Goal: Transaction & Acquisition: Purchase product/service

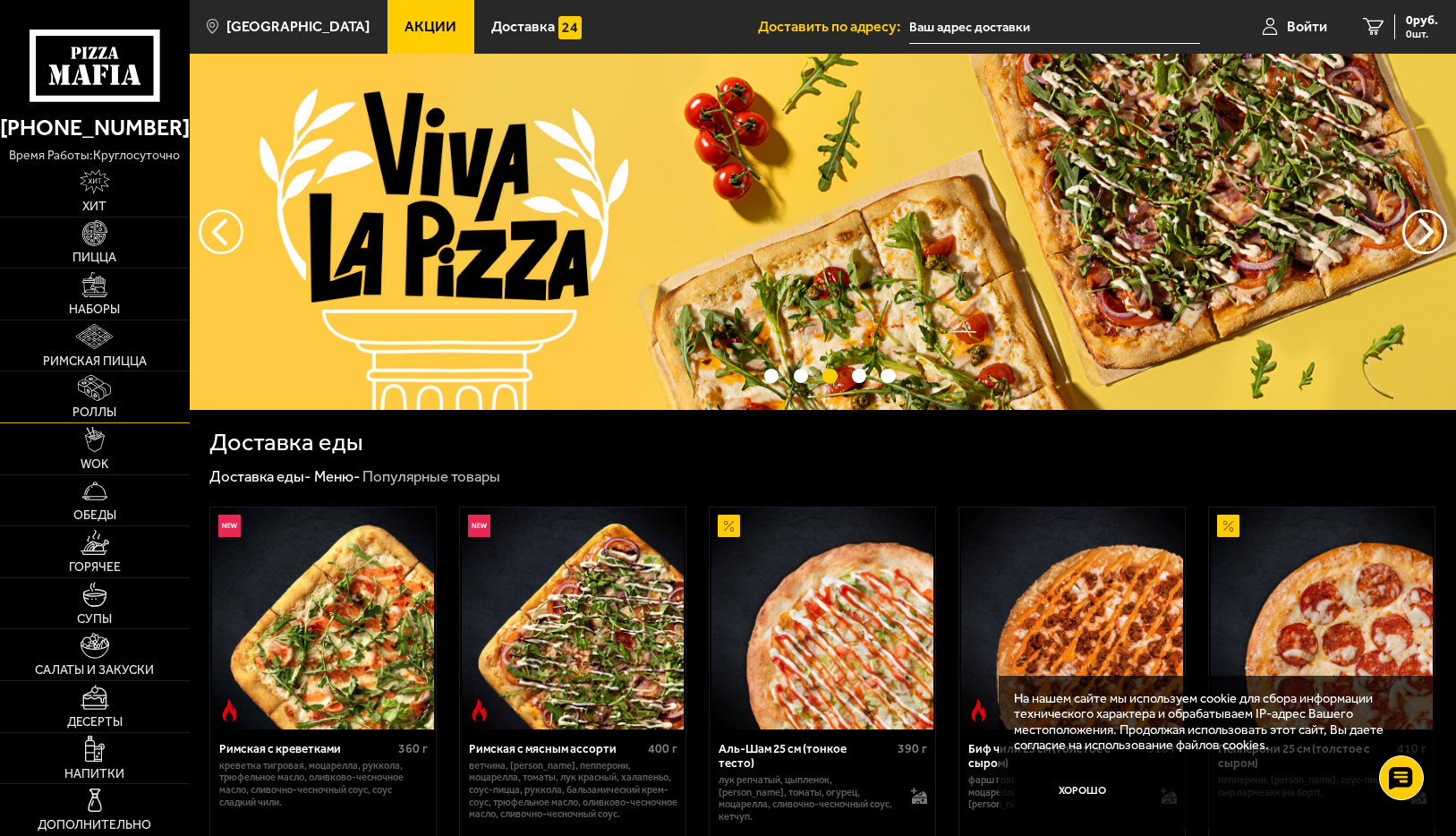
click at [106, 400] on img at bounding box center [94, 388] width 34 height 25
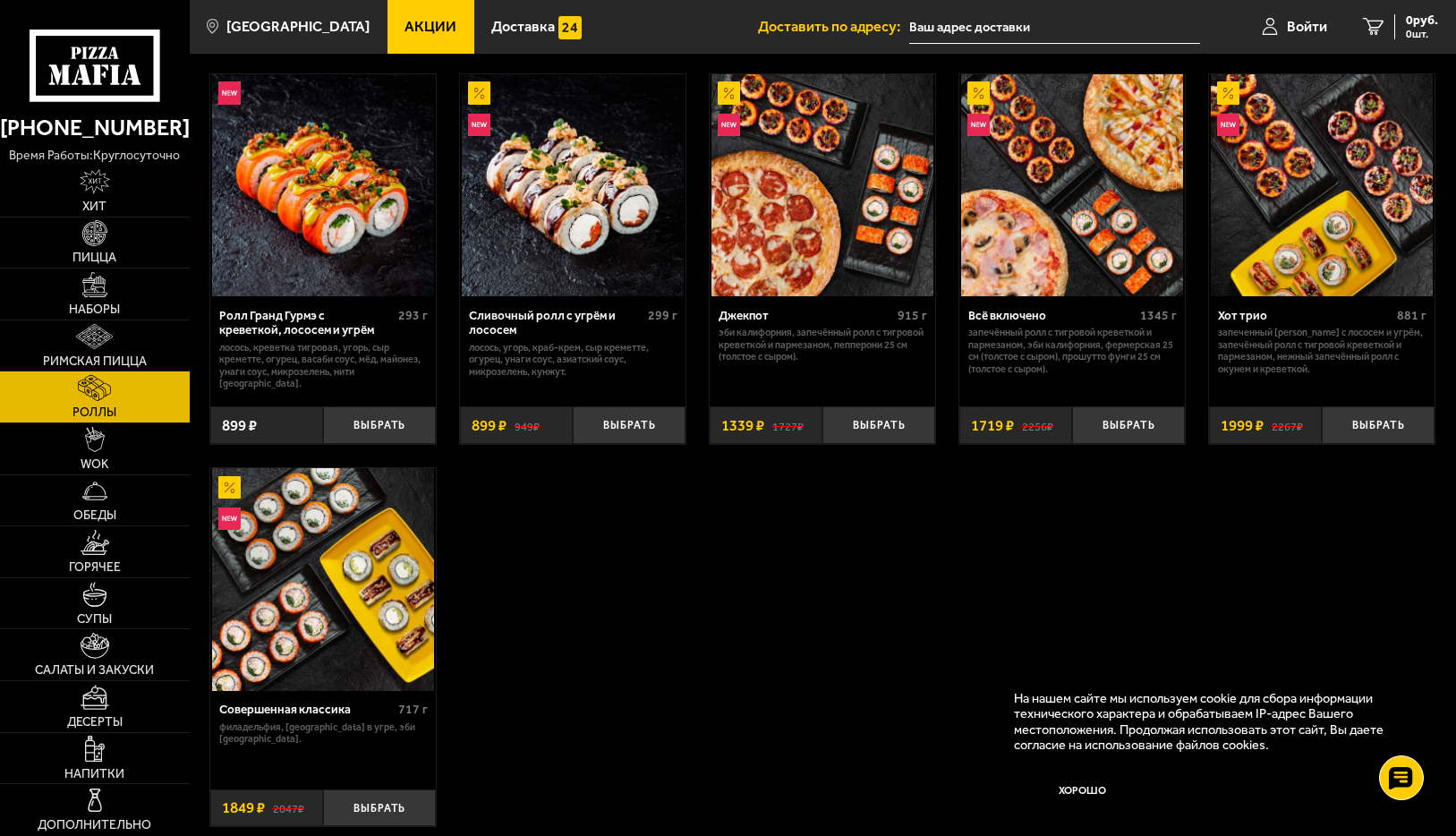
scroll to position [895, 0]
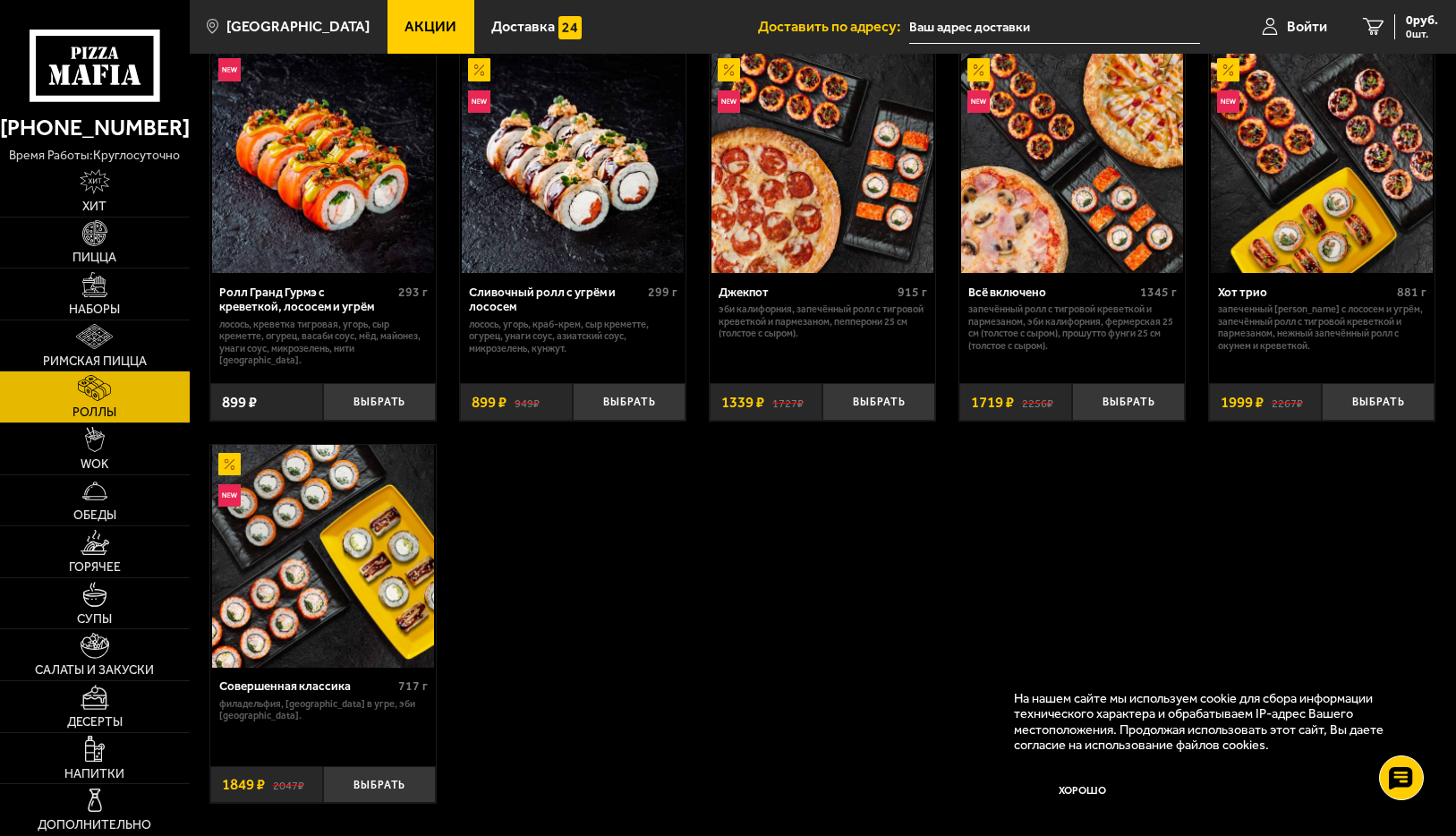
click at [333, 555] on img at bounding box center [323, 555] width 222 height 222
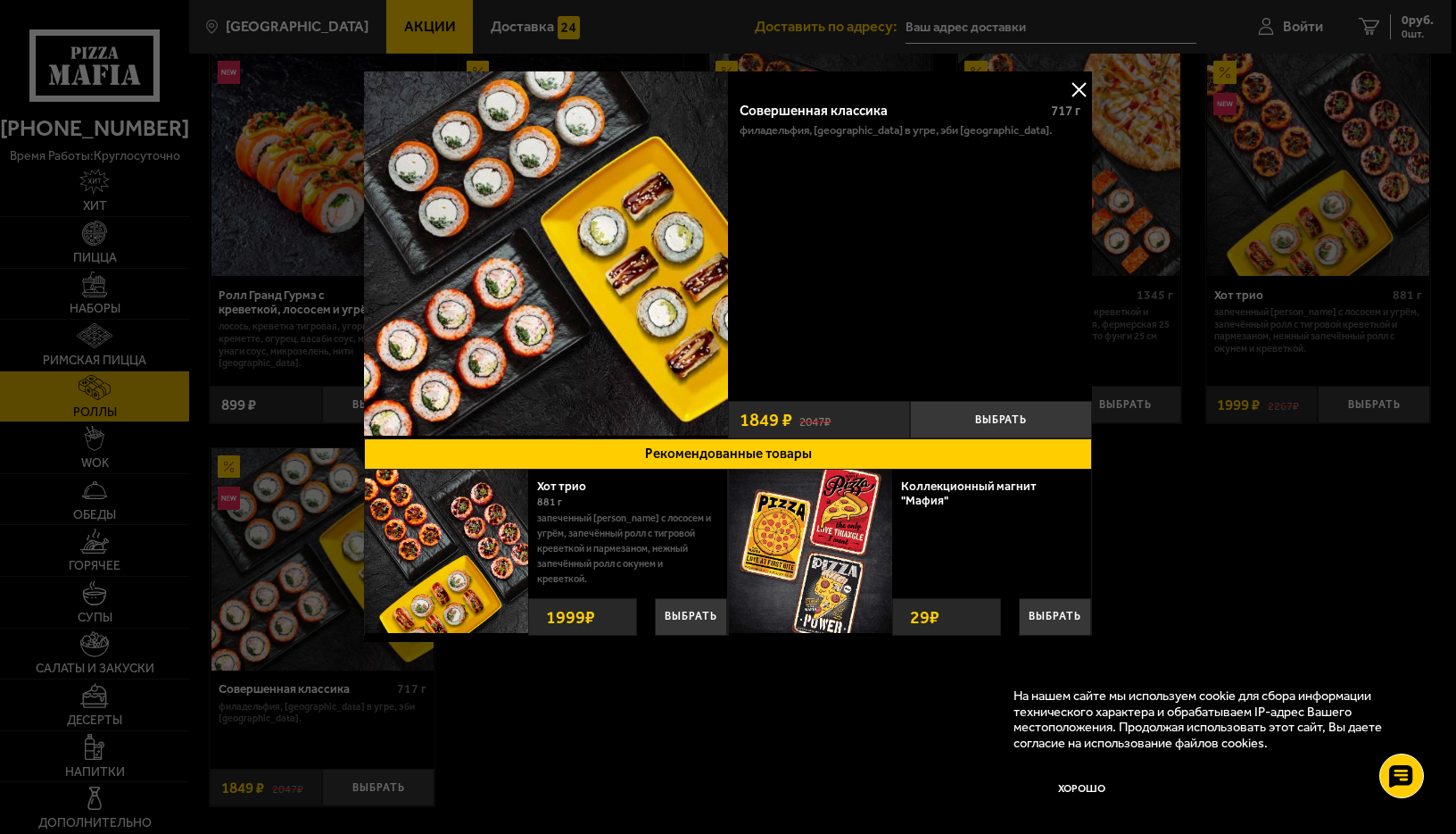
click at [619, 707] on div at bounding box center [728, 417] width 1456 height 834
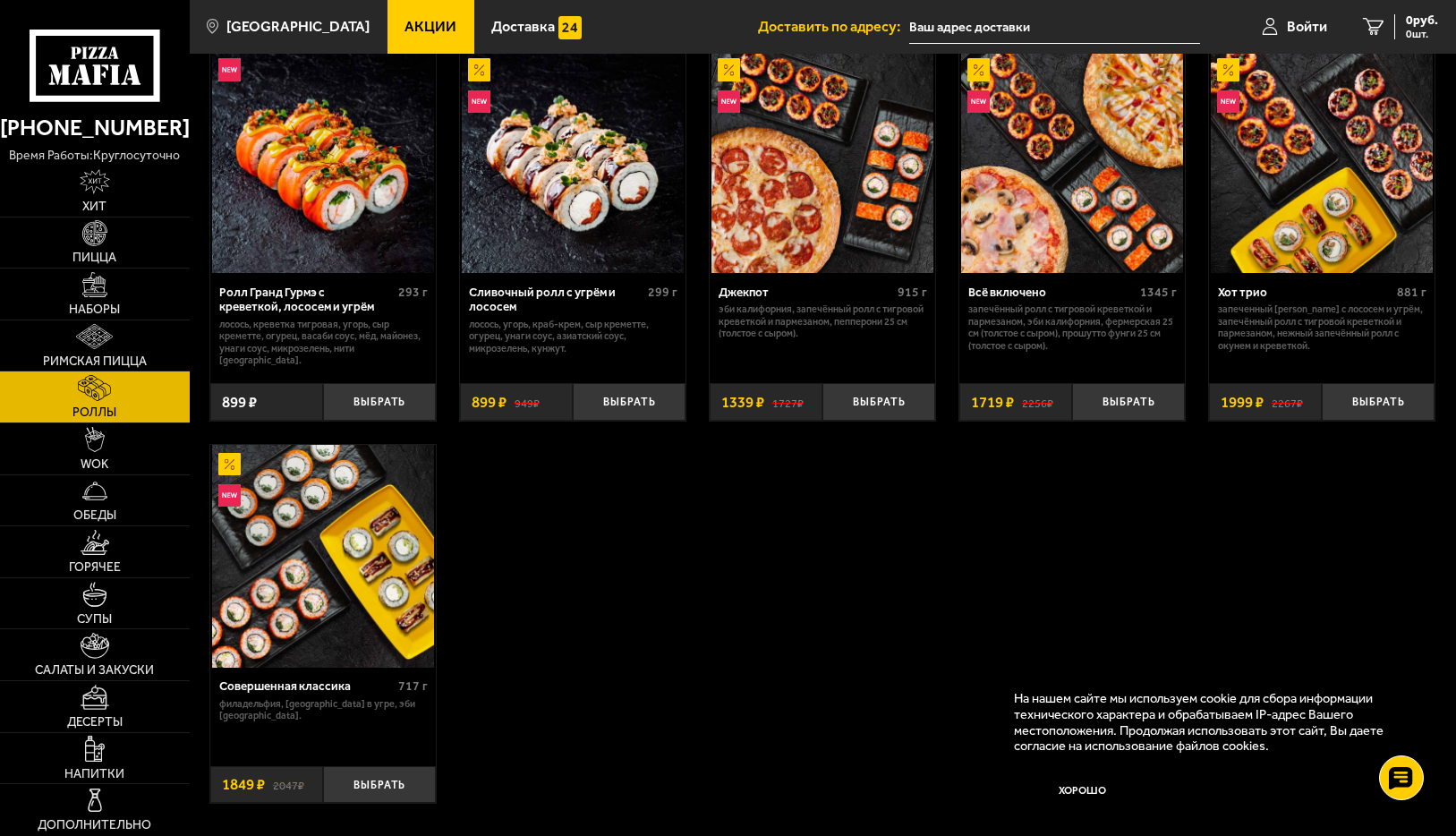
click at [305, 507] on img at bounding box center [323, 555] width 222 height 222
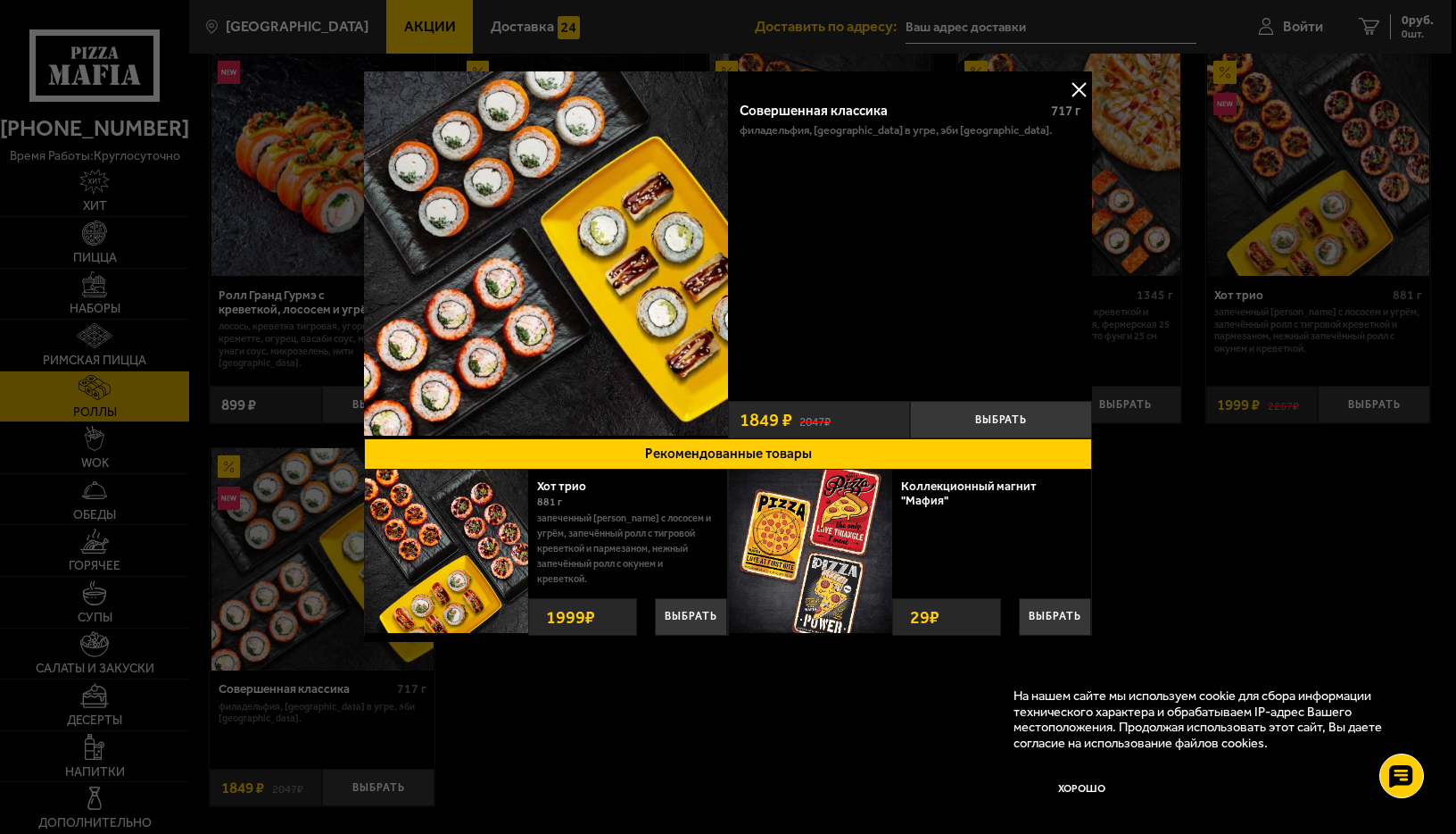
click at [439, 741] on div at bounding box center [728, 417] width 1456 height 834
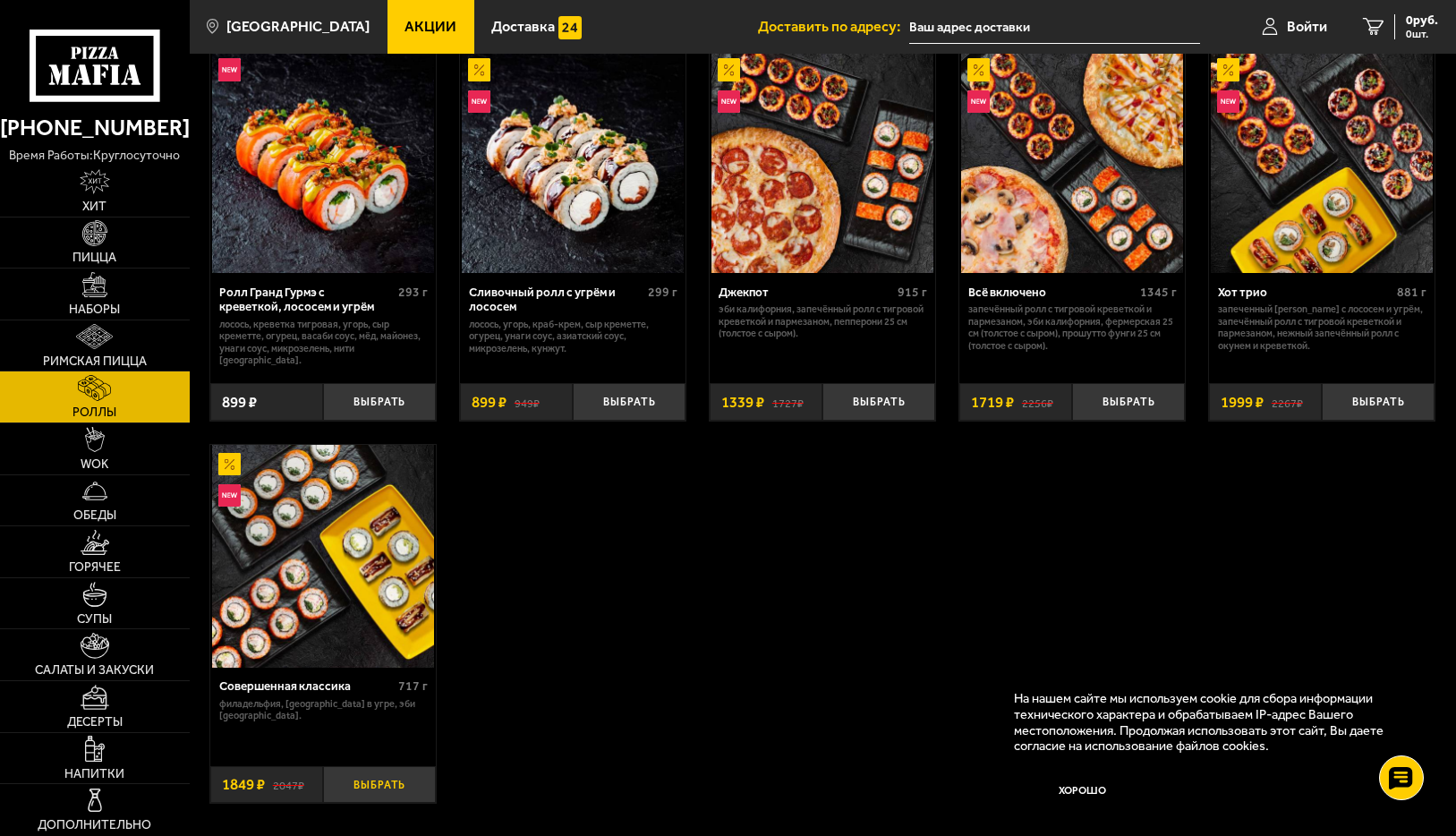
click at [384, 765] on button "Выбрать" at bounding box center [380, 783] width 112 height 37
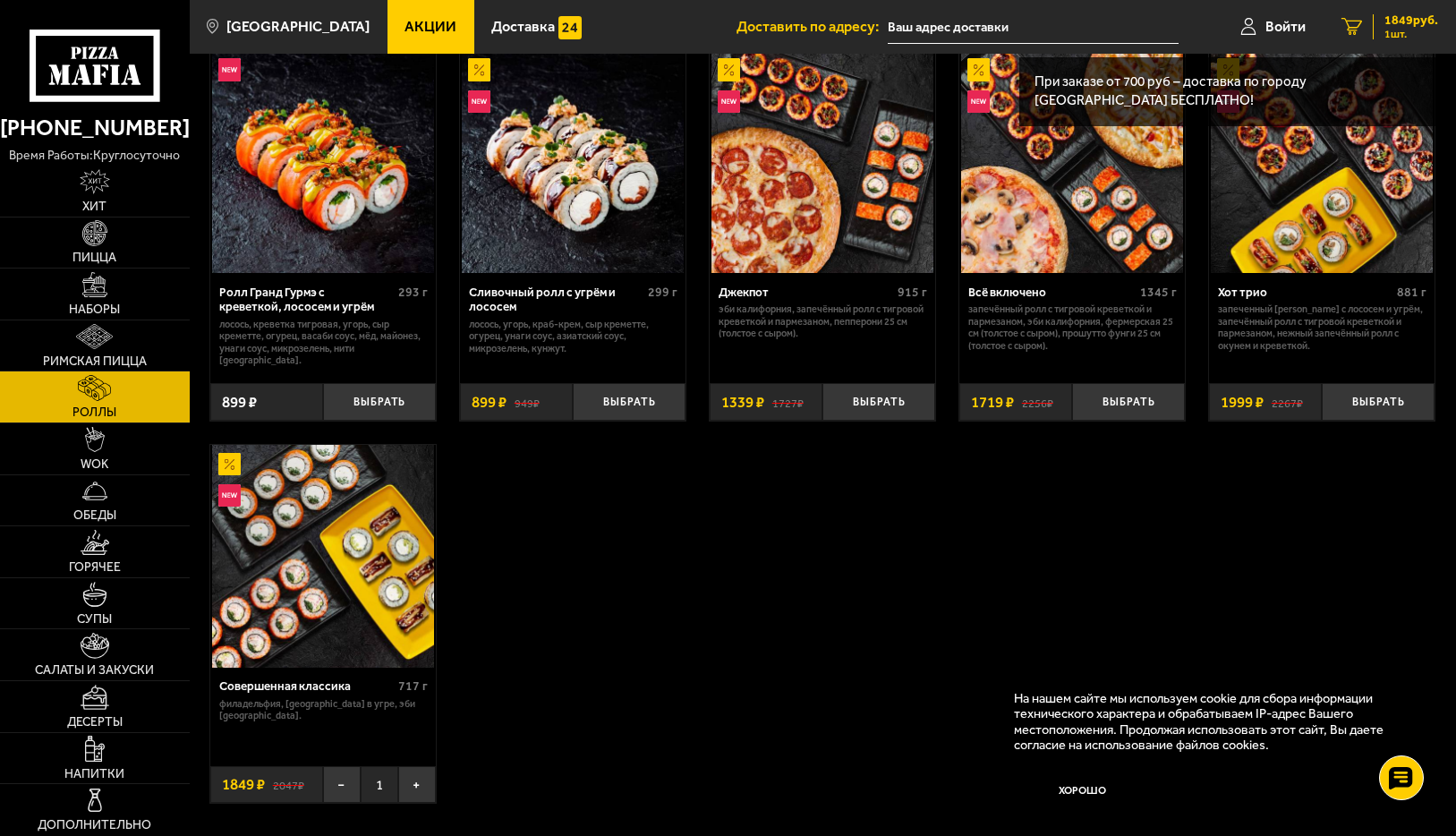
click at [1396, 15] on span "1849 руб." at bounding box center [1411, 21] width 53 height 13
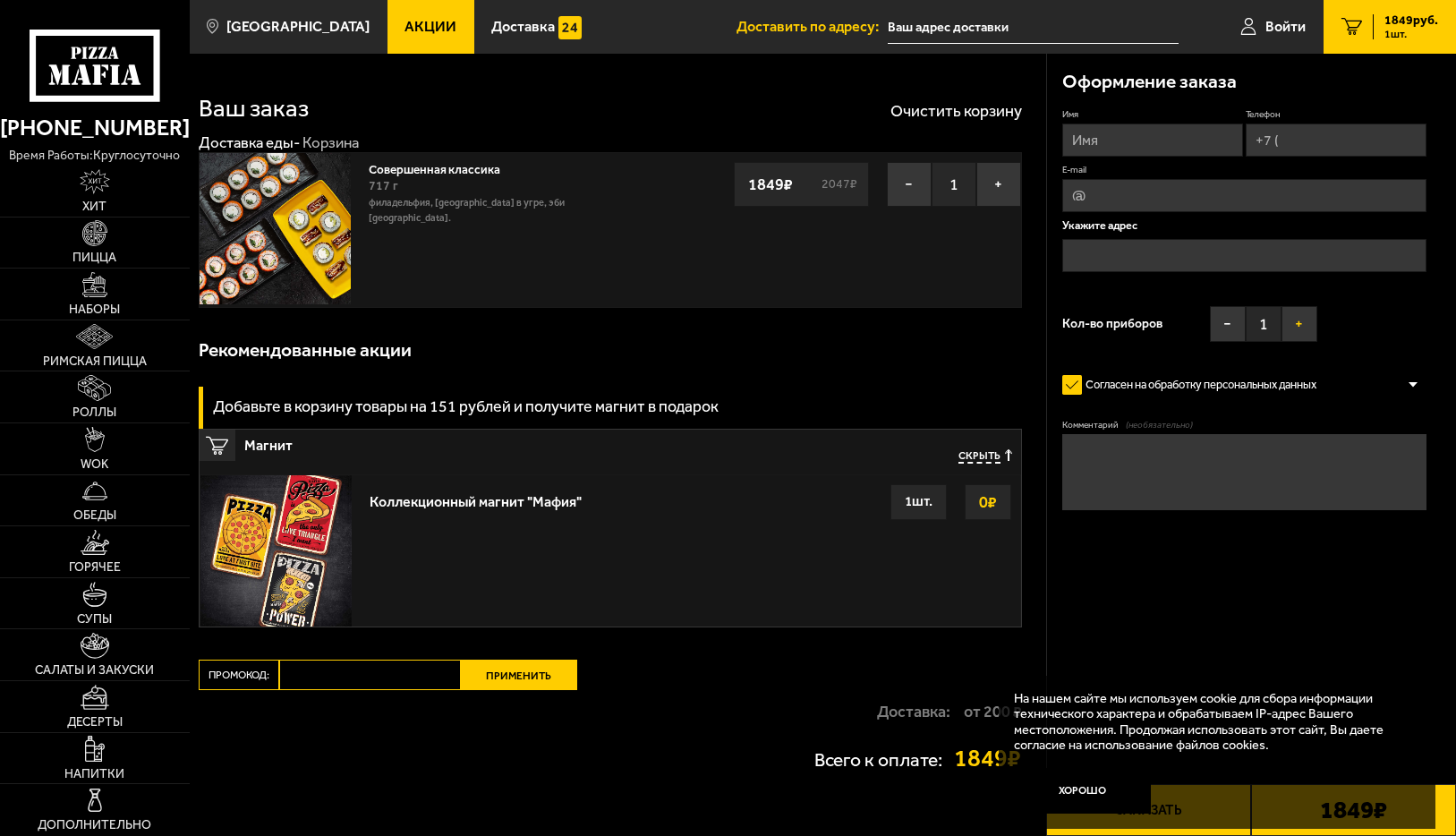
click at [1298, 321] on button "+" at bounding box center [1299, 324] width 36 height 36
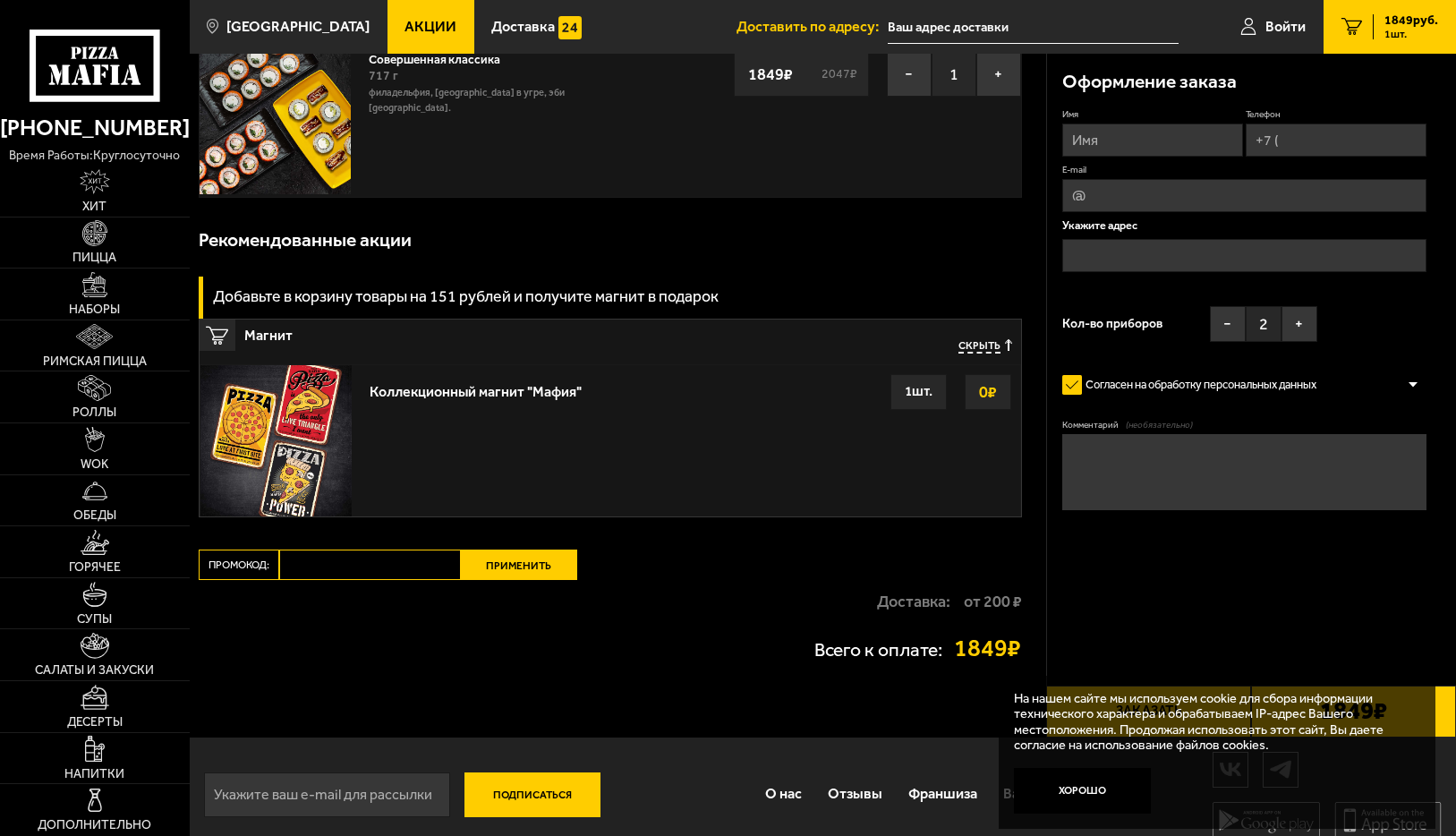
scroll to position [128, 0]
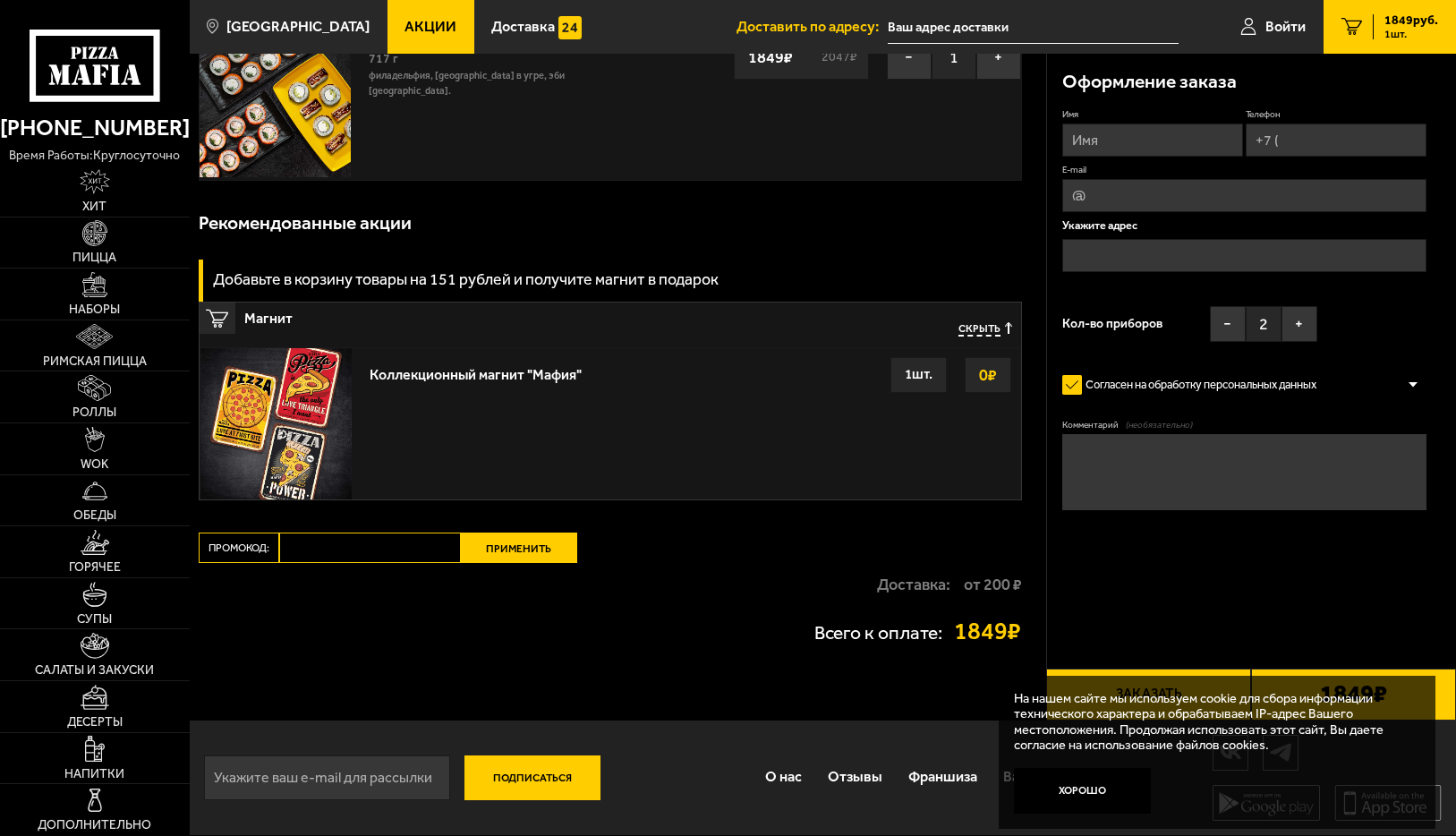
click at [645, 687] on div "Ваш заказ Очистить корзину Доставка еды - Корзина Совершенная классика 717 г [G…" at bounding box center [618, 323] width 857 height 793
click at [747, 684] on div "Ваш заказ Очистить корзину Доставка еды - Корзина Совершенная классика 717 г [G…" at bounding box center [618, 323] width 857 height 793
click at [1085, 693] on p "На нашем сайте мы используем cookie для сбора информации технического характера…" at bounding box center [1211, 722] width 396 height 62
click at [1224, 694] on p "На нашем сайте мы используем cookie для сбора информации технического характера…" at bounding box center [1211, 722] width 396 height 62
click at [1055, 785] on button "Хорошо" at bounding box center [1082, 790] width 137 height 45
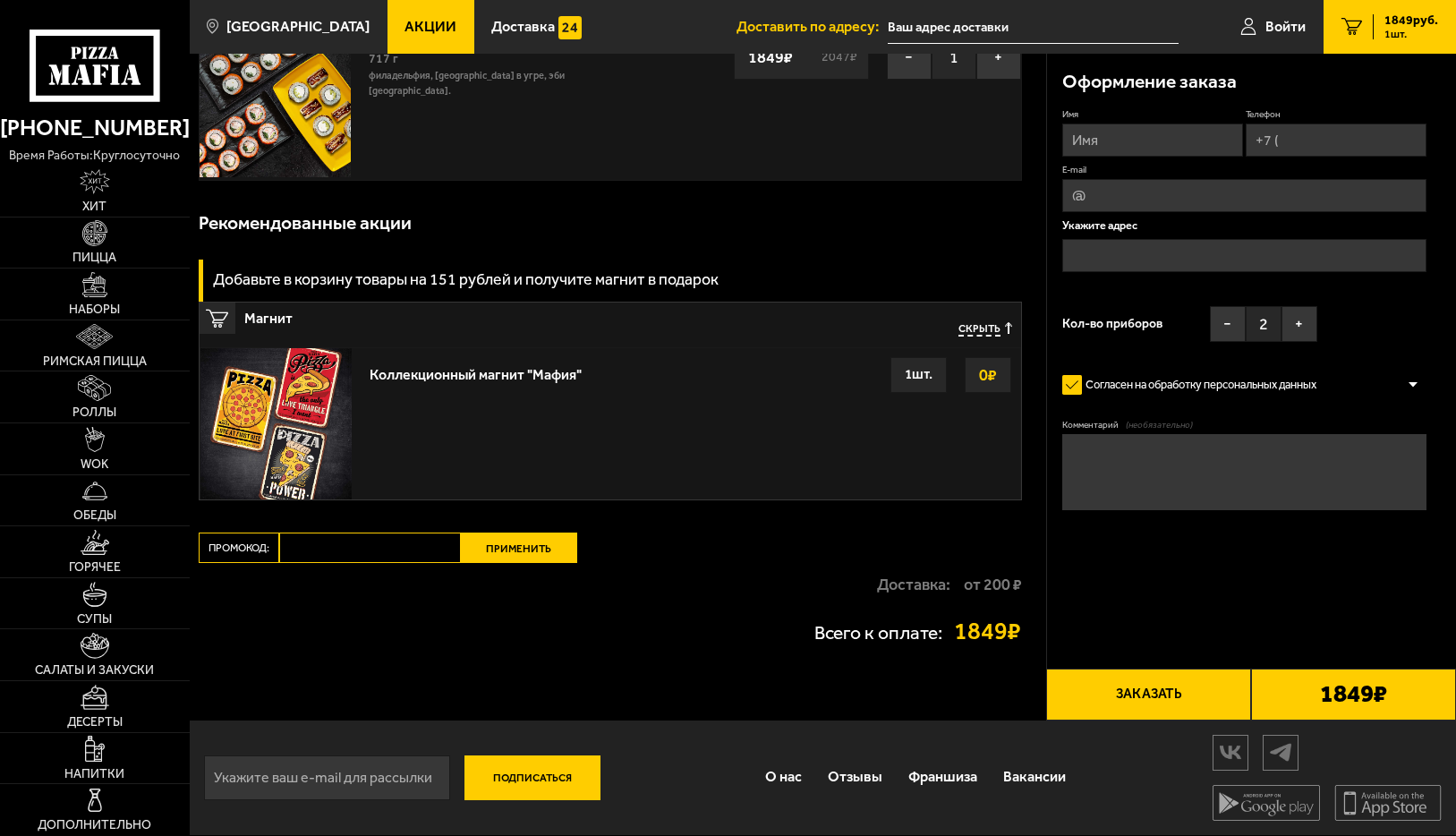
click at [1117, 689] on button "Заказать" at bounding box center [1149, 694] width 205 height 52
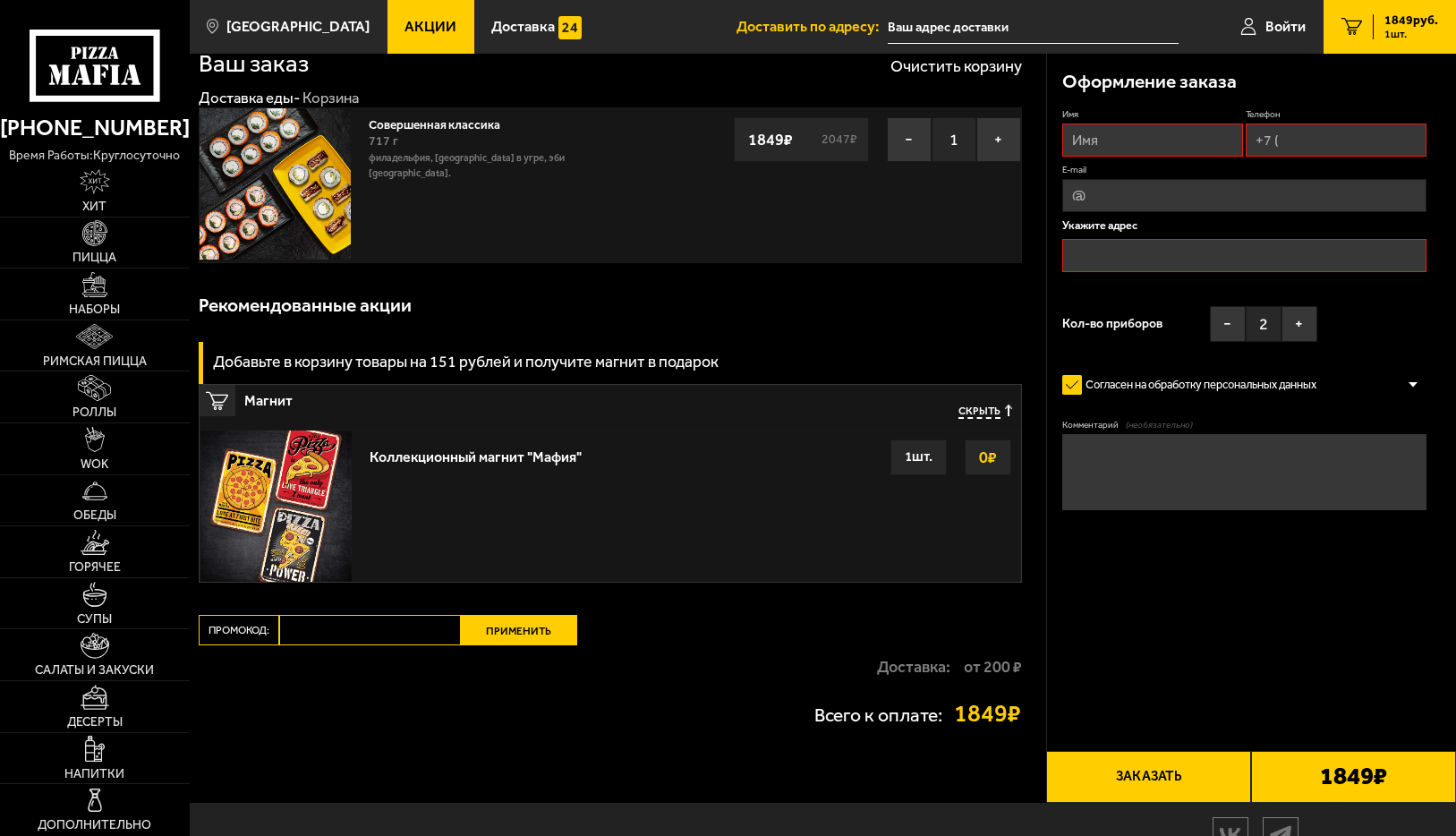
scroll to position [0, 0]
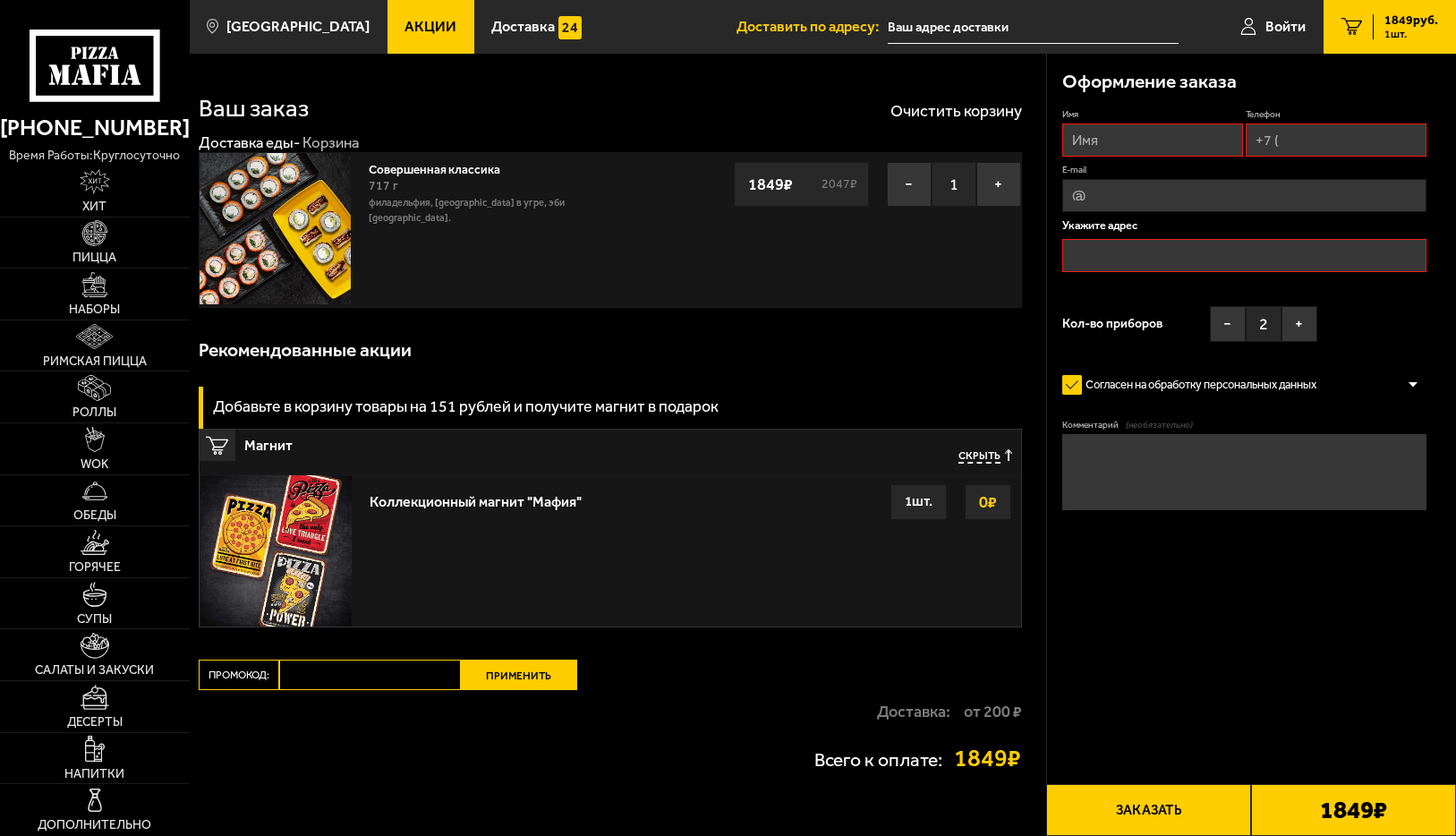
click at [1115, 140] on input "Имя" at bounding box center [1152, 139] width 181 height 34
type input "[PERSON_NAME]"
type input "[PHONE_NUMBER]"
type input "[EMAIL_ADDRESS][DOMAIN_NAME]"
click at [1109, 245] on input "text" at bounding box center [1244, 256] width 364 height 34
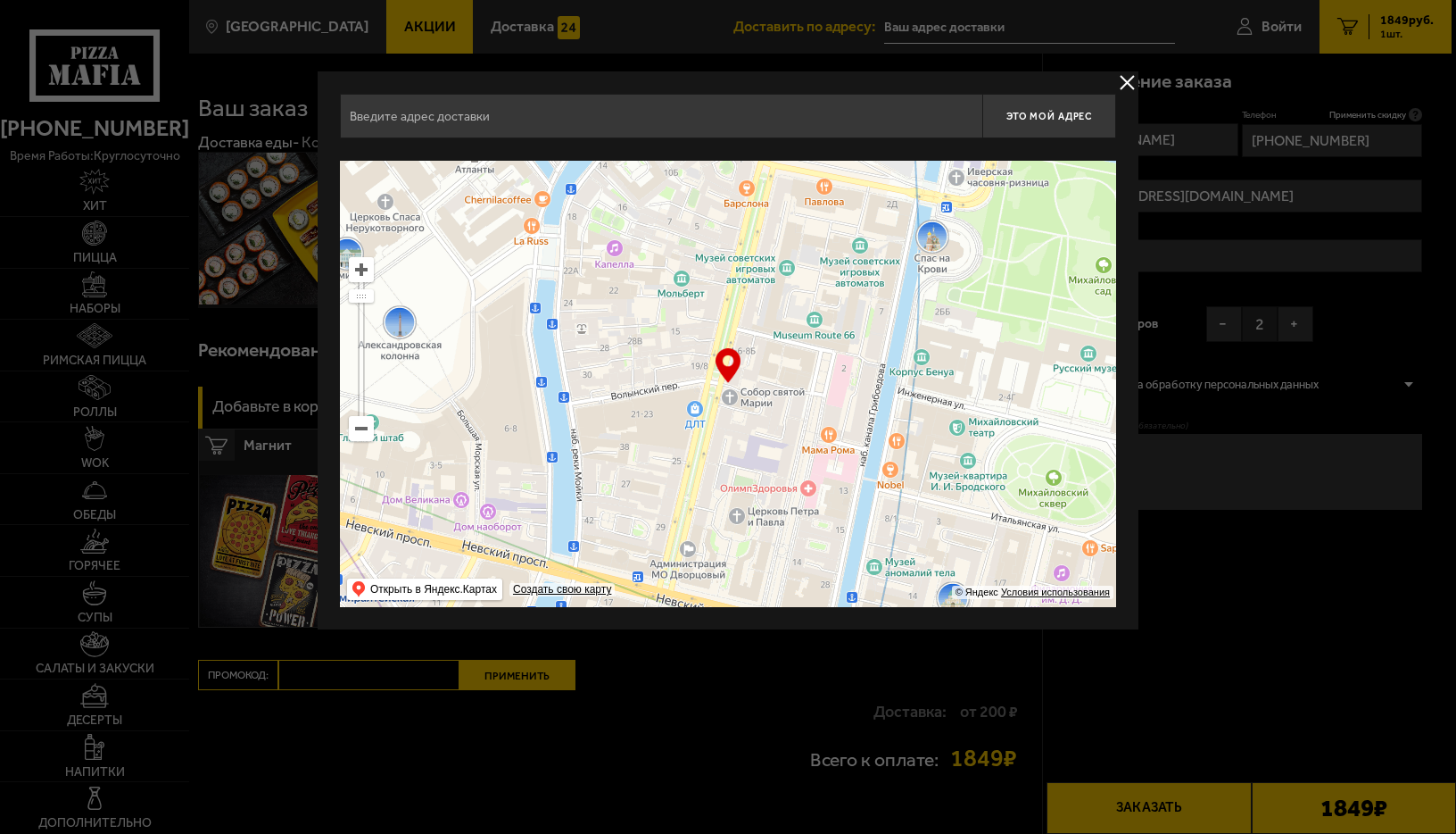
drag, startPoint x: 546, startPoint y: 372, endPoint x: 545, endPoint y: 358, distance: 14.0
click at [254, 320] on main "[GEOGRAPHIC_DATA] Все Акции Доставка Личный кабинет Акции Доставка Доставить по…" at bounding box center [820, 480] width 1263 height 961
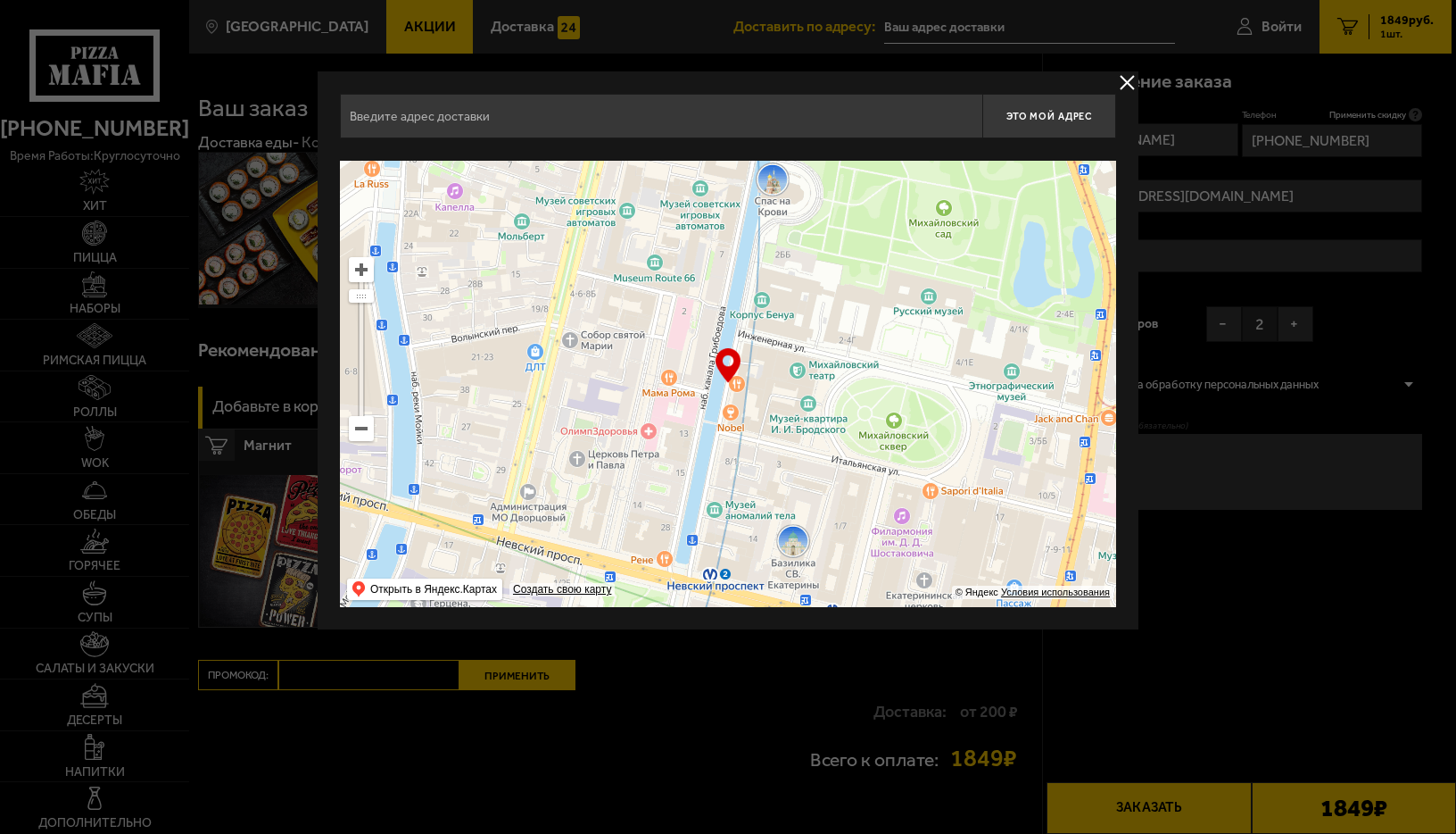
drag, startPoint x: 434, startPoint y: 342, endPoint x: 357, endPoint y: 452, distance: 134.3
click at [422, 332] on ymaps at bounding box center [727, 384] width 776 height 446
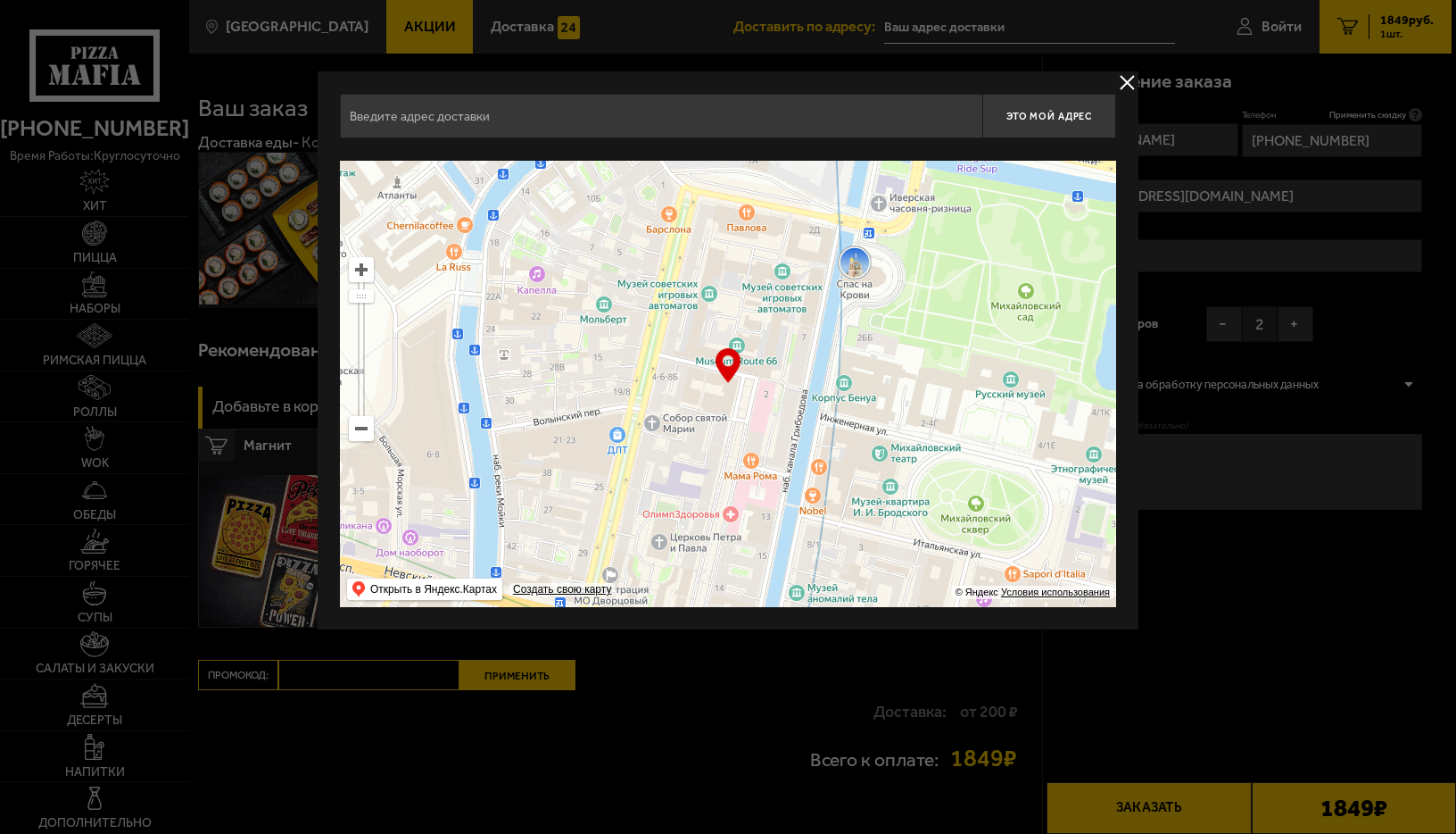
type input "[GEOGRAPHIC_DATA], 1-3"
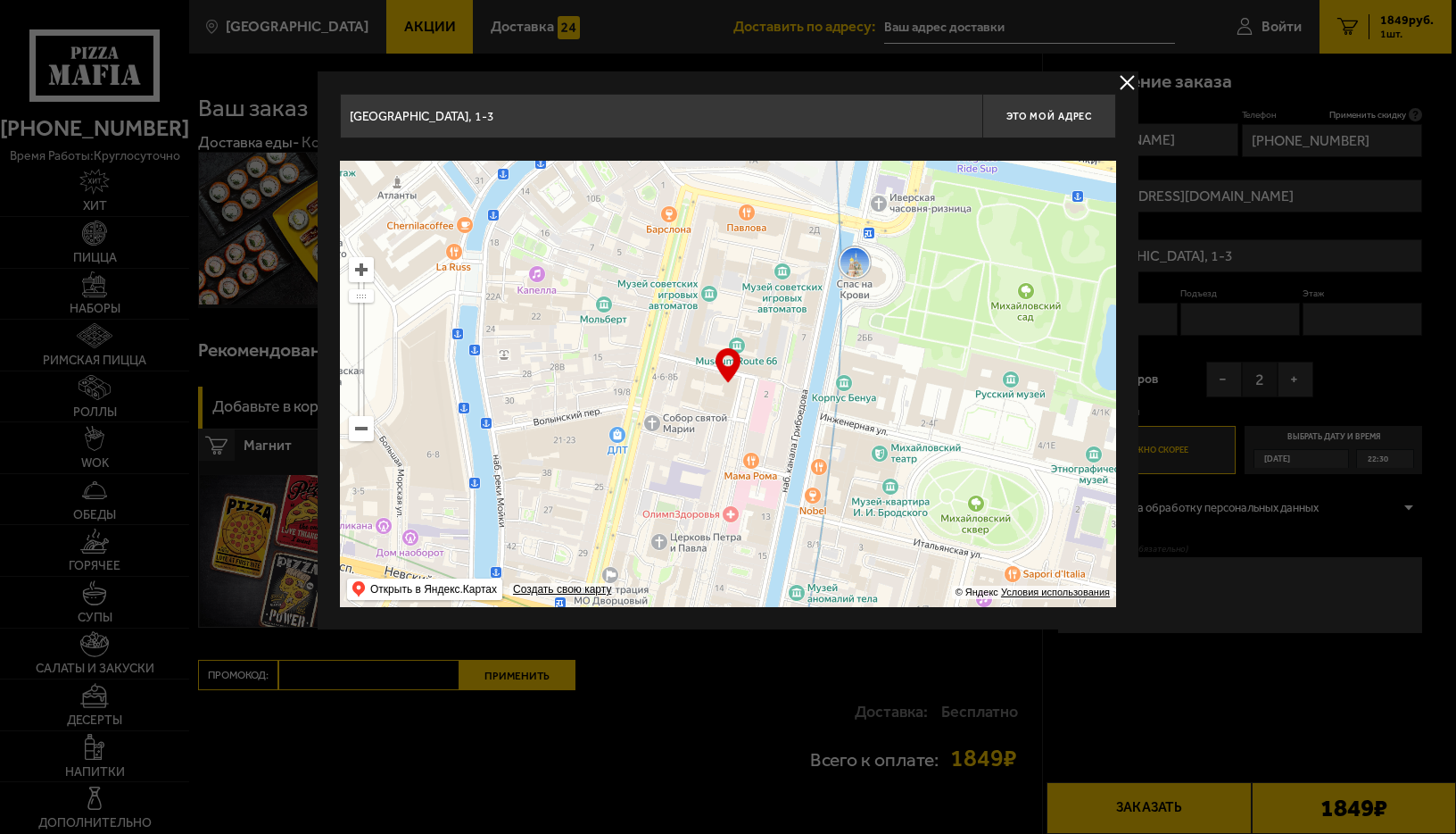
click at [358, 428] on ymaps at bounding box center [361, 428] width 23 height 23
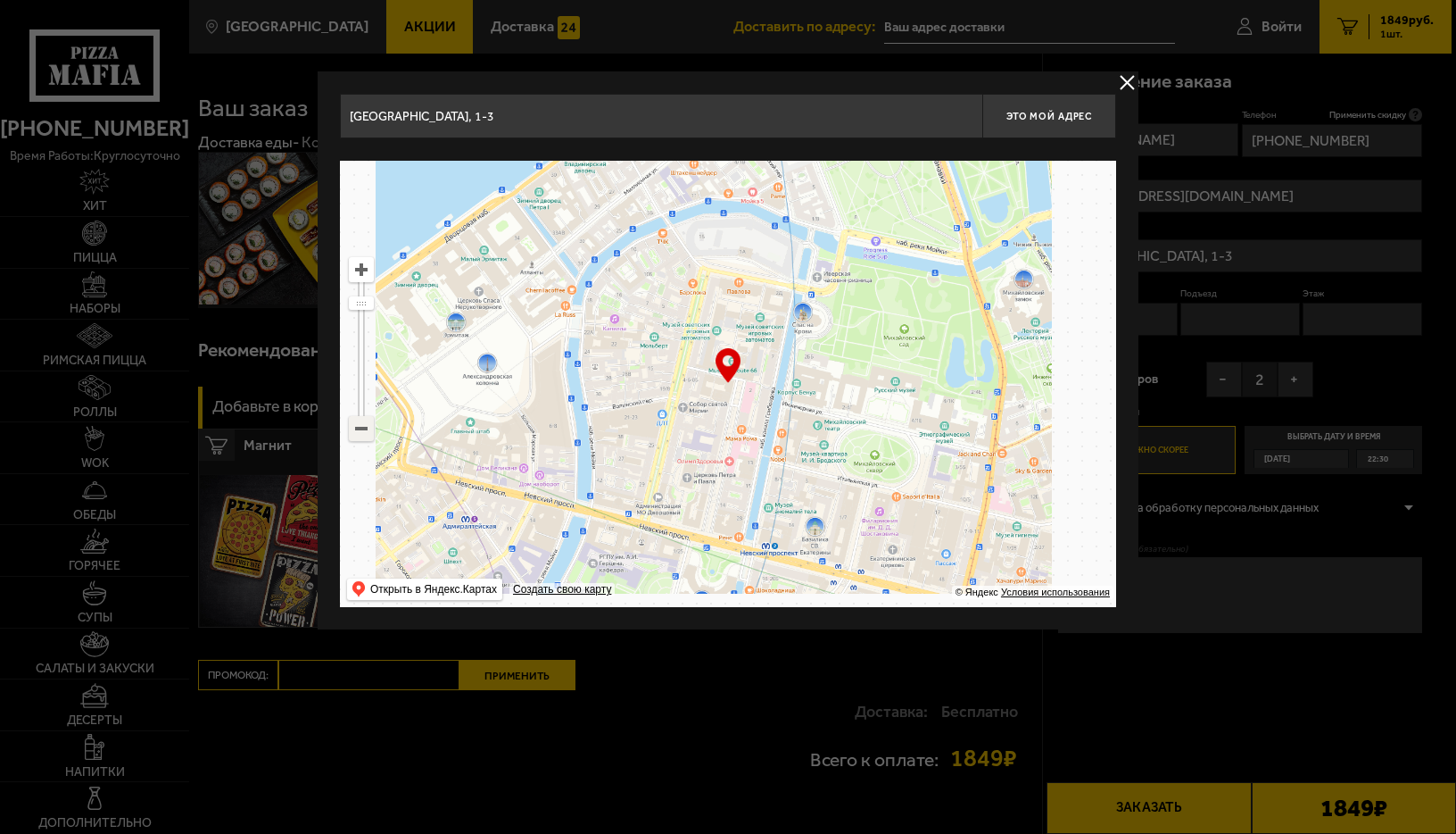
click at [358, 428] on ymaps at bounding box center [361, 428] width 23 height 23
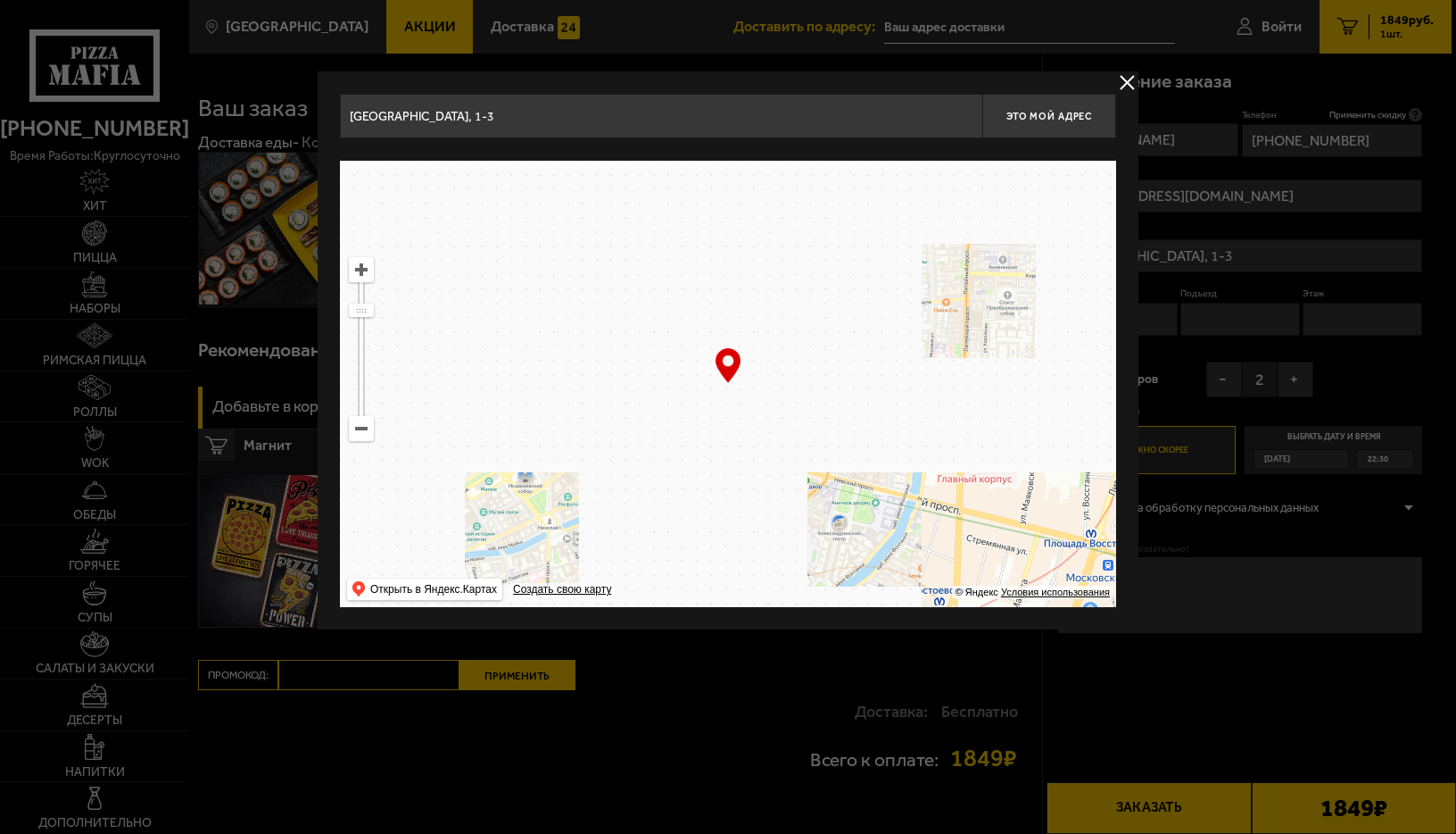
click at [358, 428] on ymaps at bounding box center [361, 428] width 23 height 23
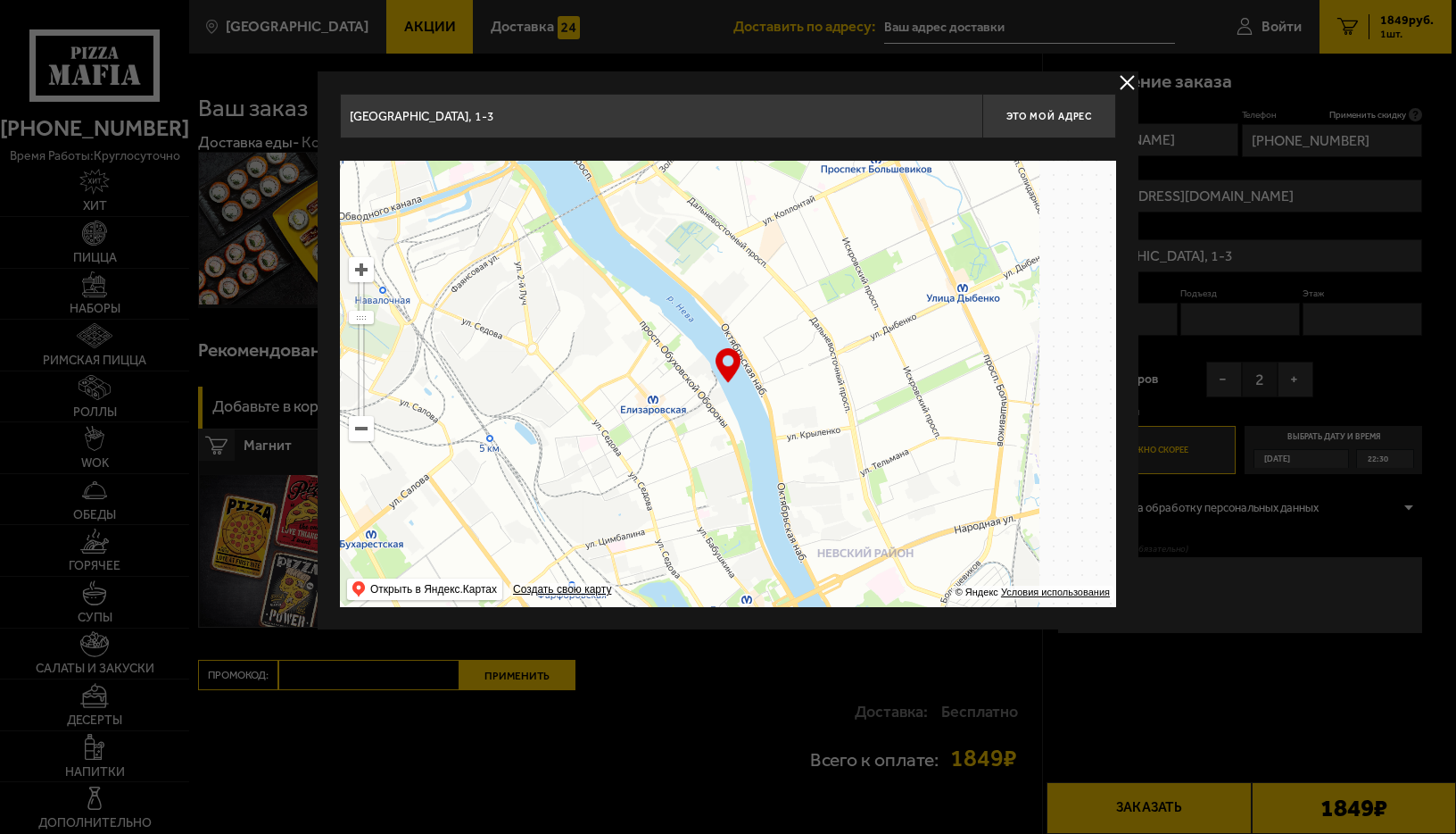
drag, startPoint x: 855, startPoint y: 442, endPoint x: 322, endPoint y: 66, distance: 652.3
click at [322, 66] on main "[GEOGRAPHIC_DATA] Все Акции Доставка Личный кабинет Акции Доставка Доставить по…" at bounding box center [820, 480] width 1263 height 961
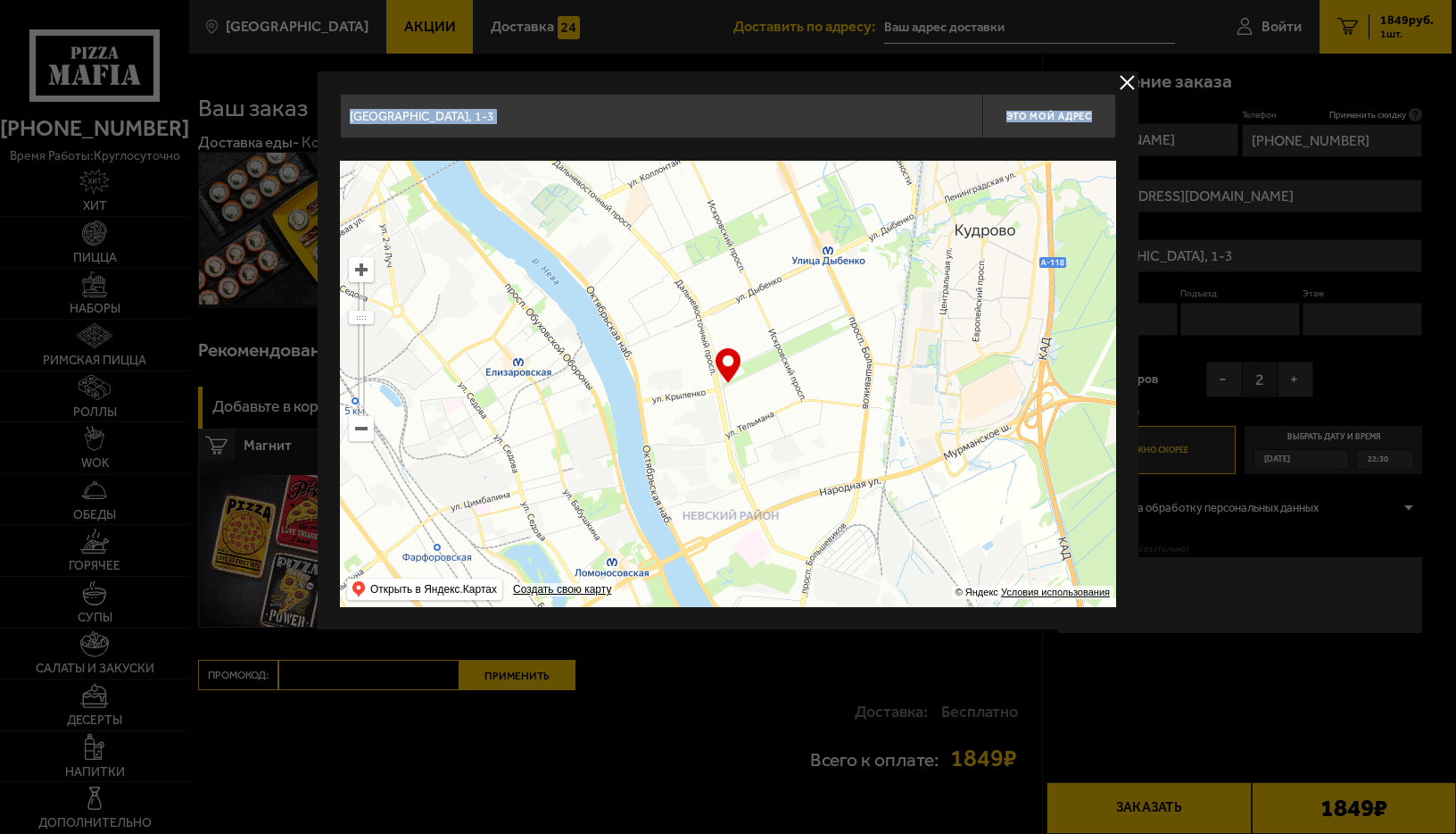
drag, startPoint x: 1116, startPoint y: 514, endPoint x: 919, endPoint y: 513, distance: 197.0
click at [920, 524] on main "[GEOGRAPHIC_DATA] Все Акции Доставка Личный кабинет Акции Доставка Доставить по…" at bounding box center [820, 480] width 1263 height 961
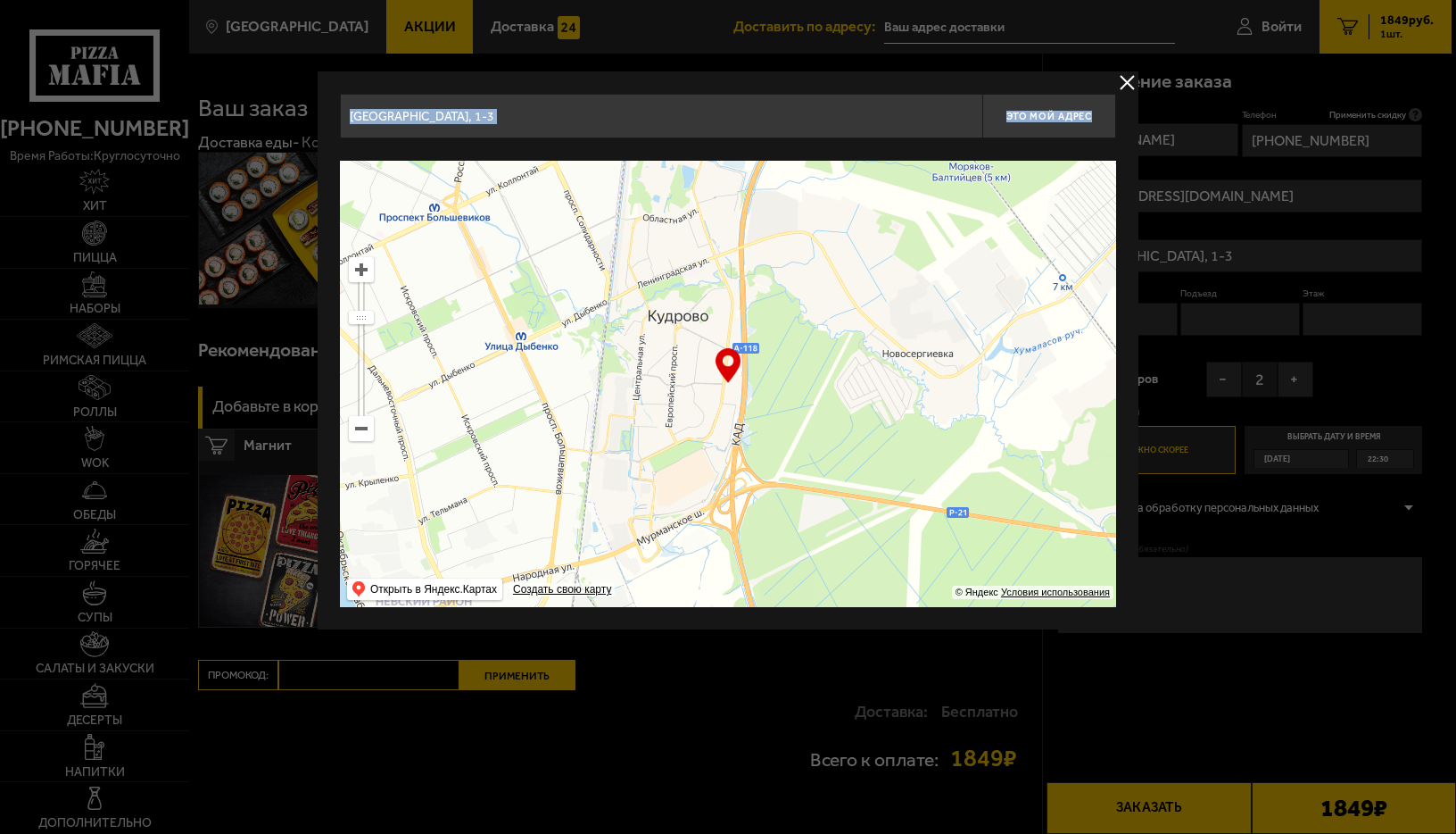
drag, startPoint x: 925, startPoint y: 436, endPoint x: 671, endPoint y: 492, distance: 260.1
click at [671, 492] on ymaps at bounding box center [727, 384] width 776 height 446
type input "[STREET_ADDRESS]"
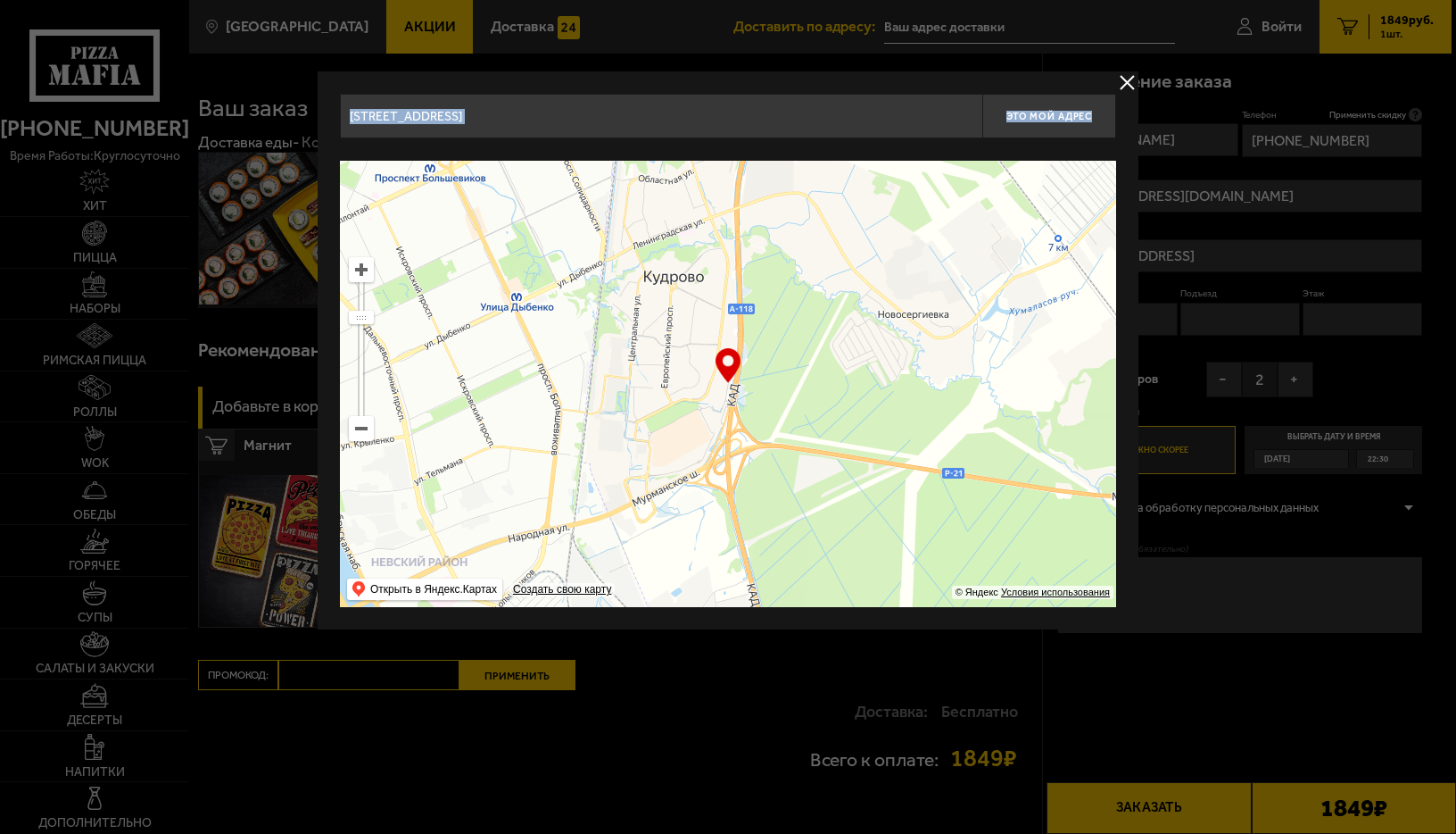
drag, startPoint x: 692, startPoint y: 520, endPoint x: 688, endPoint y: 483, distance: 37.2
click at [688, 483] on ymaps at bounding box center [727, 384] width 776 height 446
click at [367, 264] on ymaps at bounding box center [361, 269] width 23 height 23
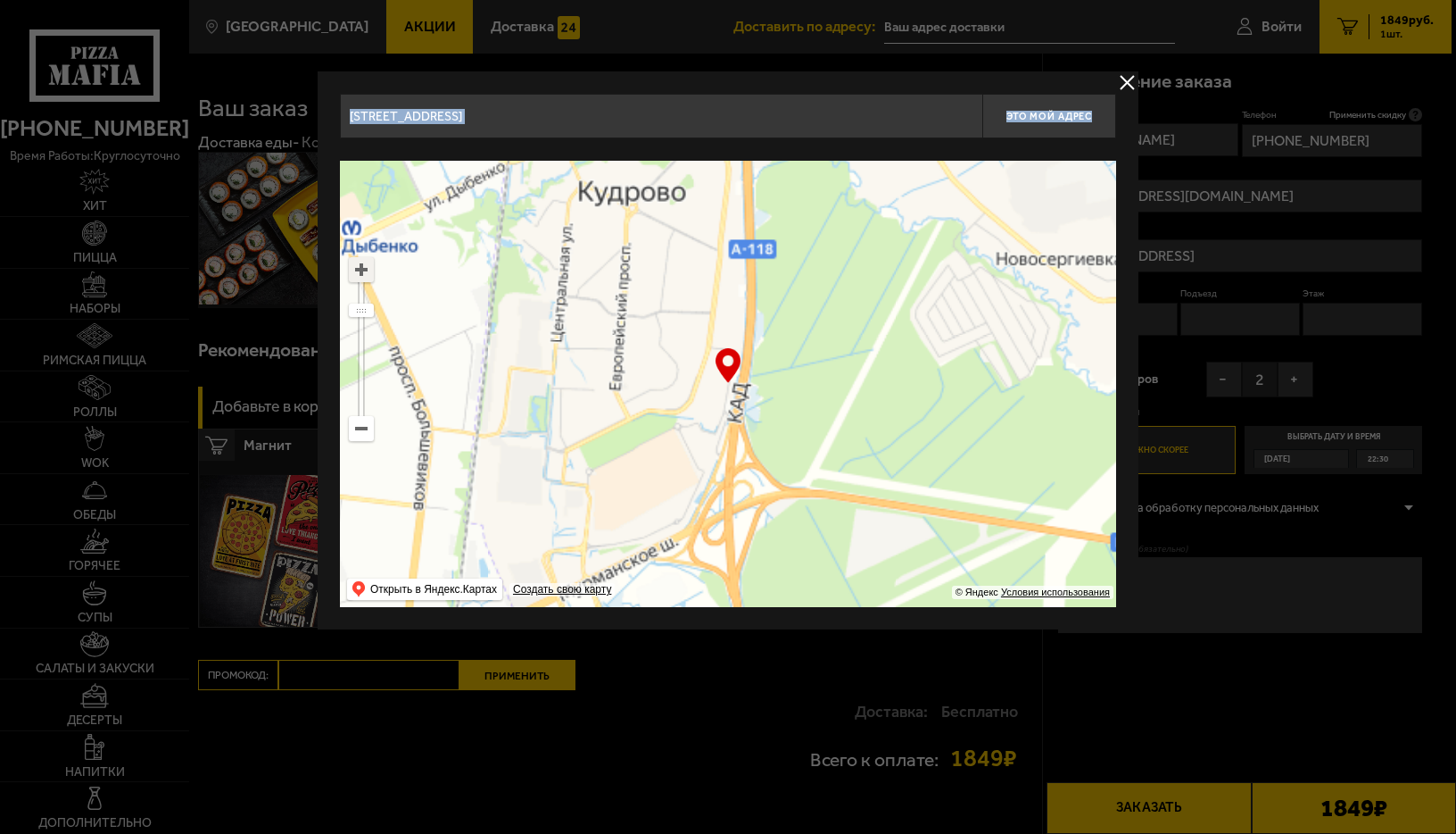
click at [367, 264] on ymaps at bounding box center [361, 269] width 23 height 23
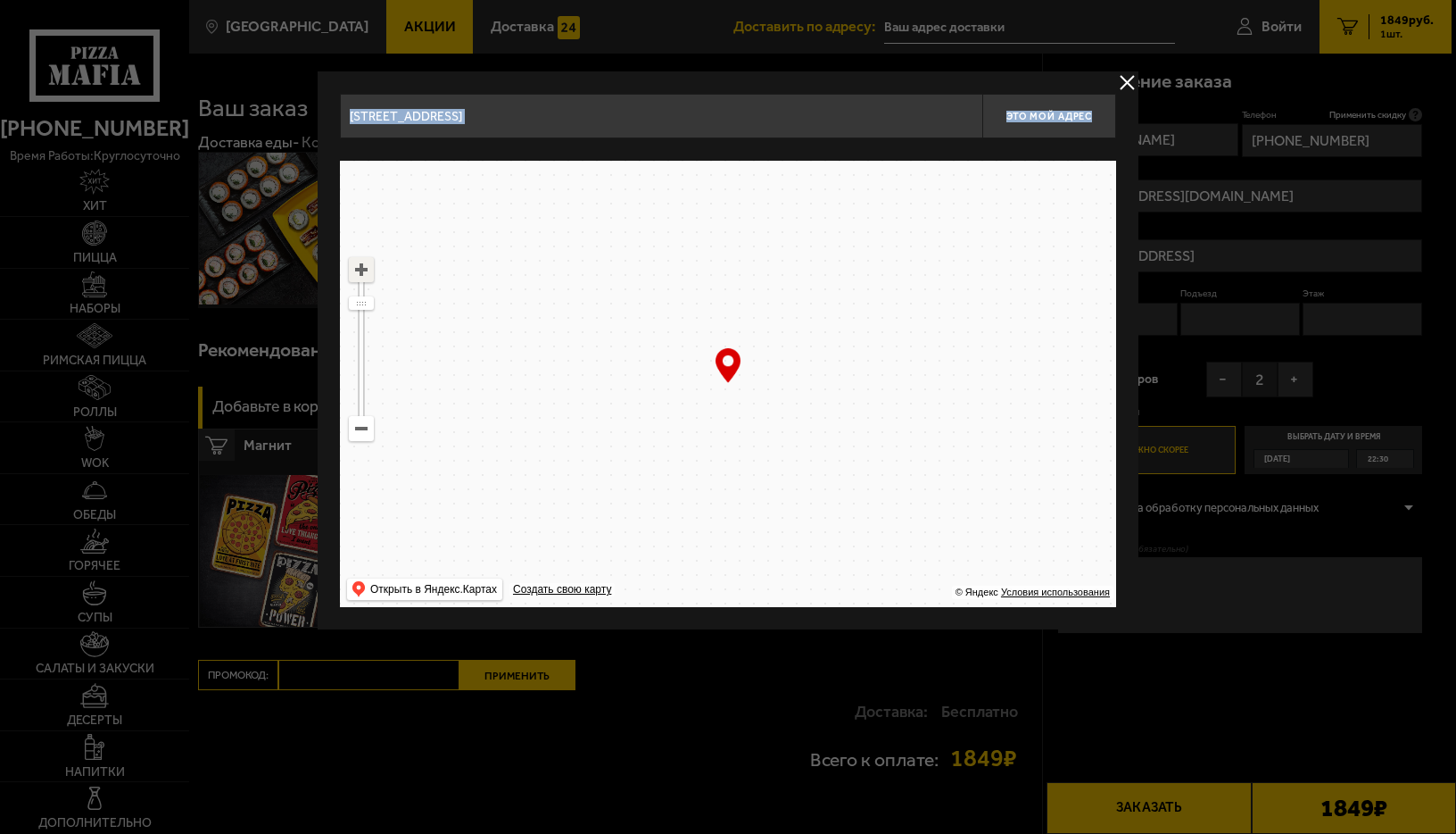
click at [367, 265] on ymaps at bounding box center [361, 269] width 23 height 23
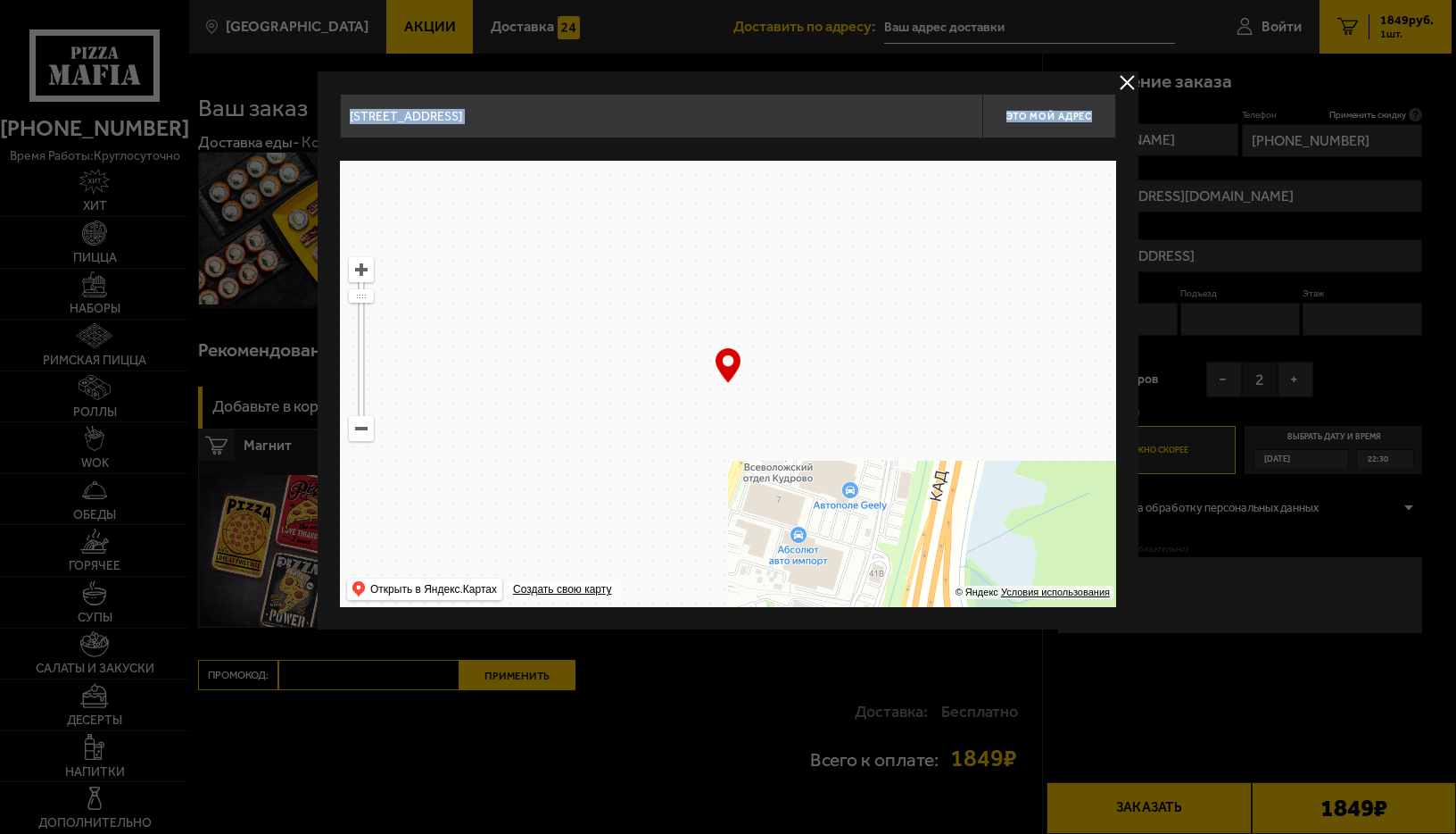
drag, startPoint x: 610, startPoint y: 380, endPoint x: 762, endPoint y: 422, distance: 157.7
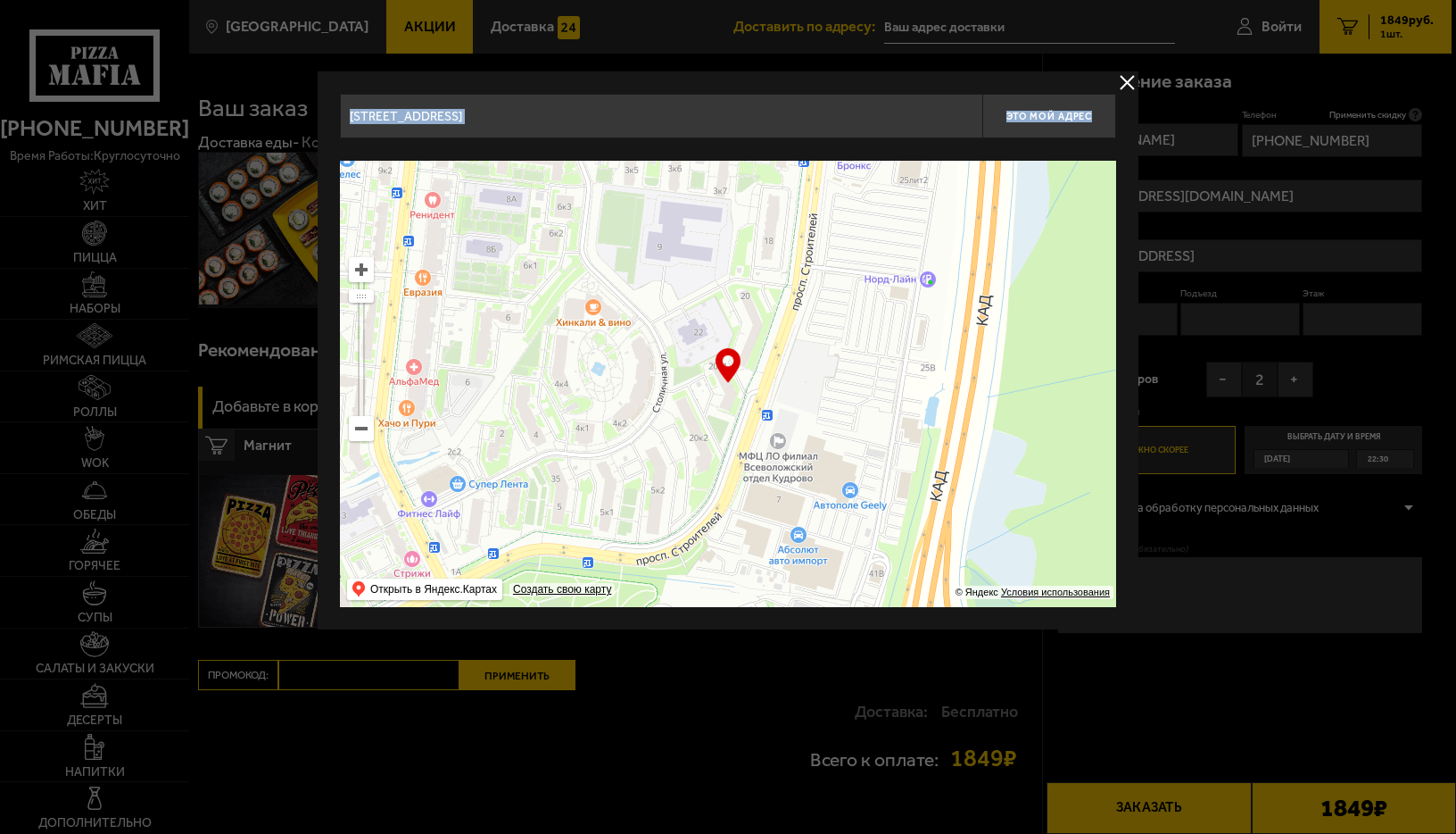
click at [762, 422] on ymaps at bounding box center [727, 384] width 776 height 446
type input "[STREET_ADDRESS]"
click at [734, 372] on div "… © Яндекс Условия использования Открыть в Яндекс.Картах Создать свою карту" at bounding box center [727, 384] width 776 height 446
click at [728, 395] on ymaps at bounding box center [727, 384] width 776 height 446
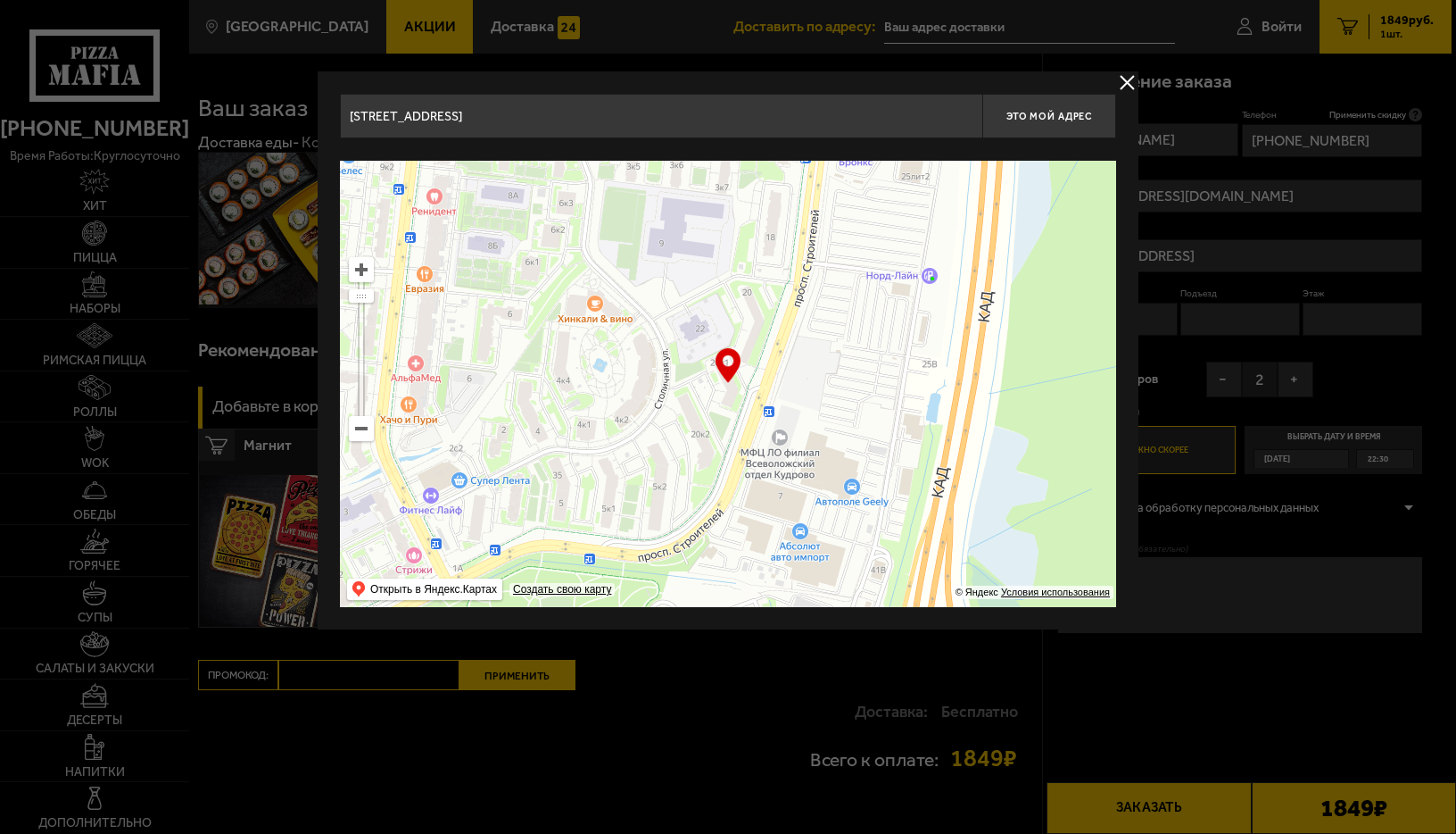
click at [730, 402] on ymaps at bounding box center [727, 384] width 776 height 446
click at [732, 400] on ymaps at bounding box center [727, 384] width 776 height 446
click at [733, 400] on ymaps at bounding box center [727, 384] width 776 height 446
click at [1052, 104] on button "Это мой адрес" at bounding box center [1049, 116] width 134 height 44
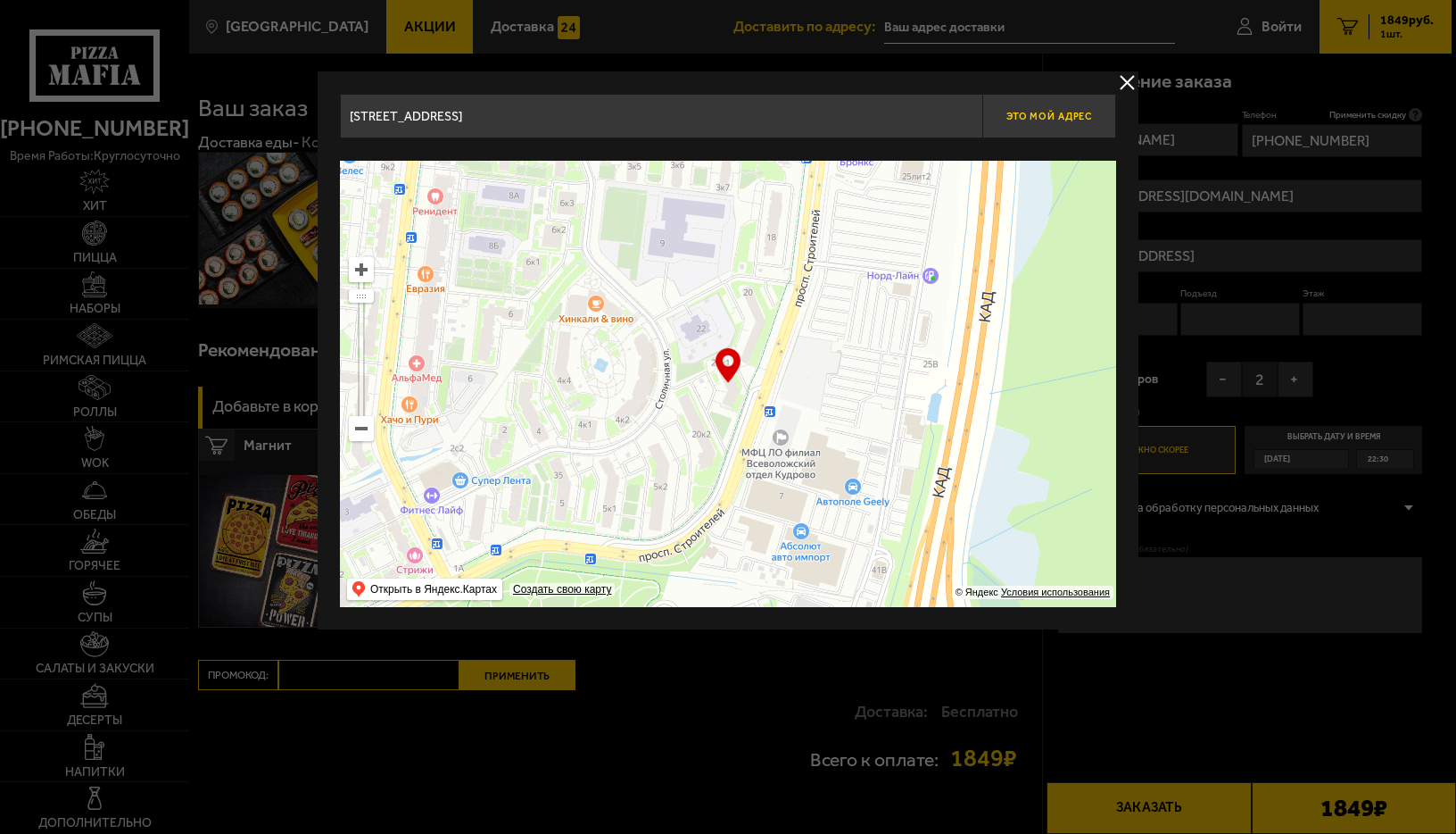
type input "[STREET_ADDRESS]"
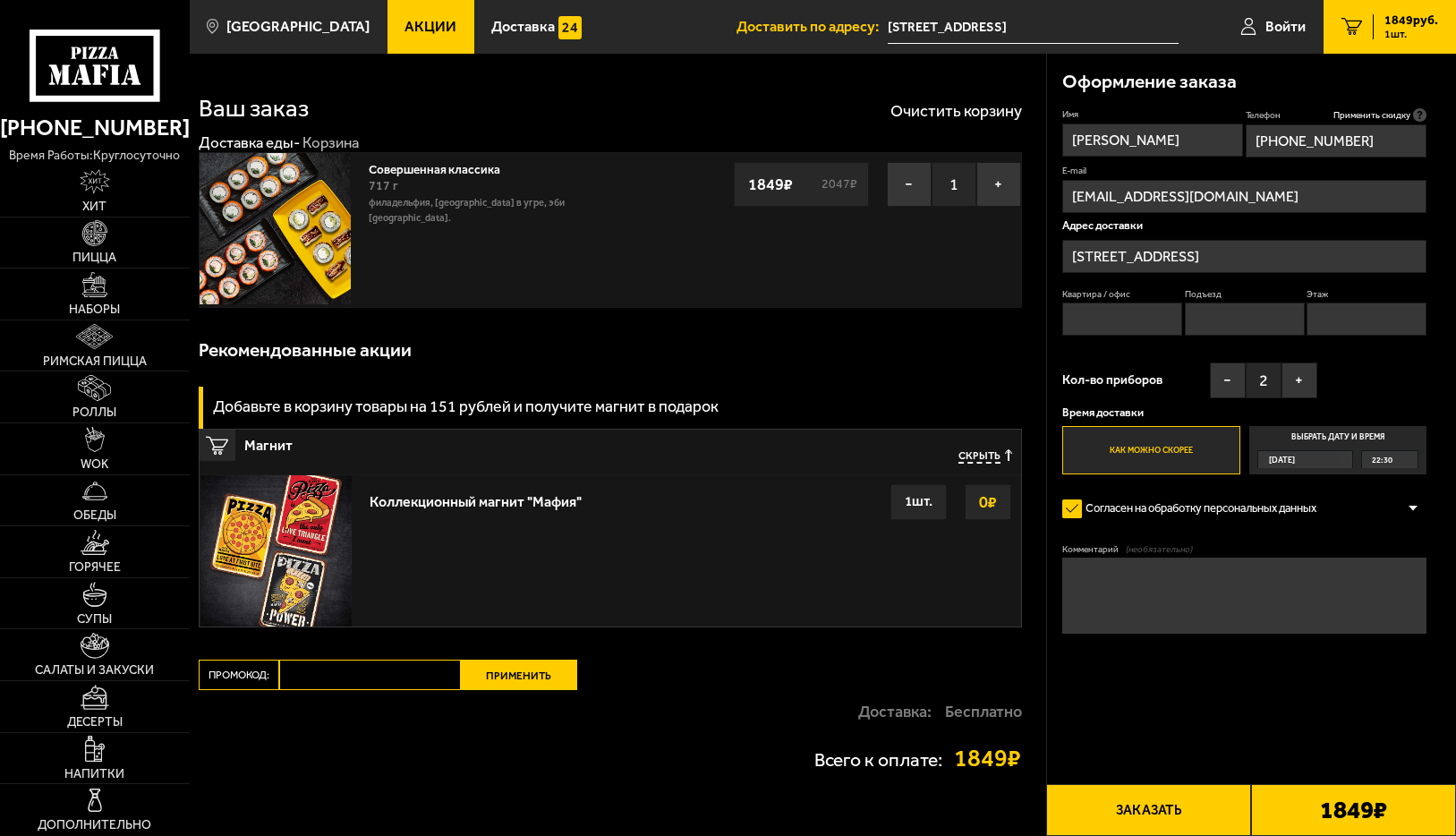
click at [1129, 317] on input "Квартира / офис" at bounding box center [1122, 319] width 120 height 34
type input "ув159"
click at [1224, 322] on input "Подъезд" at bounding box center [1245, 319] width 120 height 34
type input "1"
click at [1346, 328] on input "Этаж" at bounding box center [1366, 319] width 120 height 34
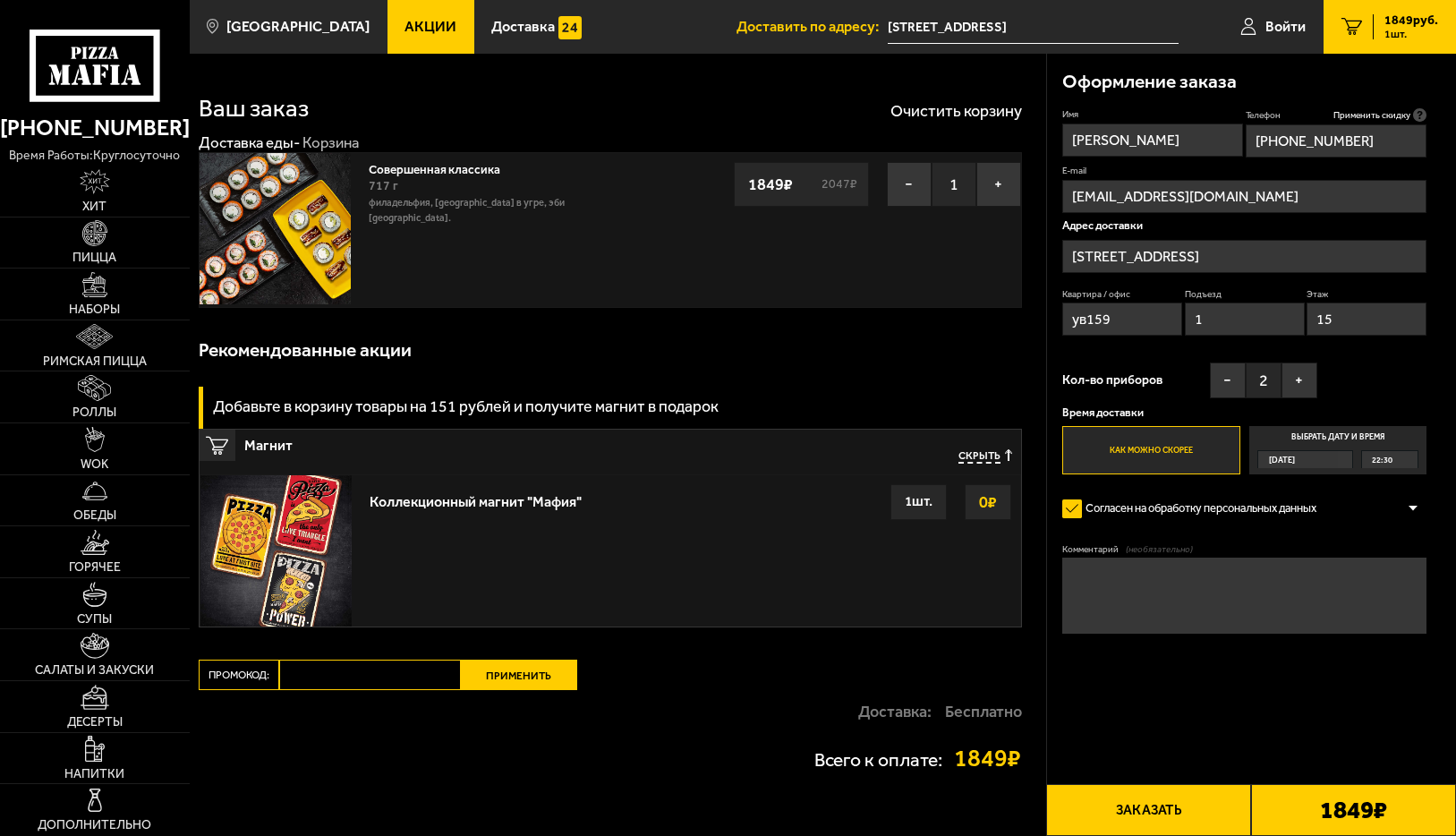
type input "15"
click at [1082, 507] on label "Согласен на обработку персональных данных" at bounding box center [1196, 509] width 268 height 31
click at [0, 0] on input "Согласен на обработку персональных данных" at bounding box center [0, 0] width 0 height 0
click at [1154, 783] on div "Оформление заказа Имя [PERSON_NAME] Телефон Применить скидку Вы будете зарегист…" at bounding box center [1251, 450] width 410 height 793
click at [1155, 783] on div "Оформление заказа Имя [PERSON_NAME] Телефон Применить скидку Вы будете зарегист…" at bounding box center [1251, 450] width 410 height 793
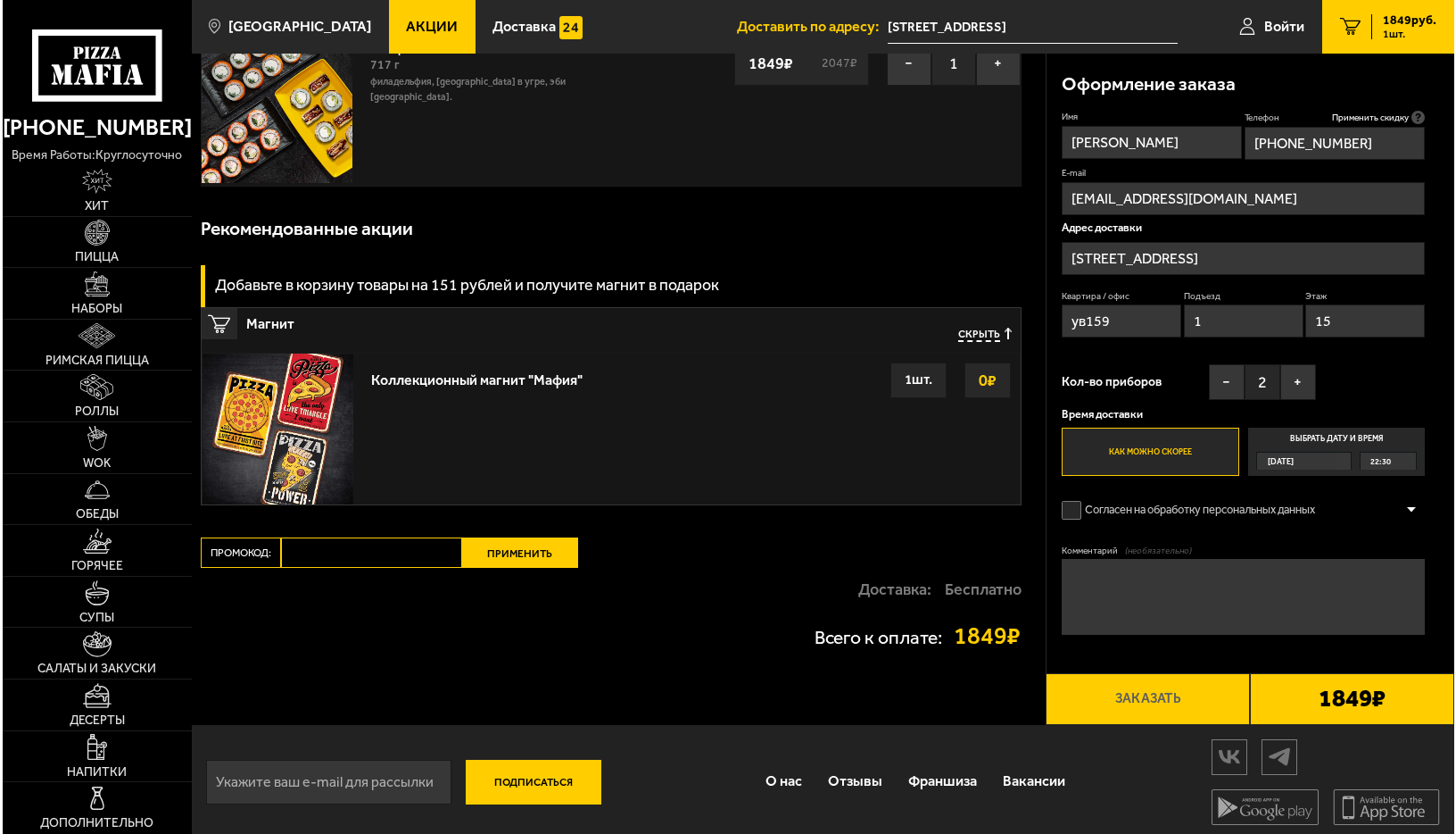
scroll to position [127, 0]
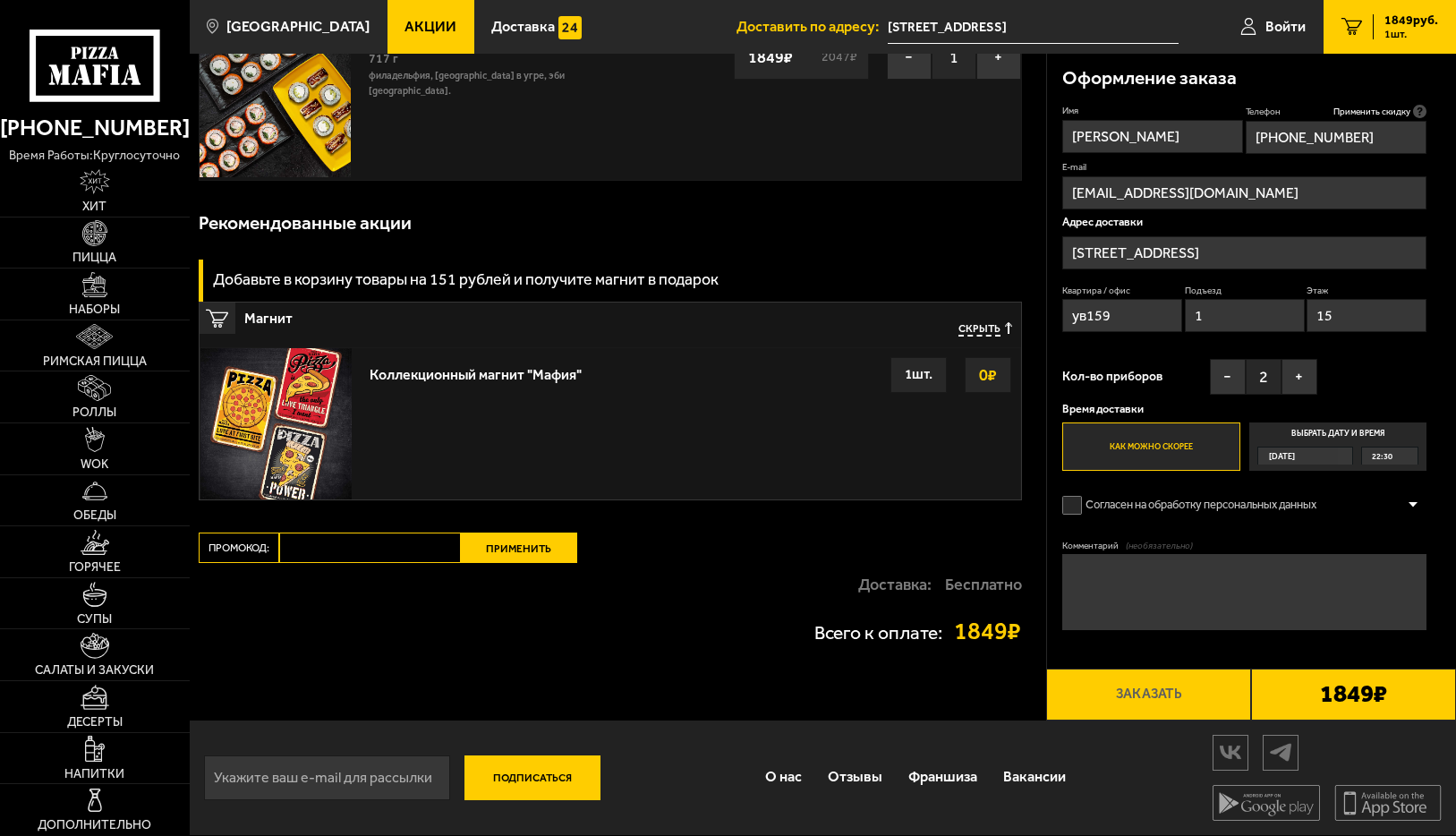
drag, startPoint x: 1075, startPoint y: 509, endPoint x: 1097, endPoint y: 565, distance: 60.2
click at [1075, 510] on label "Согласен на обработку персональных данных" at bounding box center [1196, 505] width 268 height 31
click at [0, 0] on input "Согласен на обработку персональных данных" at bounding box center [0, 0] width 0 height 0
click at [1146, 696] on button "Заказать" at bounding box center [1149, 694] width 205 height 52
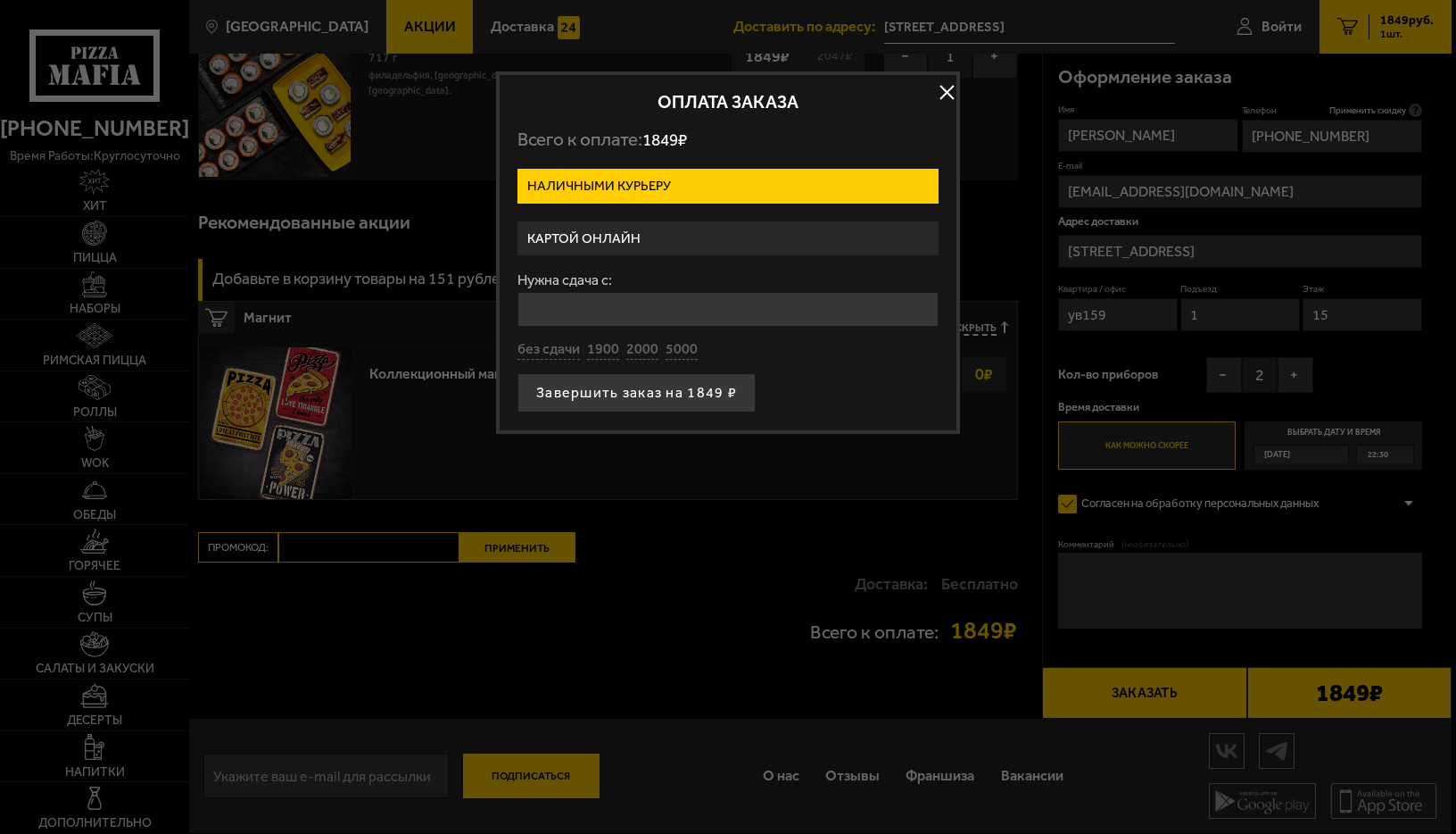
click at [633, 186] on label "Наличными курьеру" at bounding box center [728, 186] width 421 height 35
click at [0, 0] on input "Наличными курьеру" at bounding box center [0, 0] width 0 height 0
click at [674, 345] on button "5000" at bounding box center [682, 350] width 33 height 20
type input "5000"
click at [671, 394] on button "Завершить заказ на 1849 ₽" at bounding box center [637, 392] width 238 height 39
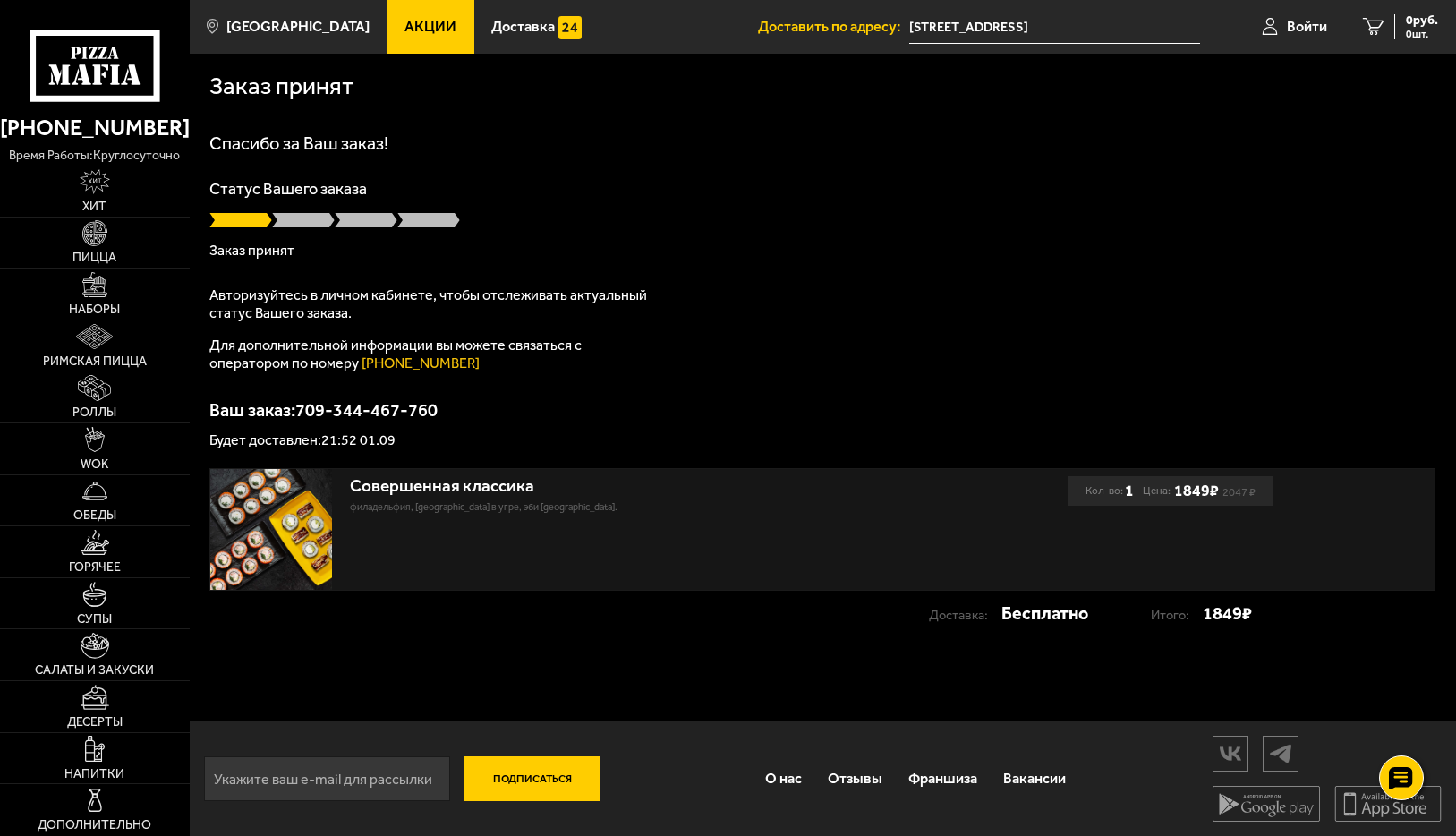
click at [367, 504] on p "Филадельфия, [GEOGRAPHIC_DATA] в угре, Эби [GEOGRAPHIC_DATA]." at bounding box center [636, 507] width 574 height 15
click at [270, 578] on img at bounding box center [271, 530] width 121 height 121
click at [283, 226] on span at bounding box center [303, 220] width 63 height 18
click at [287, 223] on span at bounding box center [303, 220] width 63 height 18
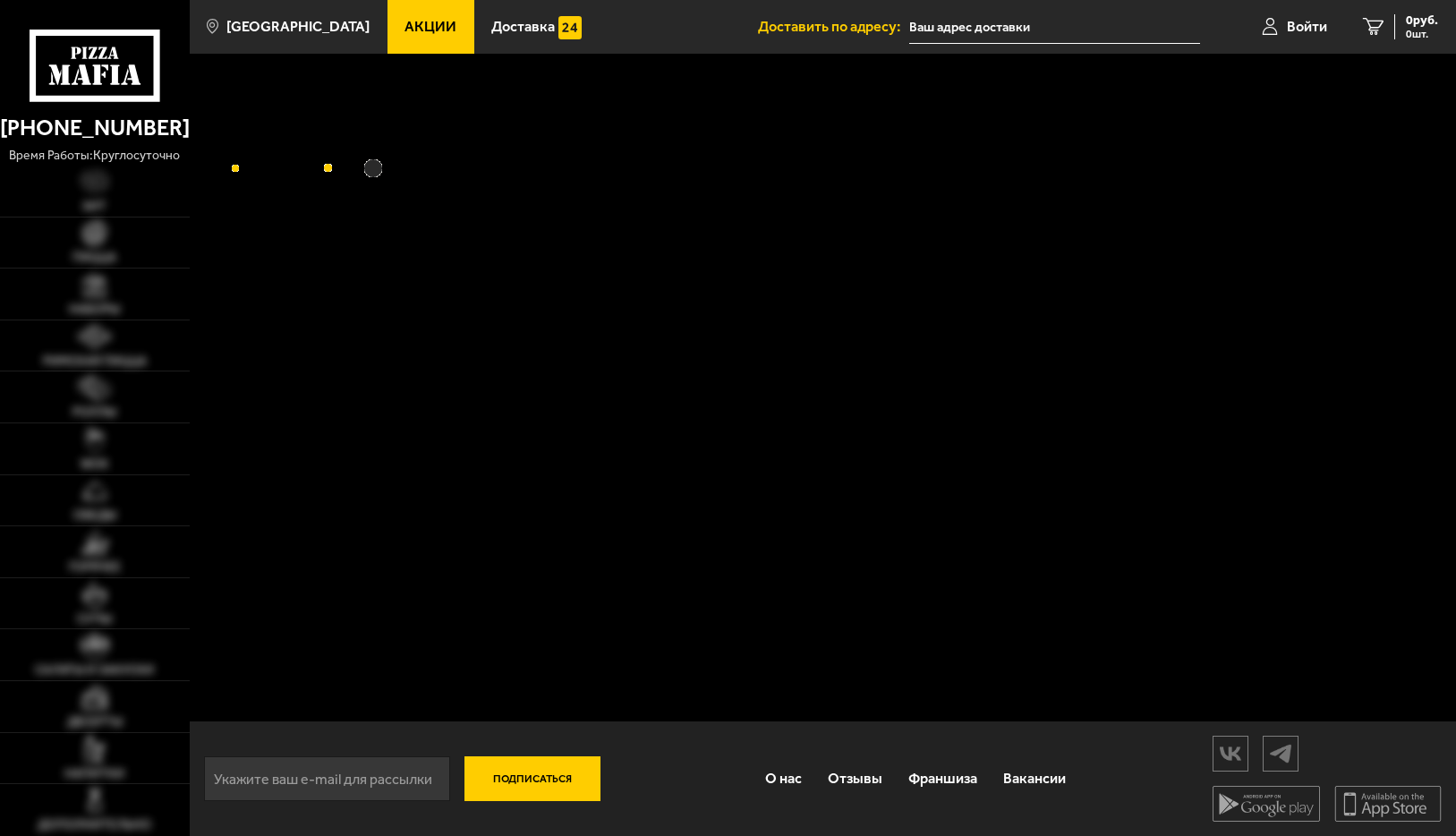
type input "[STREET_ADDRESS]"
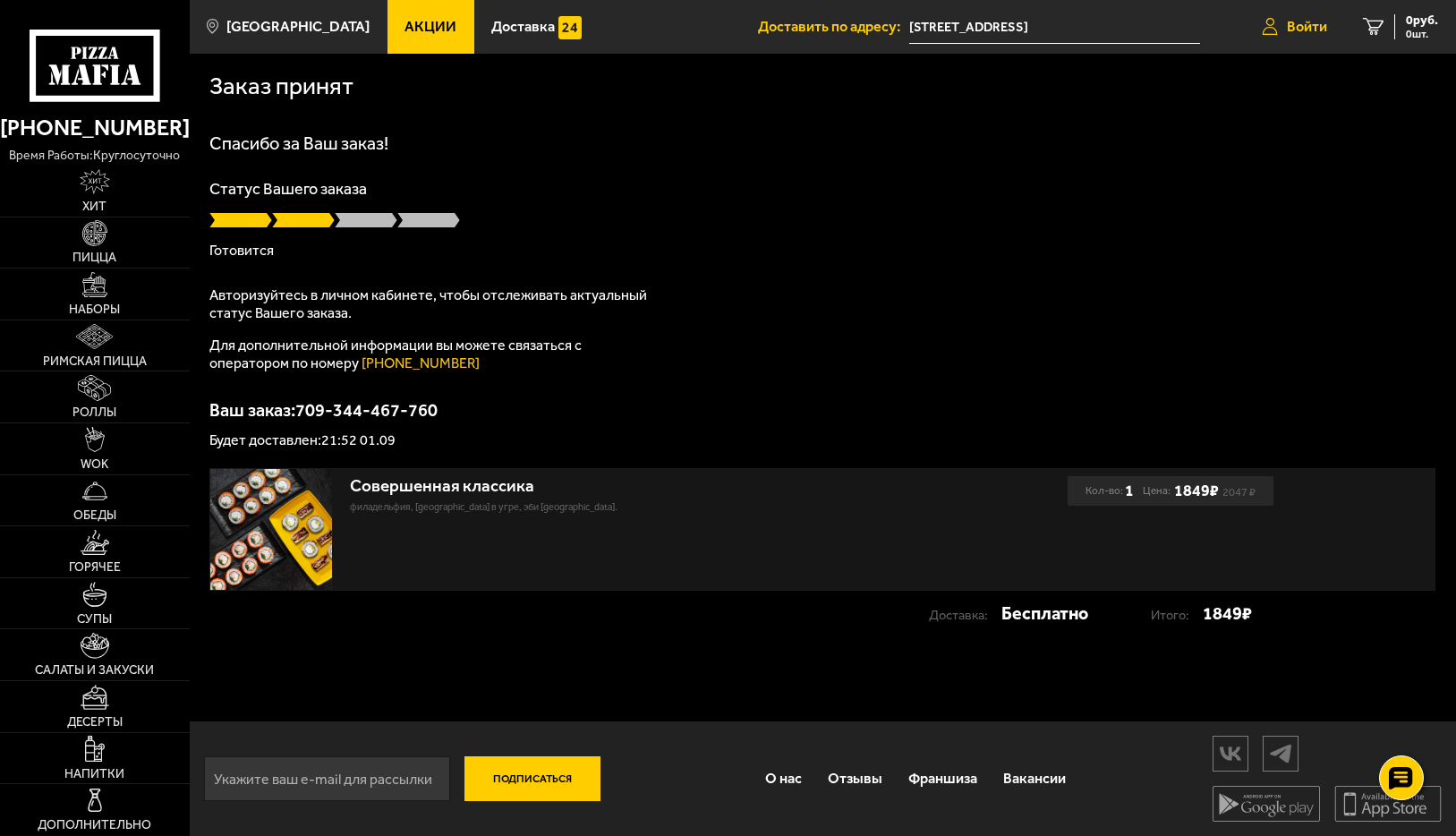
click at [1301, 27] on span "Войти" at bounding box center [1307, 27] width 40 height 14
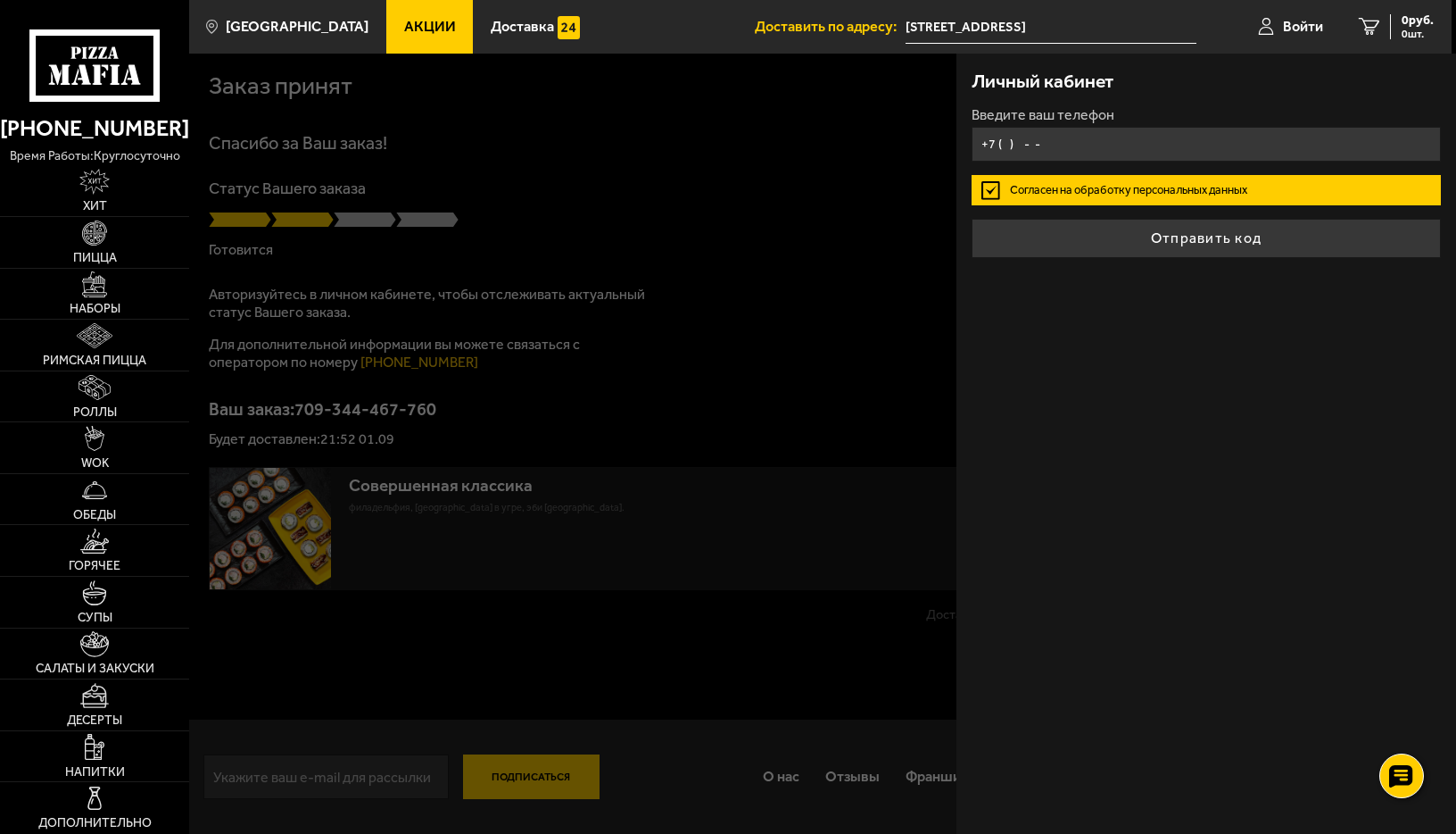
click at [1095, 128] on input "+7 ( ) - -" at bounding box center [1207, 144] width 470 height 35
click at [1066, 137] on input "+7 ( ) - -" at bounding box center [1207, 144] width 470 height 35
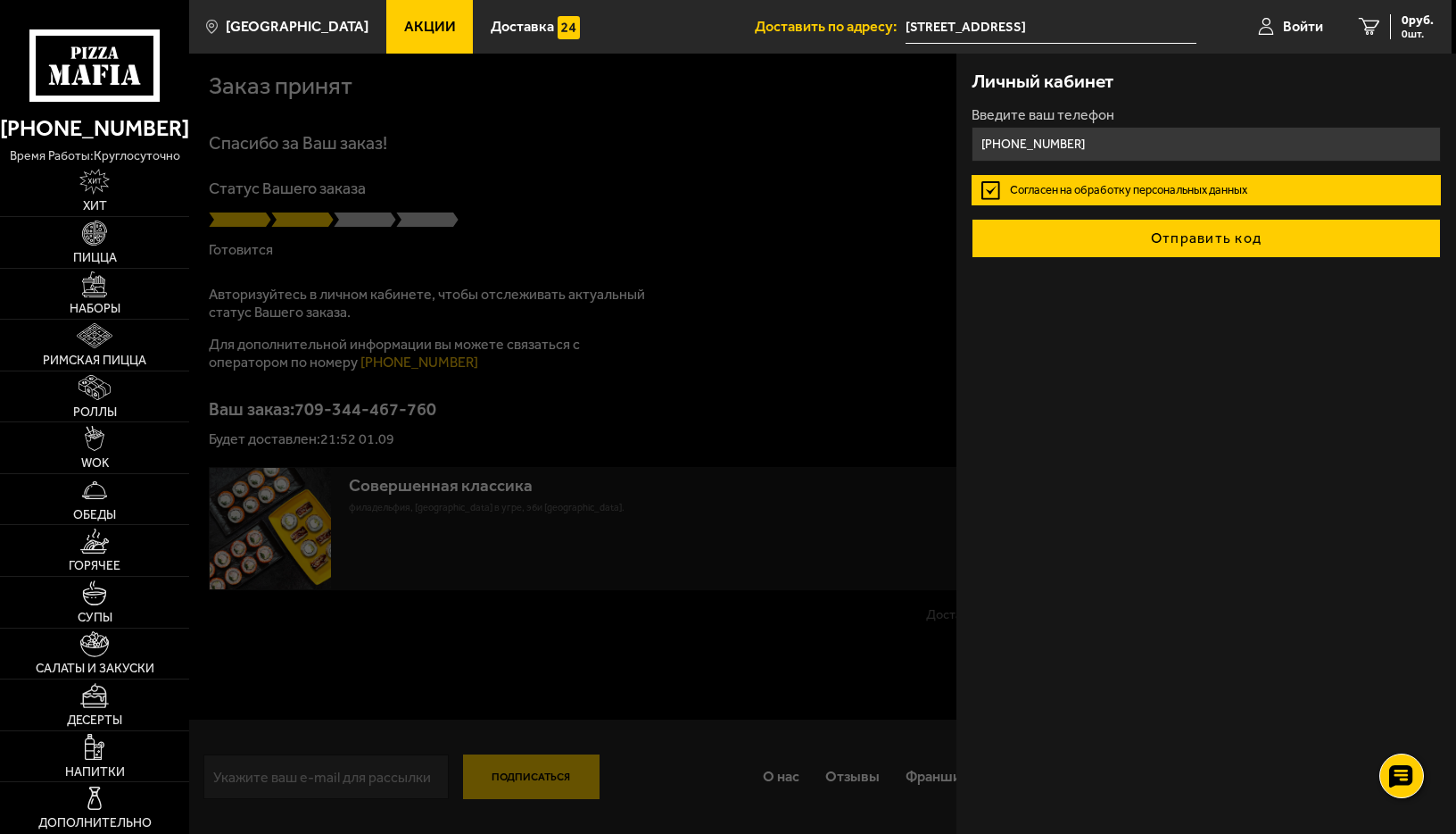
type input "[PHONE_NUMBER]"
click at [1203, 228] on button "Отправить код" at bounding box center [1207, 238] width 470 height 39
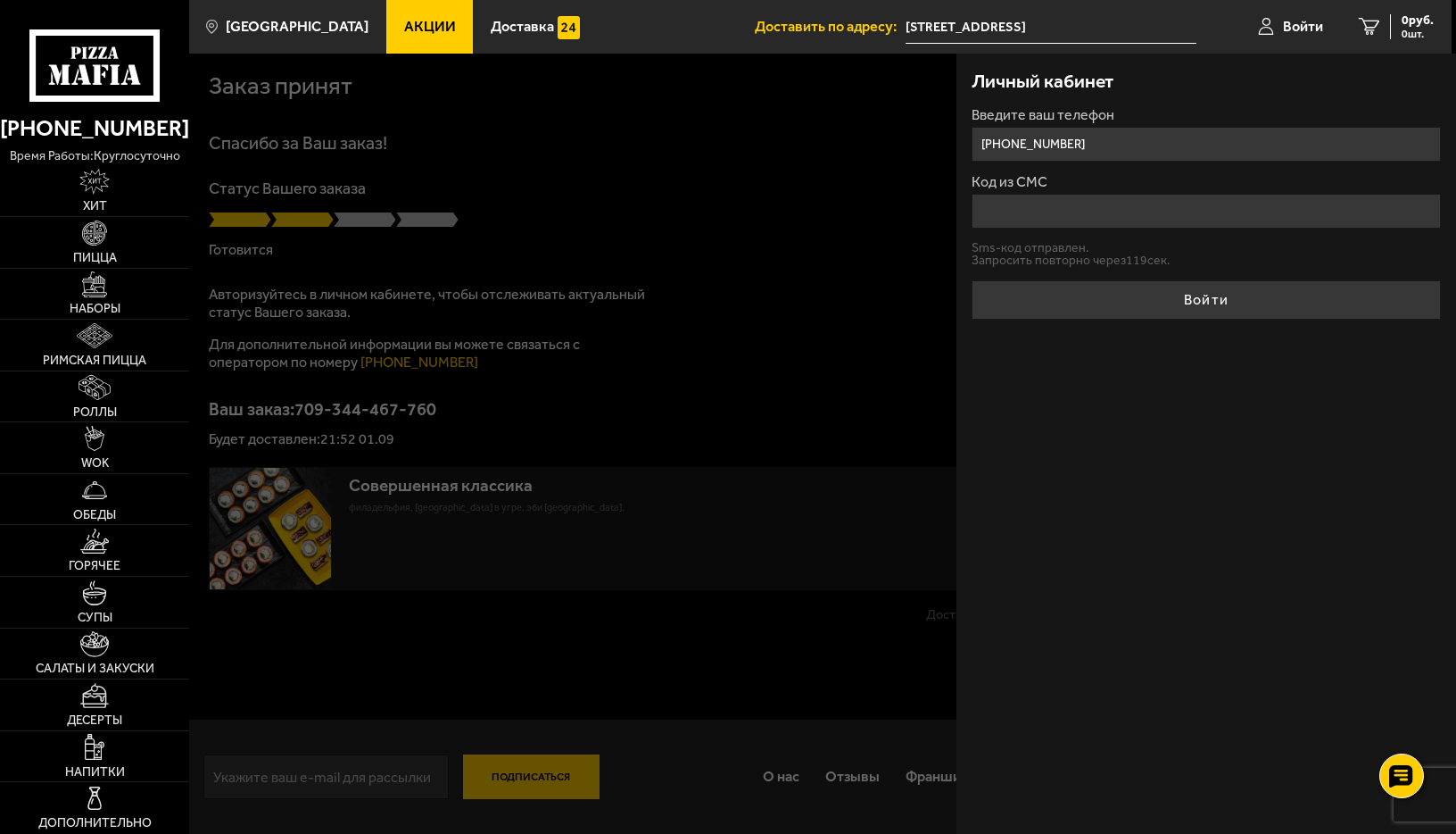
click at [1106, 228] on input "Код из СМС" at bounding box center [1207, 211] width 470 height 35
click at [1103, 217] on input "Код из СМС" at bounding box center [1207, 211] width 470 height 35
click at [1062, 203] on input "Код из СМС" at bounding box center [1207, 211] width 470 height 35
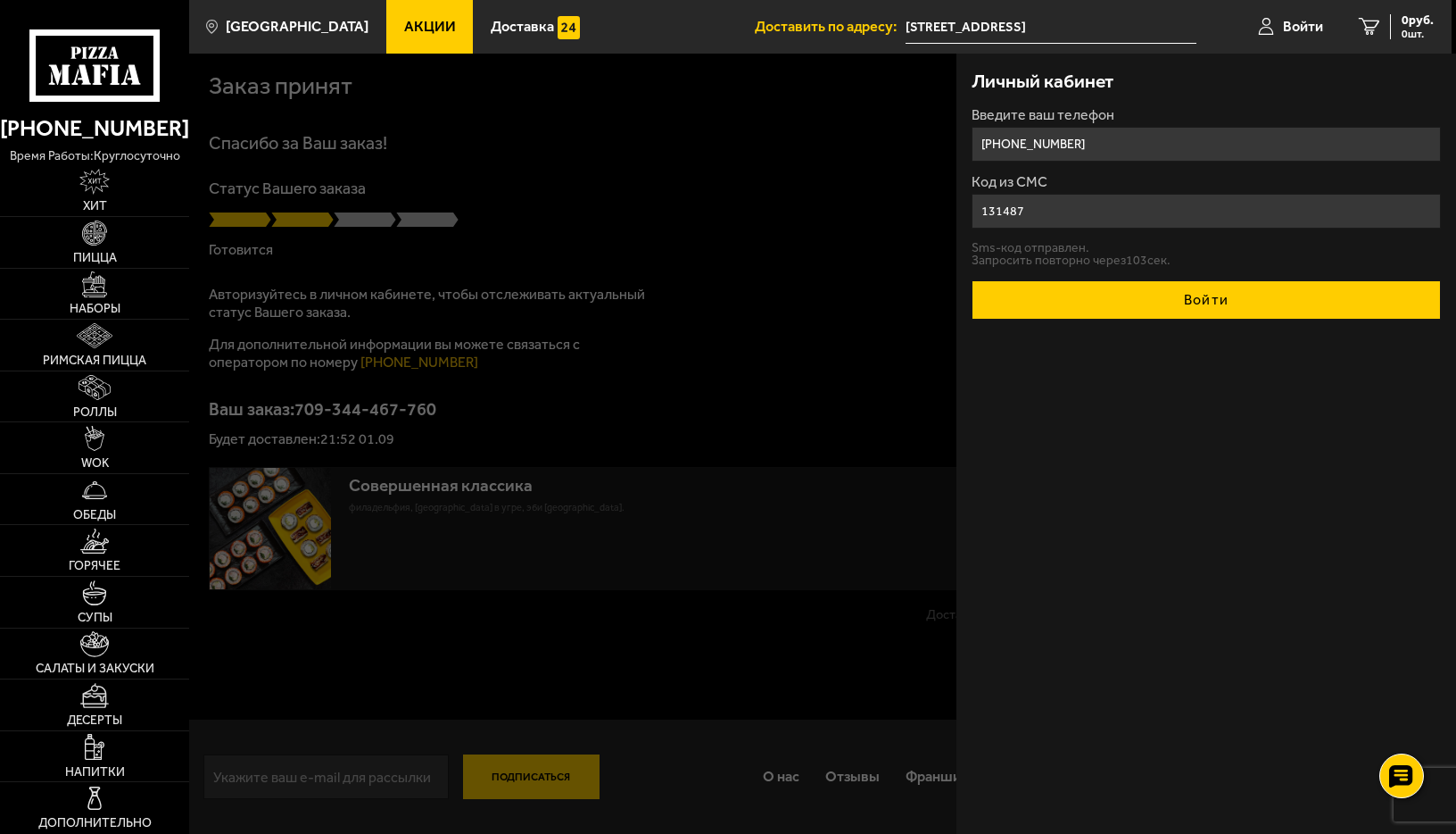
type input "131487"
click at [1205, 296] on button "Войти" at bounding box center [1207, 299] width 470 height 39
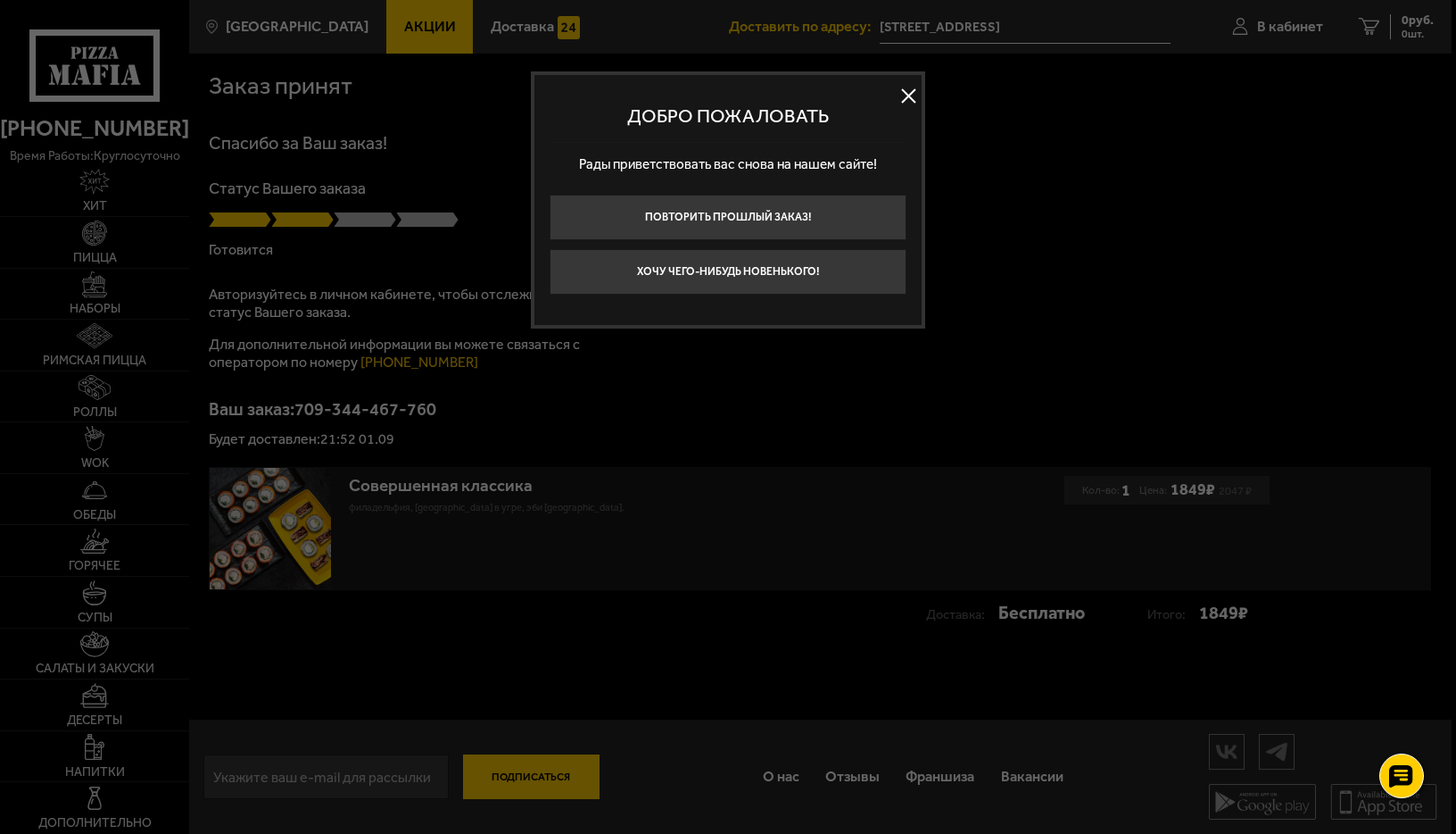
click at [906, 104] on button at bounding box center [909, 96] width 27 height 27
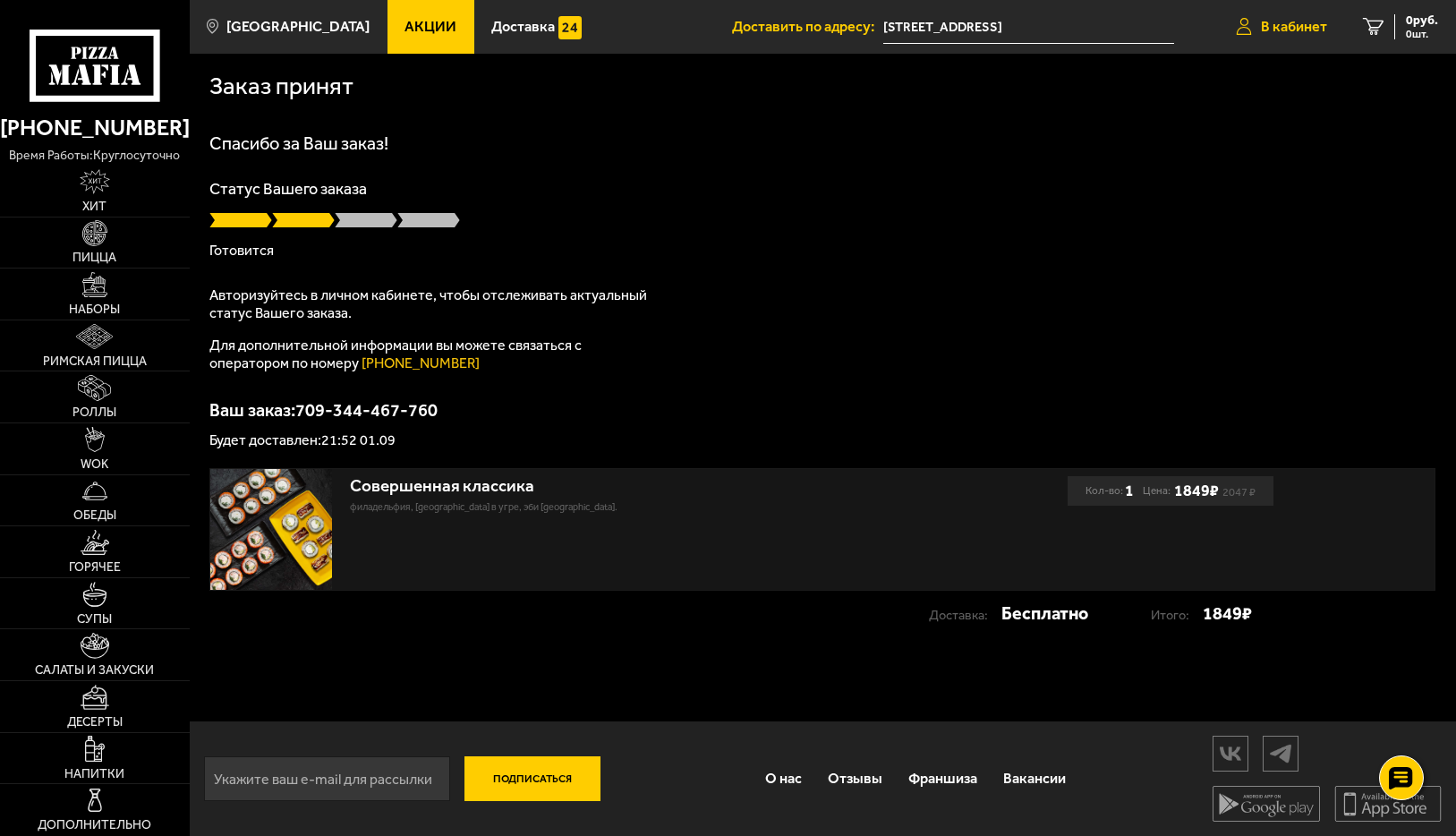
click at [1298, 24] on span "В кабинет" at bounding box center [1294, 27] width 66 height 14
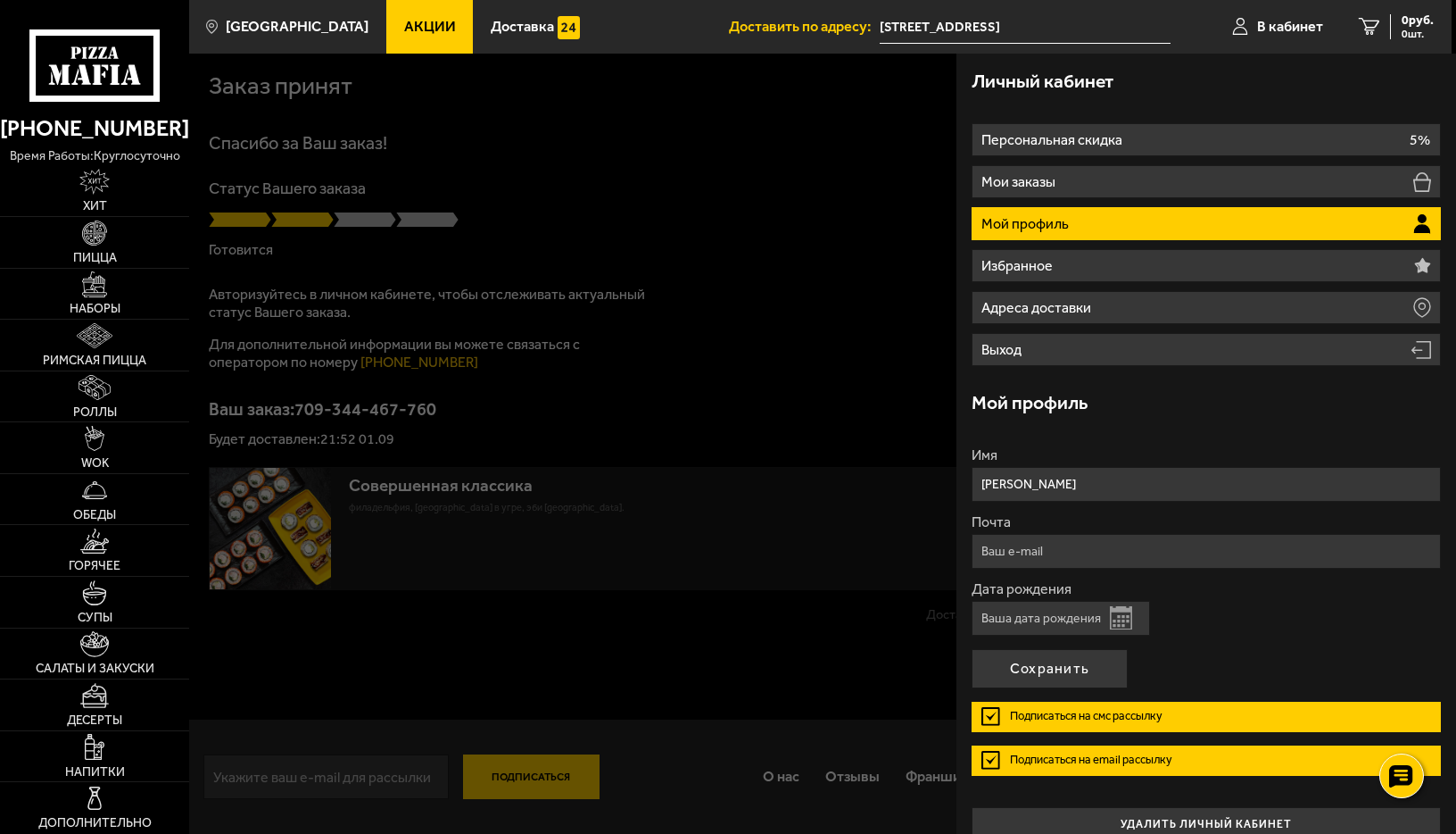
drag, startPoint x: 767, startPoint y: 243, endPoint x: 901, endPoint y: 240, distance: 134.0
click at [789, 246] on div at bounding box center [917, 470] width 1456 height 834
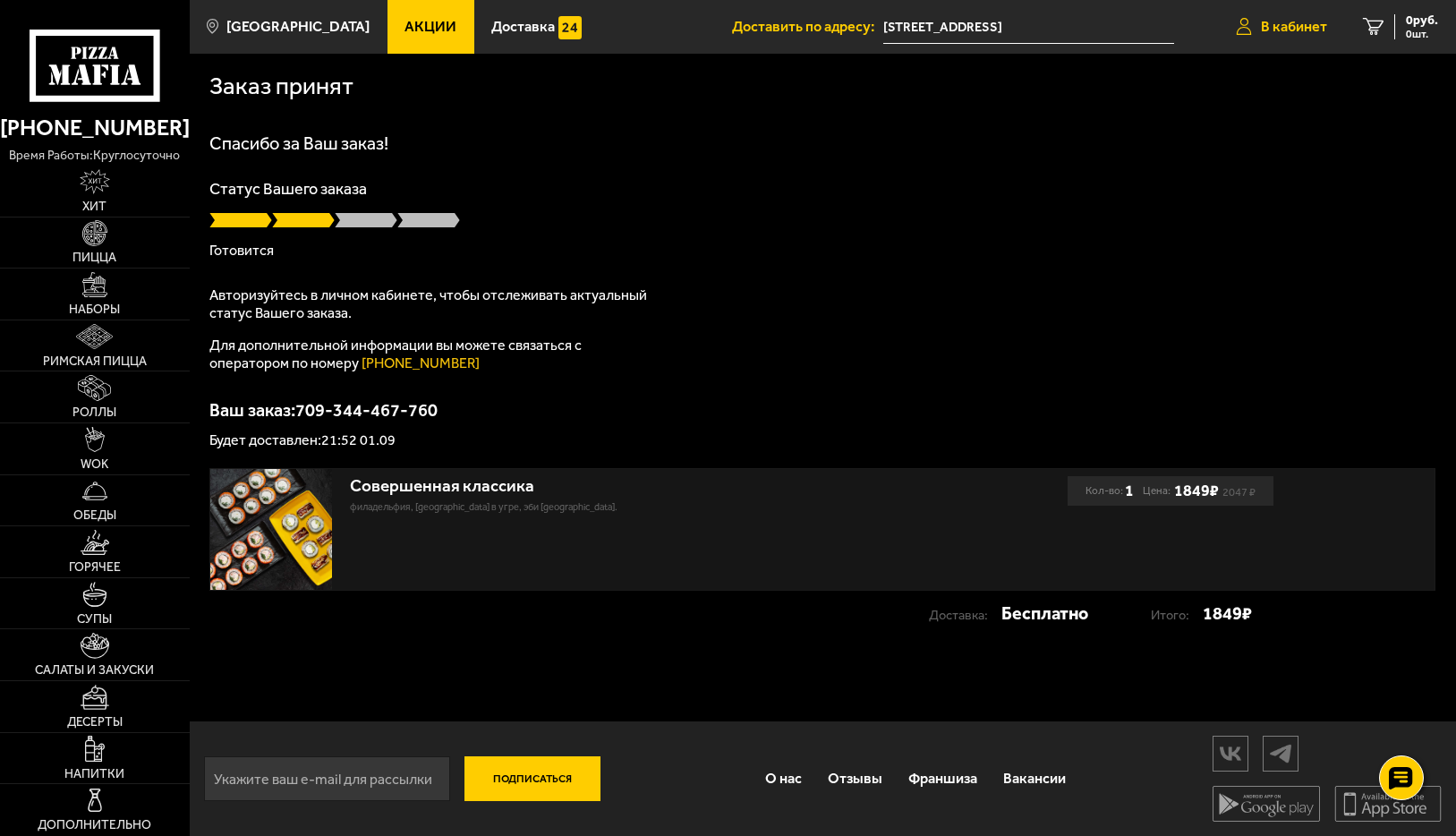
click at [1308, 27] on span "В кабинет" at bounding box center [1294, 27] width 66 height 14
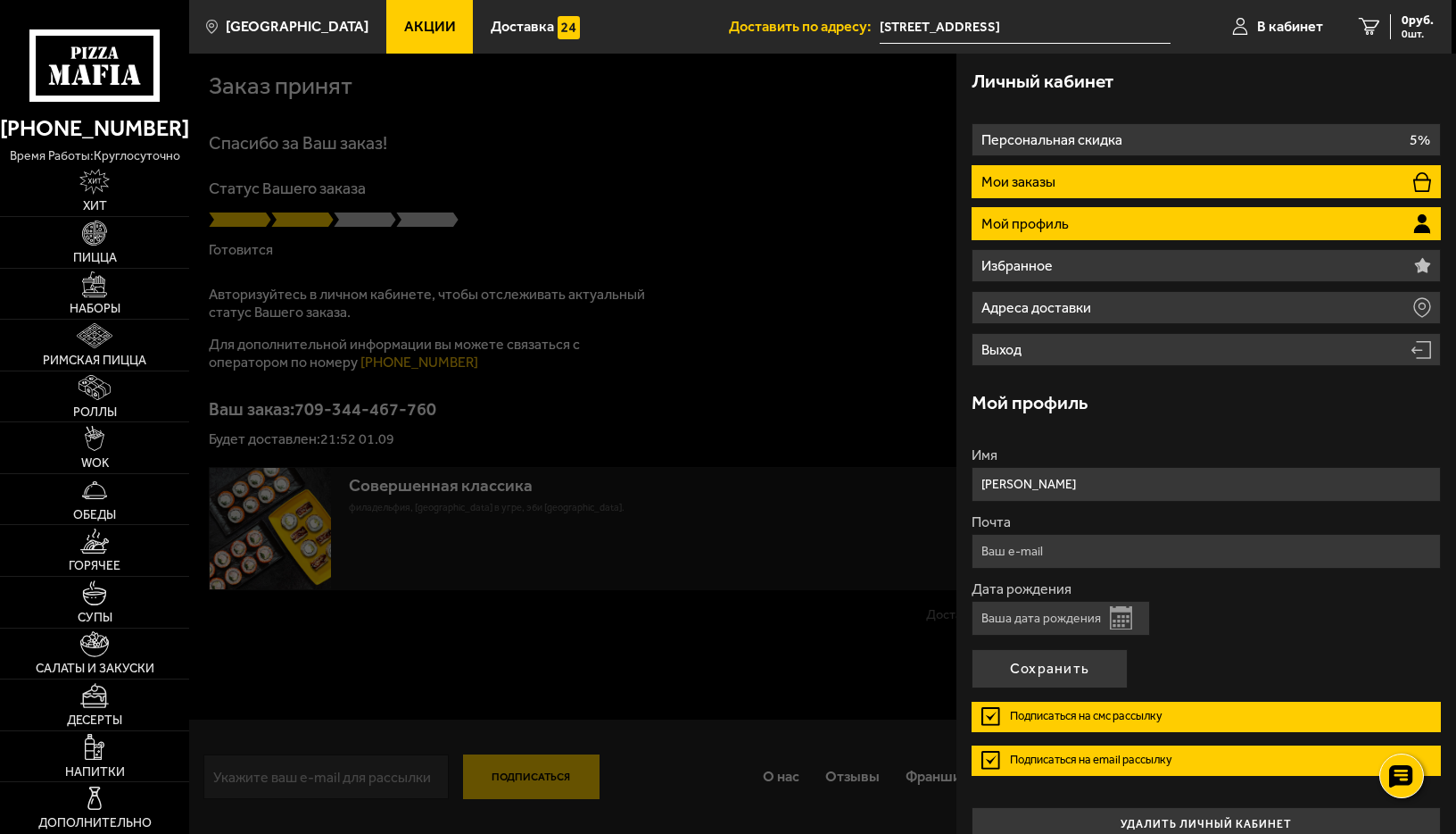
click at [1005, 178] on p "Мои заказы" at bounding box center [1020, 183] width 78 height 14
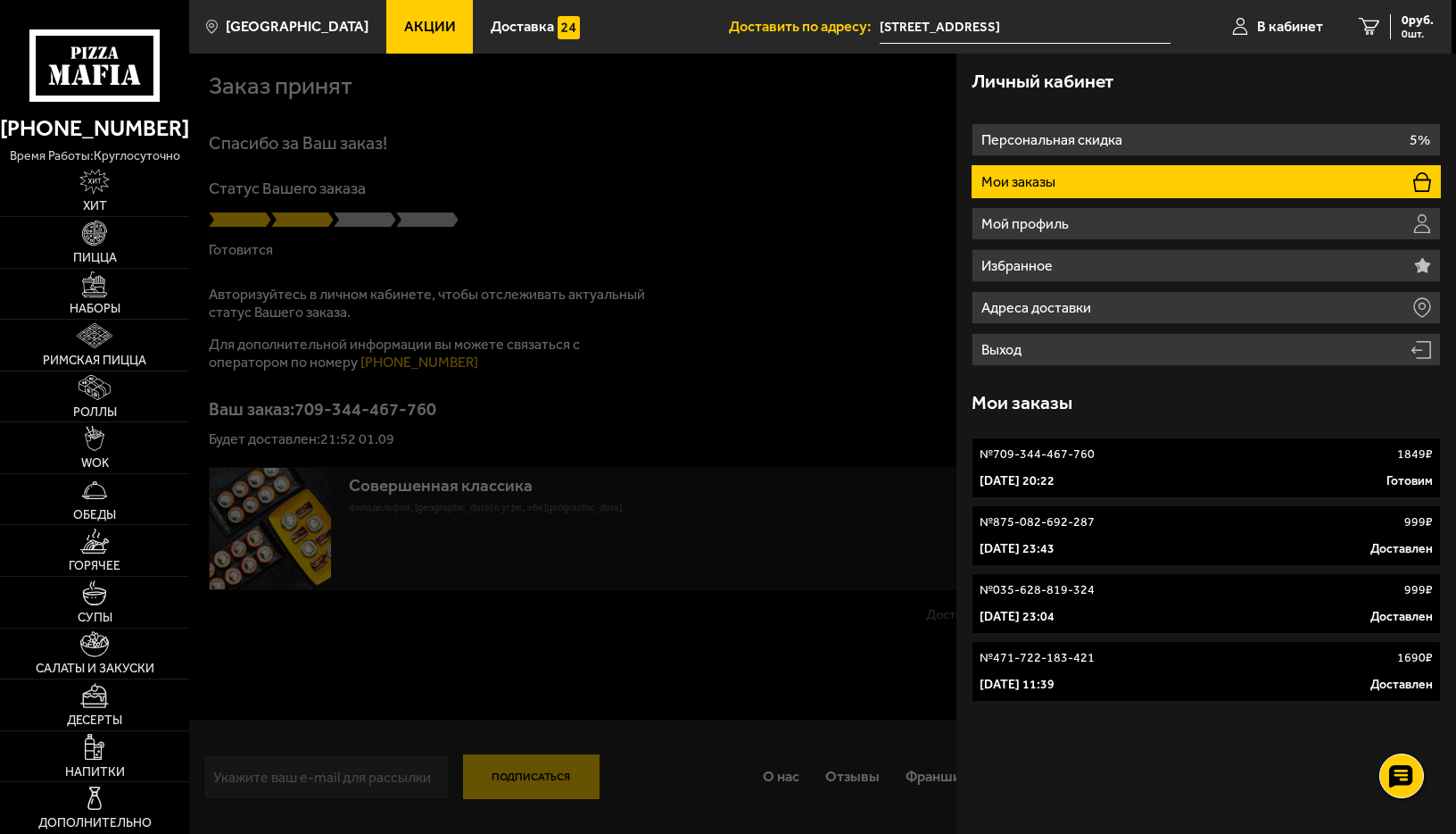
click at [544, 547] on div at bounding box center [917, 470] width 1456 height 834
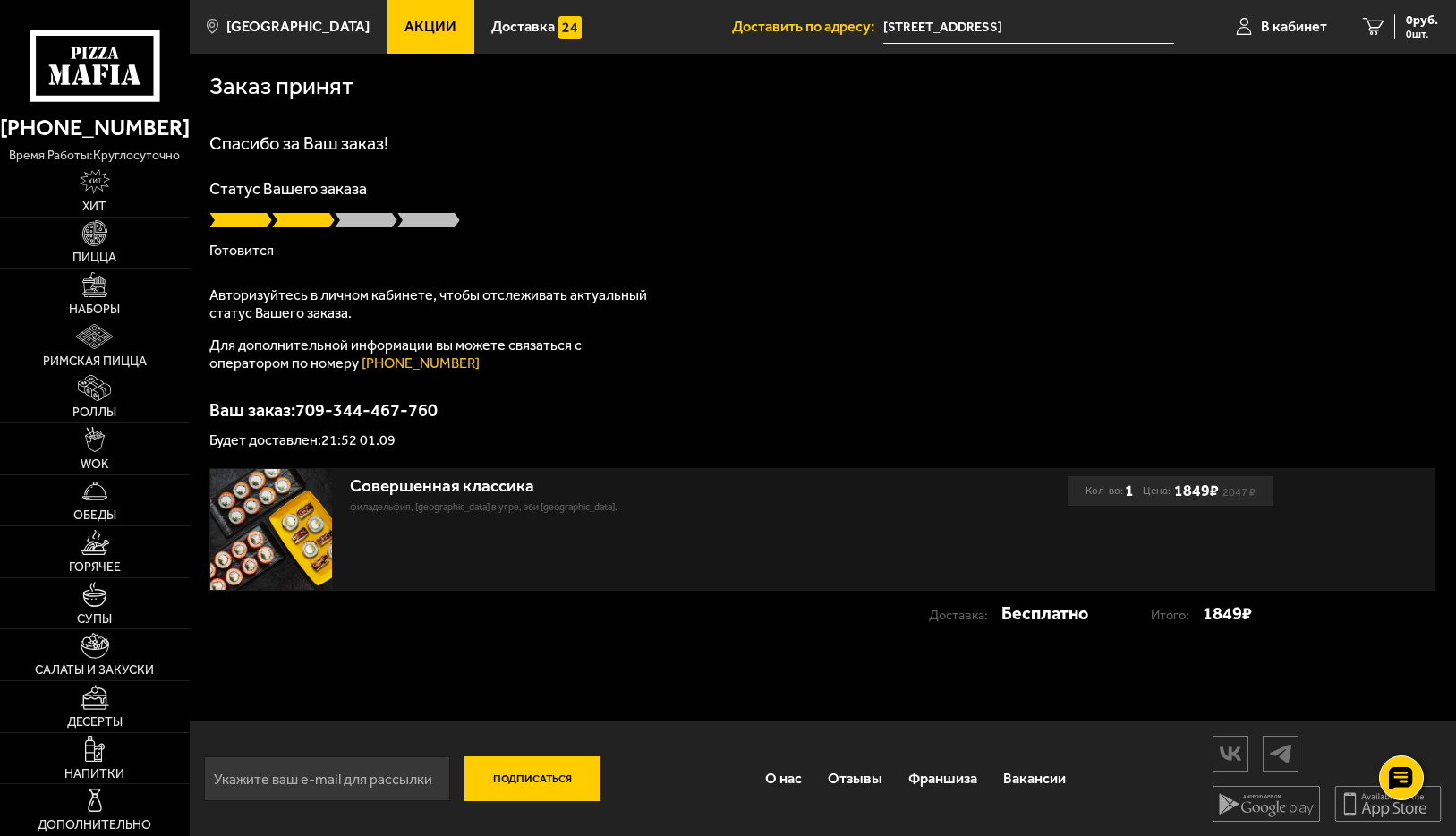
click at [310, 530] on img at bounding box center [271, 530] width 121 height 121
click at [478, 490] on div "Совершенная классика" at bounding box center [636, 485] width 574 height 21
click at [271, 568] on img at bounding box center [271, 530] width 121 height 121
click at [1280, 24] on span "В кабинет" at bounding box center [1294, 27] width 66 height 14
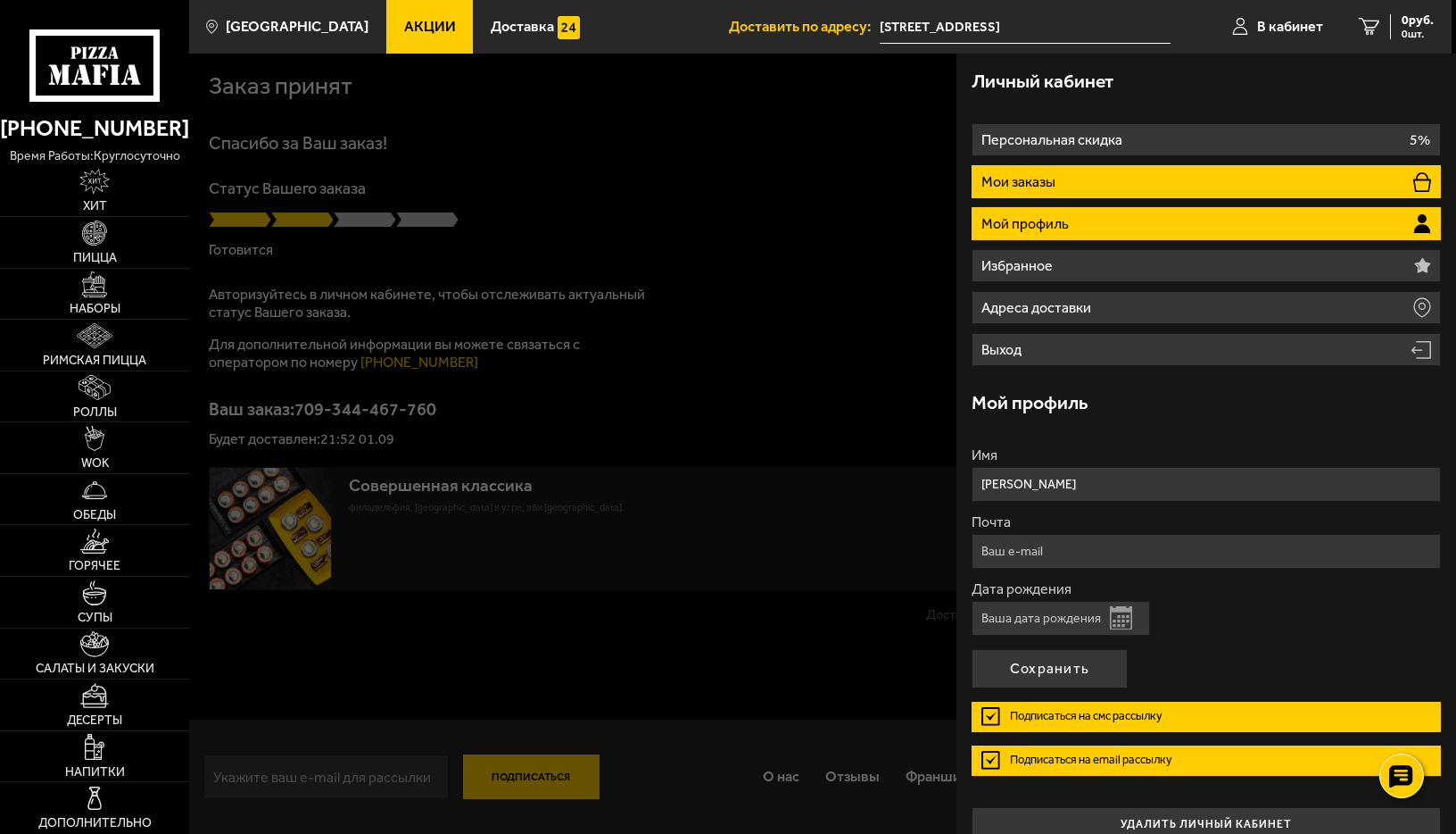
click at [1266, 165] on li "Мои заказы" at bounding box center [1207, 182] width 470 height 33
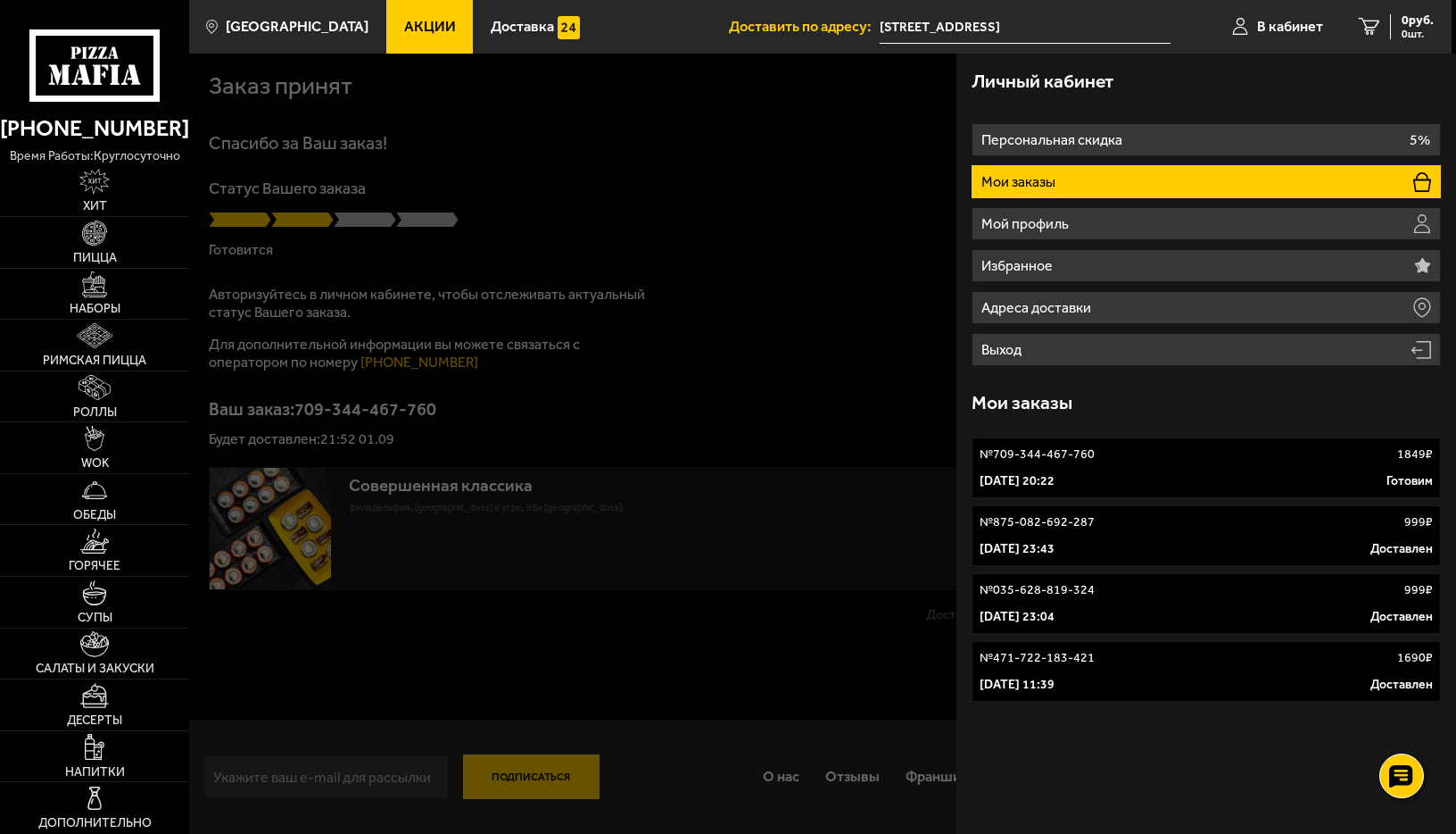
click at [1330, 449] on div "№ 709-344-467-760 1849 ₽" at bounding box center [1207, 454] width 453 height 18
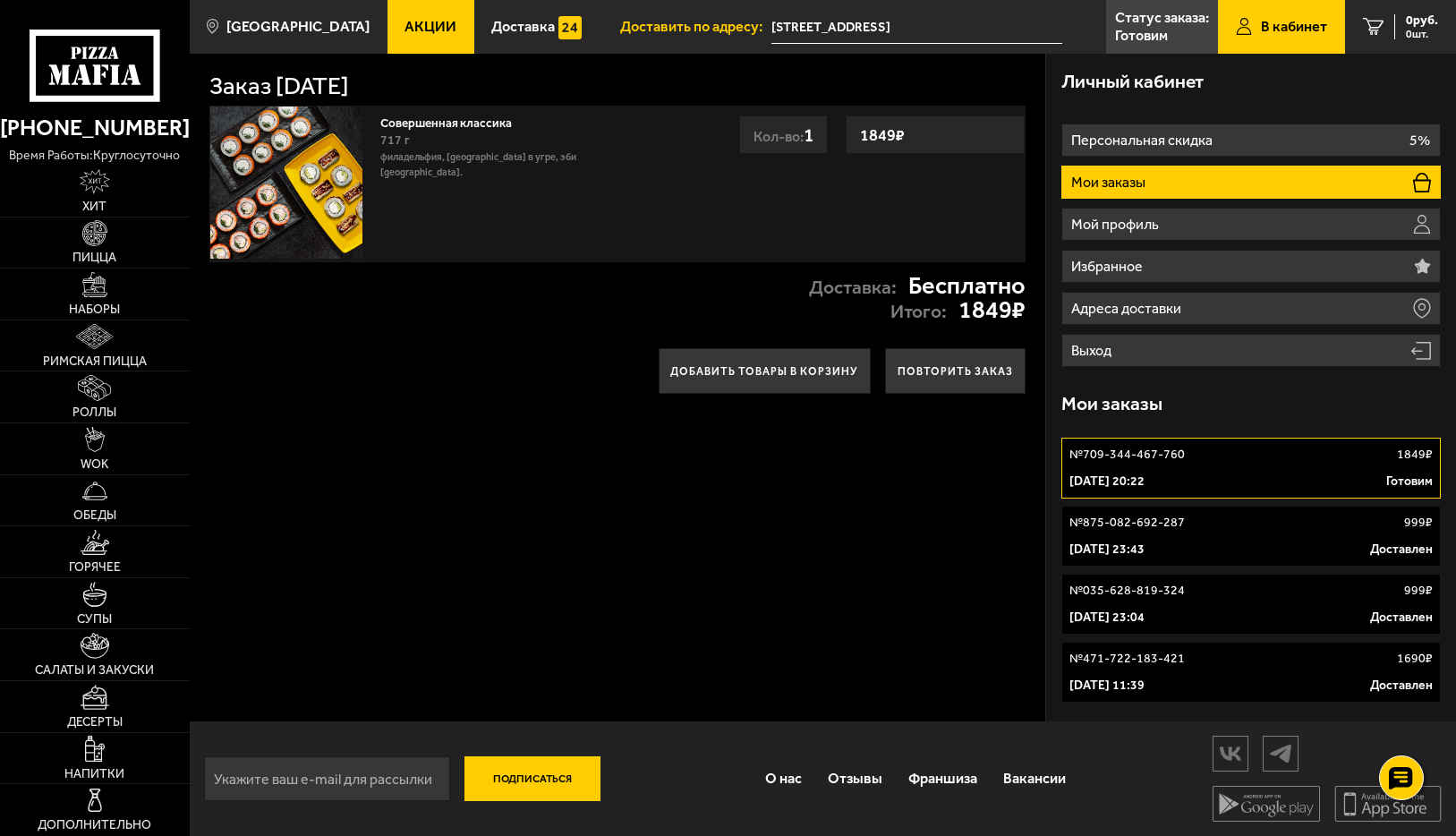
drag, startPoint x: 400, startPoint y: 90, endPoint x: 455, endPoint y: 91, distance: 55.0
click at [349, 91] on h1 "Заказ 1 сентября 2025 г." at bounding box center [279, 86] width 140 height 24
click at [1122, 181] on p "Мои заказы" at bounding box center [1110, 183] width 78 height 14
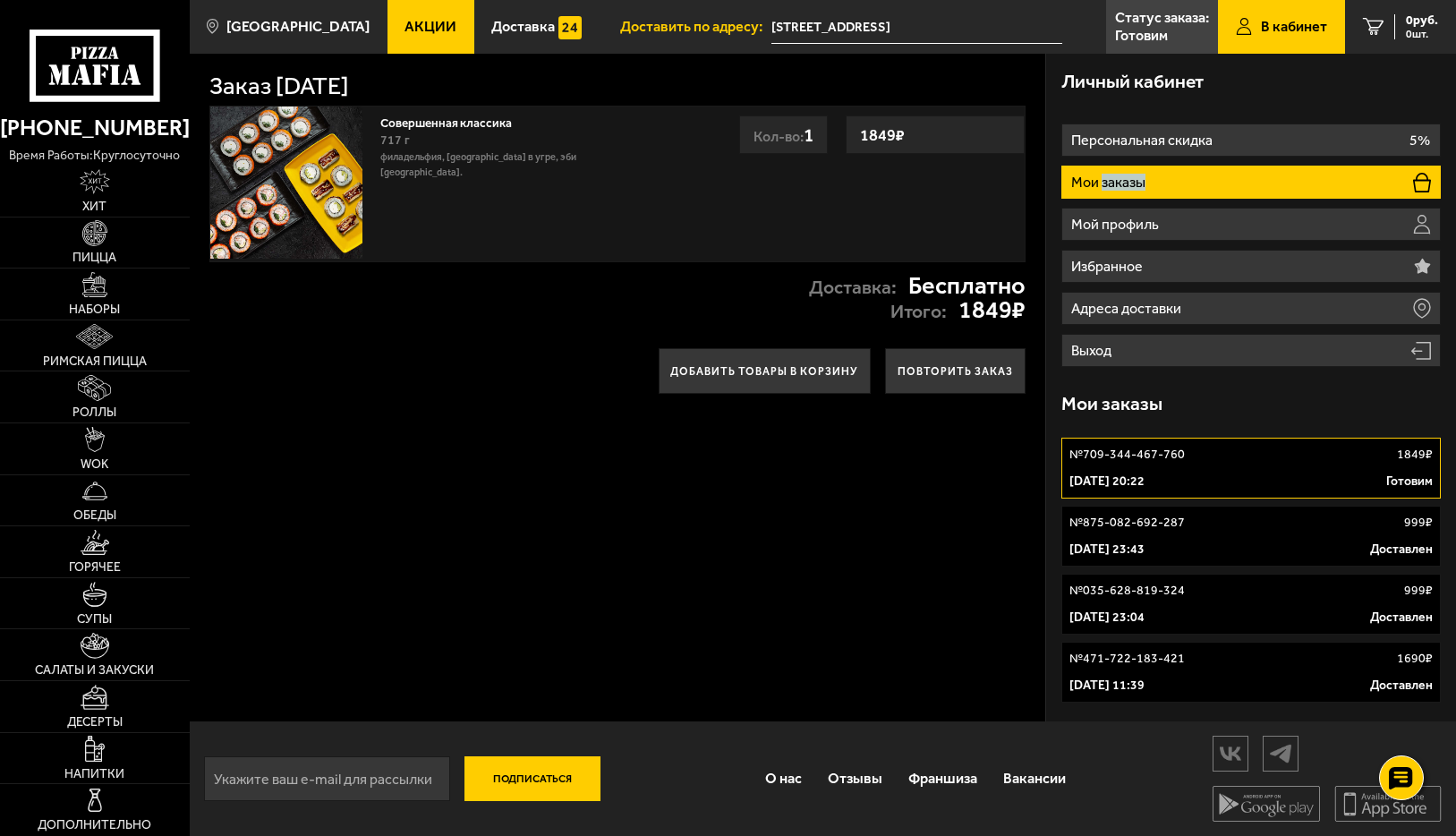
click at [1182, 188] on li "Мои заказы" at bounding box center [1250, 182] width 380 height 34
click at [1220, 195] on li "Мои заказы" at bounding box center [1250, 182] width 380 height 34
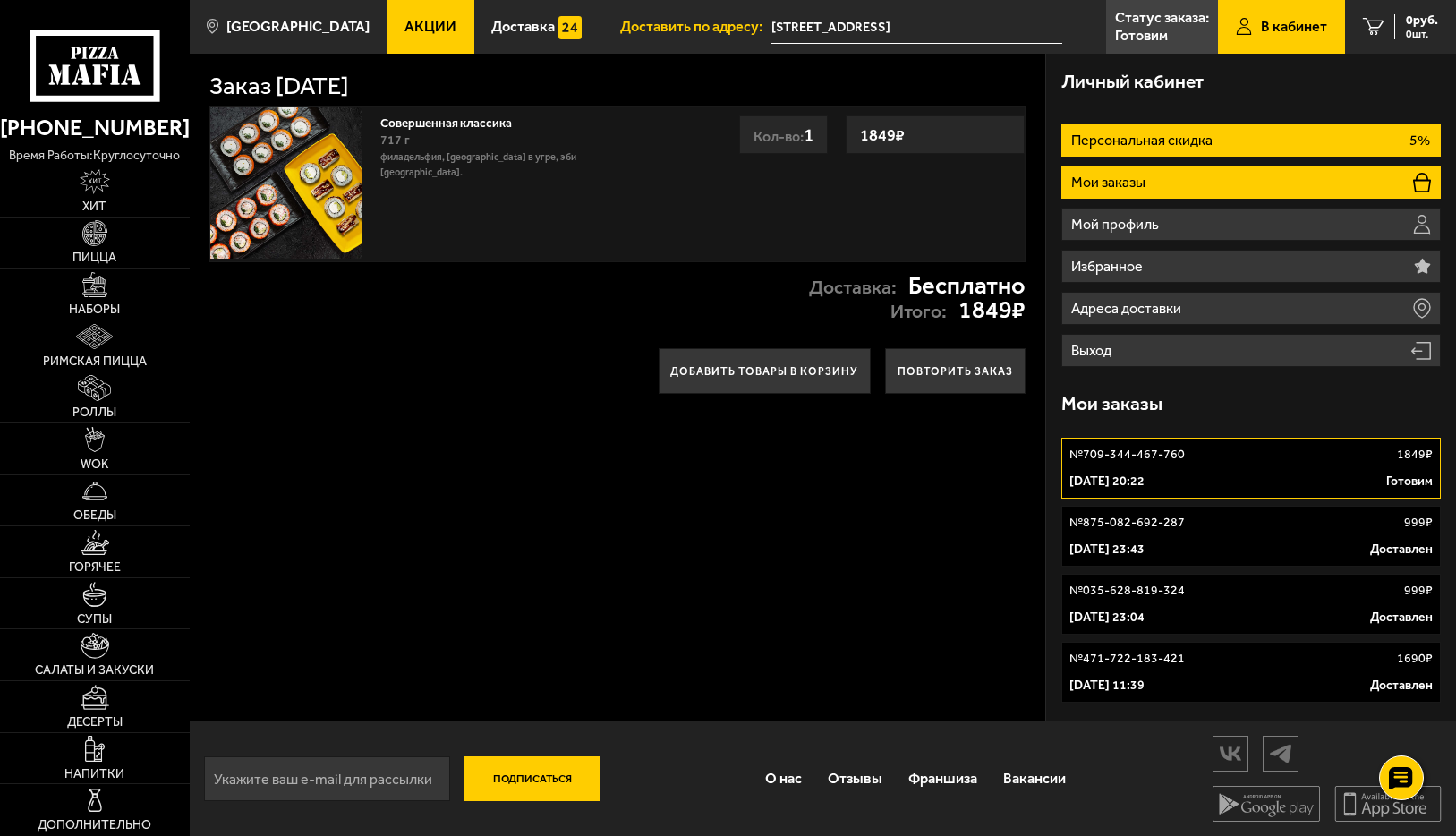
click at [1207, 124] on li "Персональная скидка 5%" at bounding box center [1250, 139] width 380 height 34
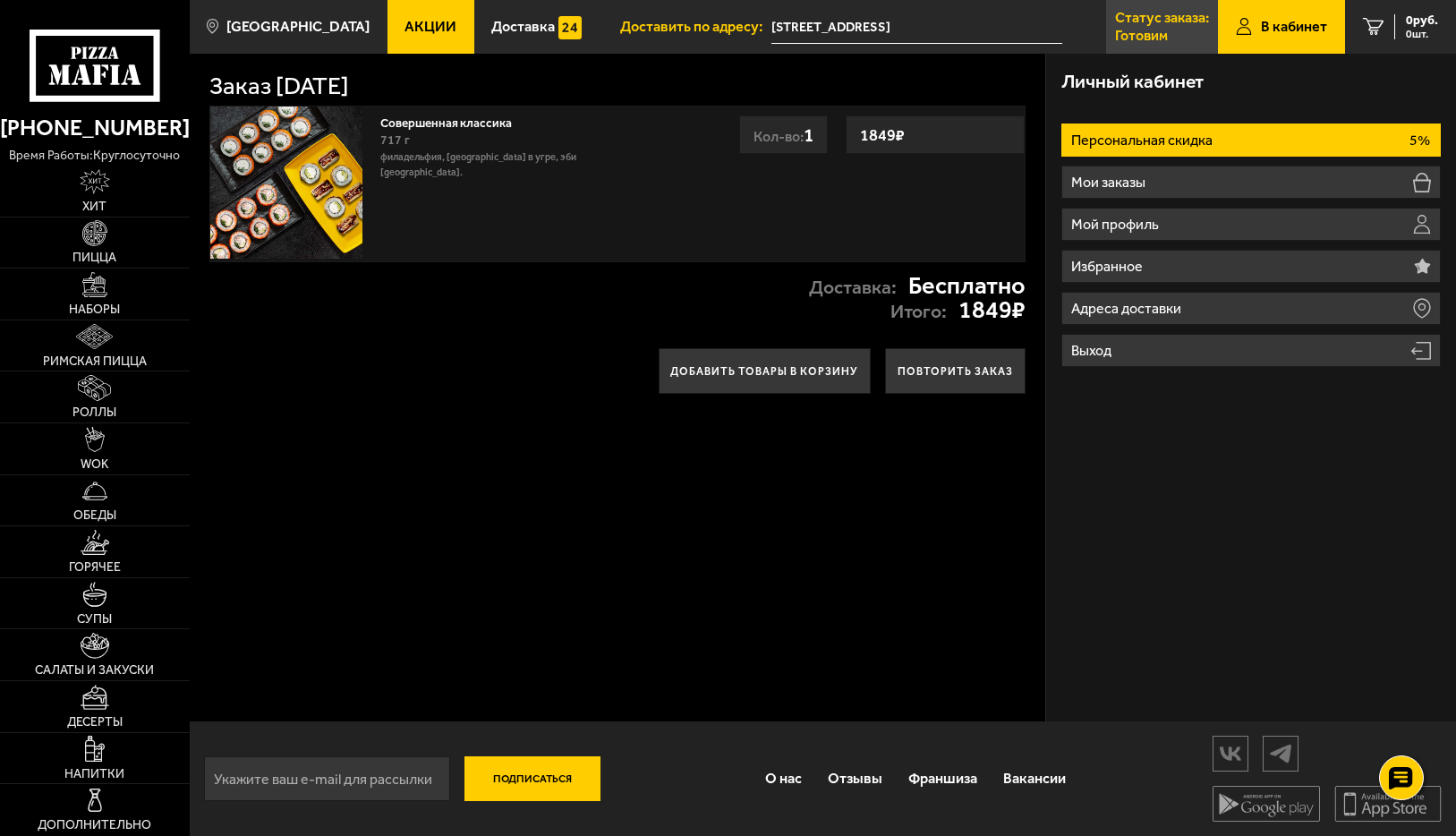
click at [1160, 29] on p "Готовим" at bounding box center [1142, 36] width 53 height 14
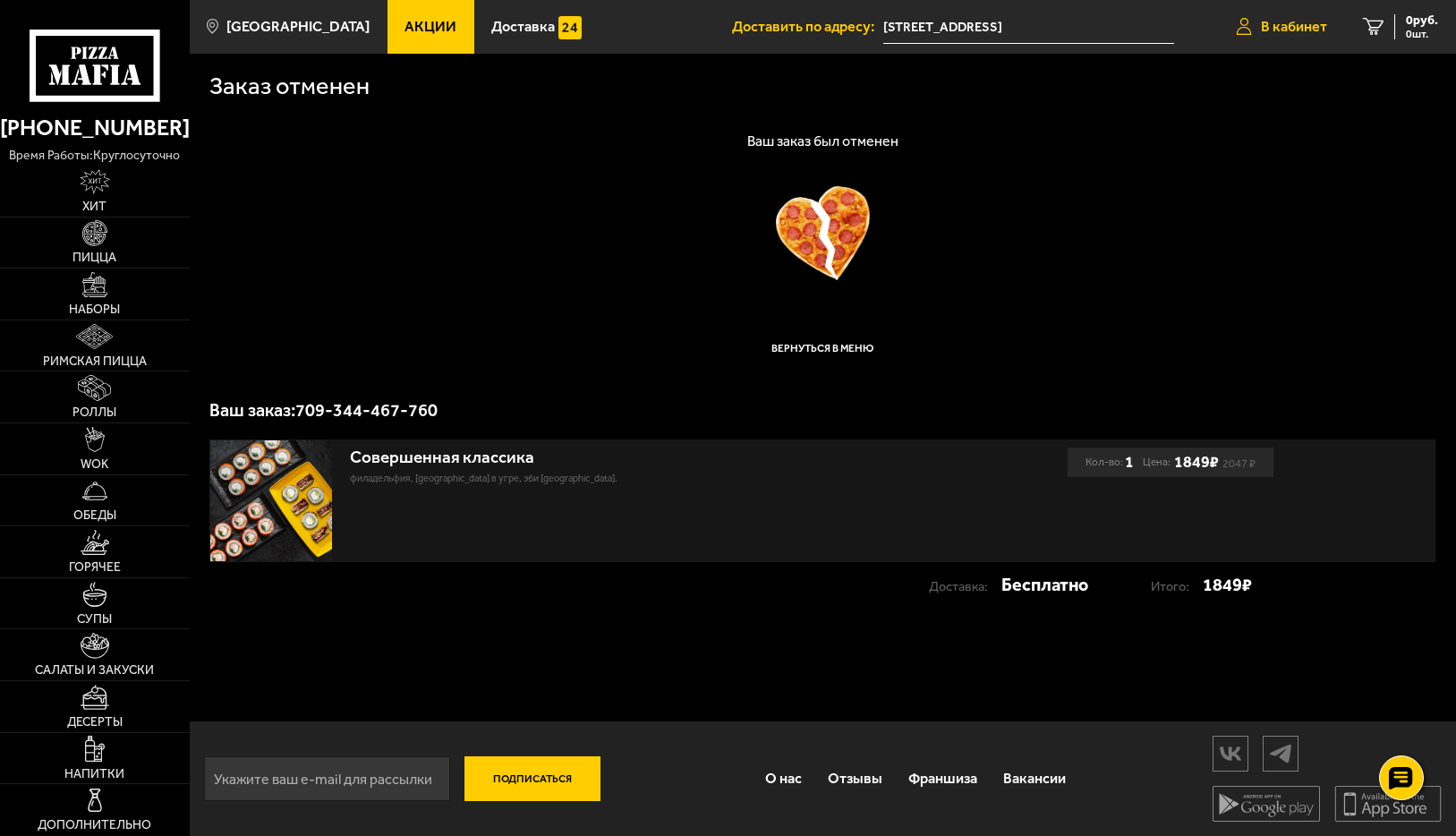
click at [1283, 22] on span "В кабинет" at bounding box center [1294, 27] width 66 height 14
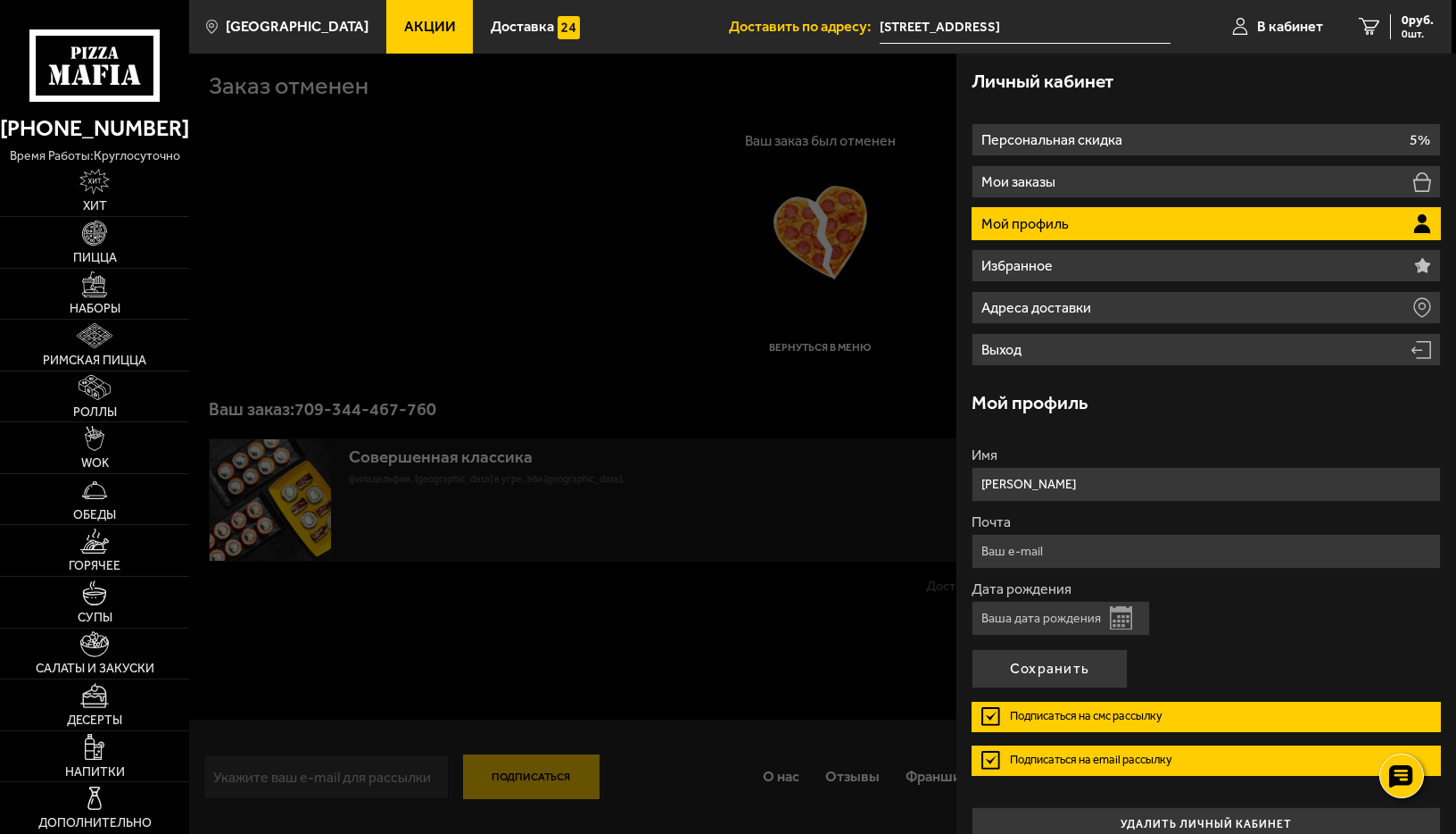
click at [525, 399] on div at bounding box center [917, 470] width 1456 height 834
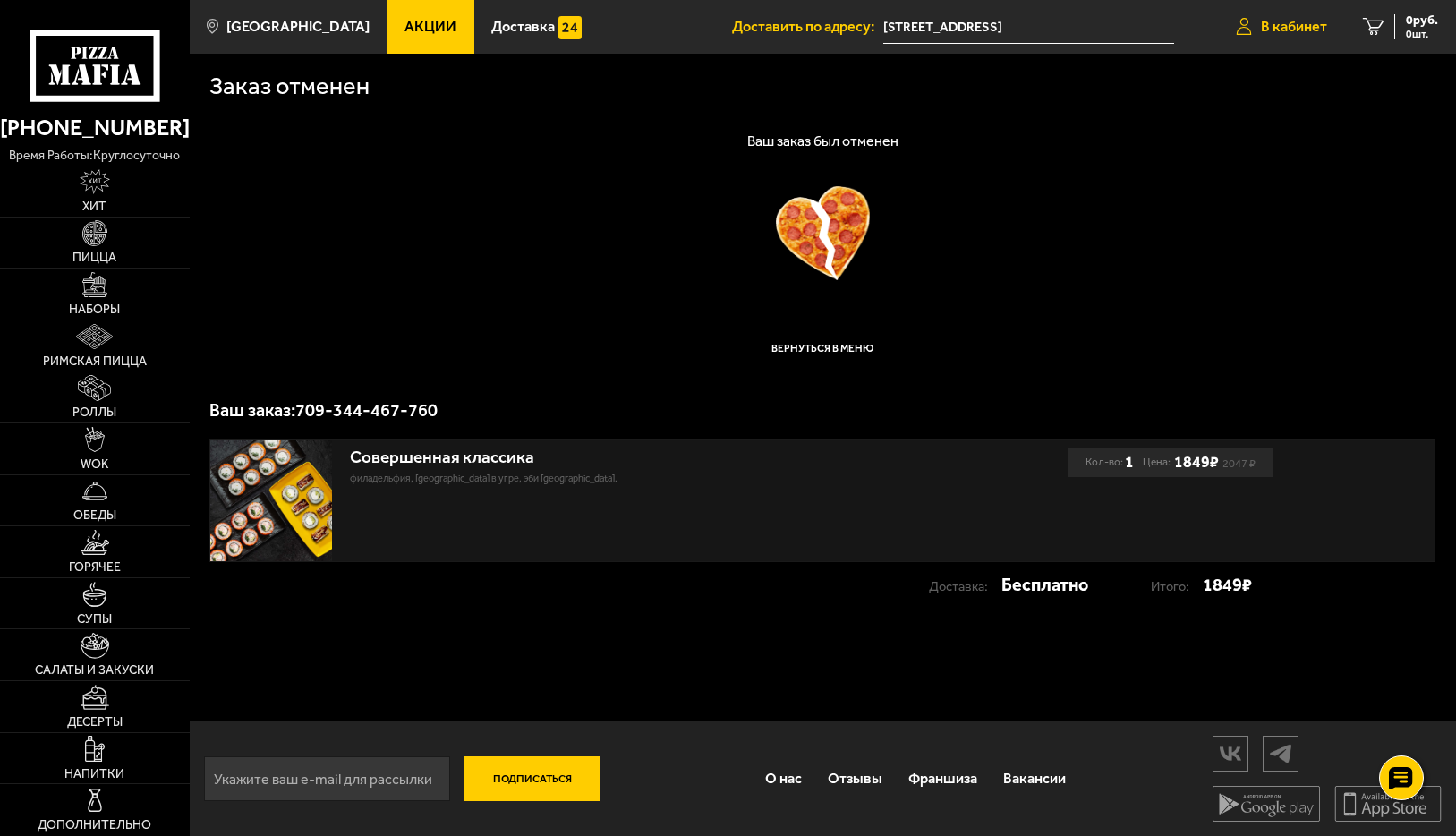
click at [1266, 20] on span "В кабинет" at bounding box center [1294, 27] width 66 height 14
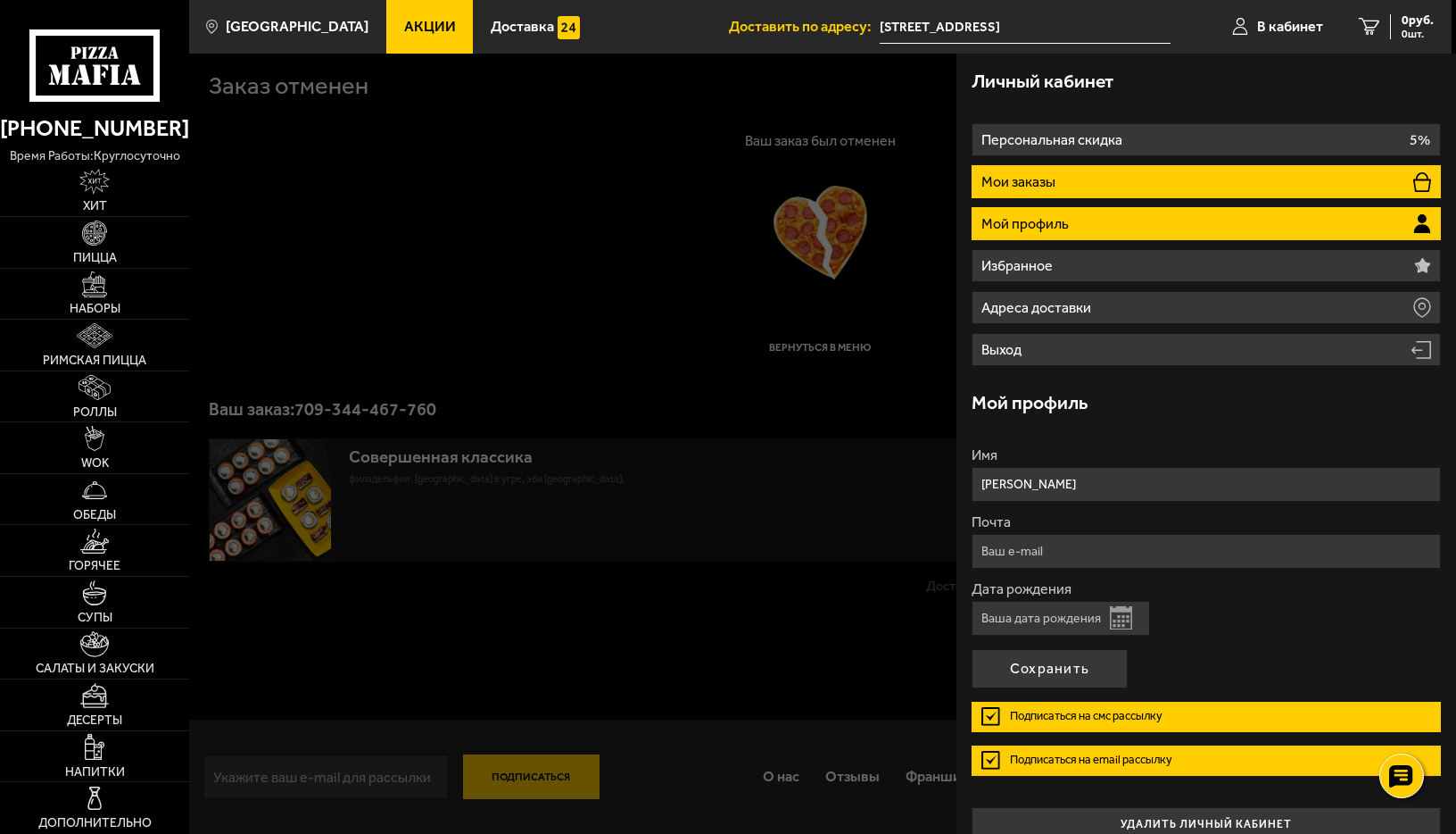
click at [1029, 180] on p "Мои заказы" at bounding box center [1020, 183] width 78 height 14
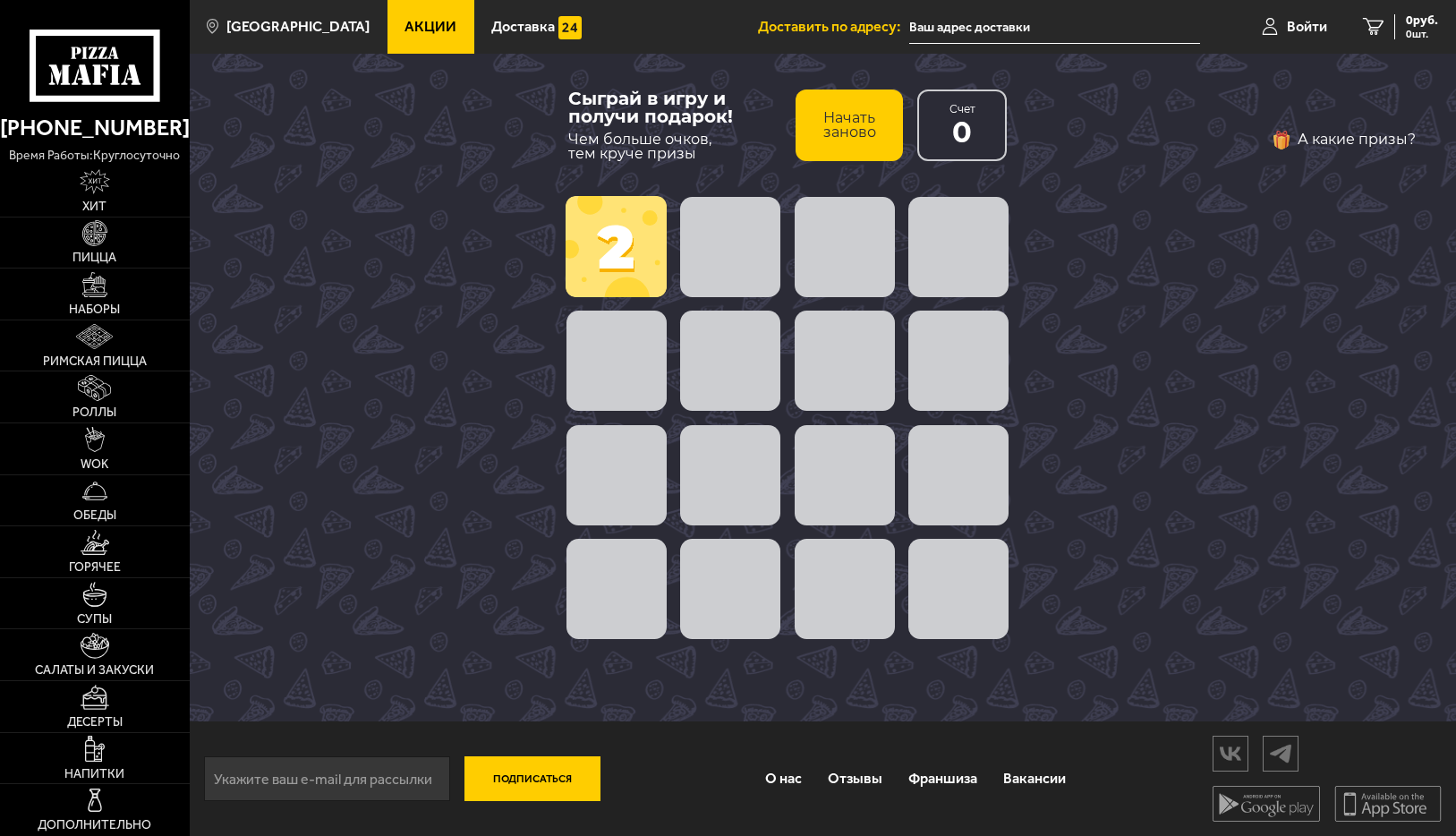
type input "[STREET_ADDRESS]"
click at [728, 244] on span at bounding box center [730, 246] width 101 height 101
click at [513, 255] on div "Сыграй в игру и получи подарок! Чем больше очков, тем круче призы Начать заново…" at bounding box center [823, 387] width 1267 height 668
click at [617, 247] on span at bounding box center [616, 246] width 101 height 101
click at [816, 415] on div at bounding box center [787, 361] width 457 height 114
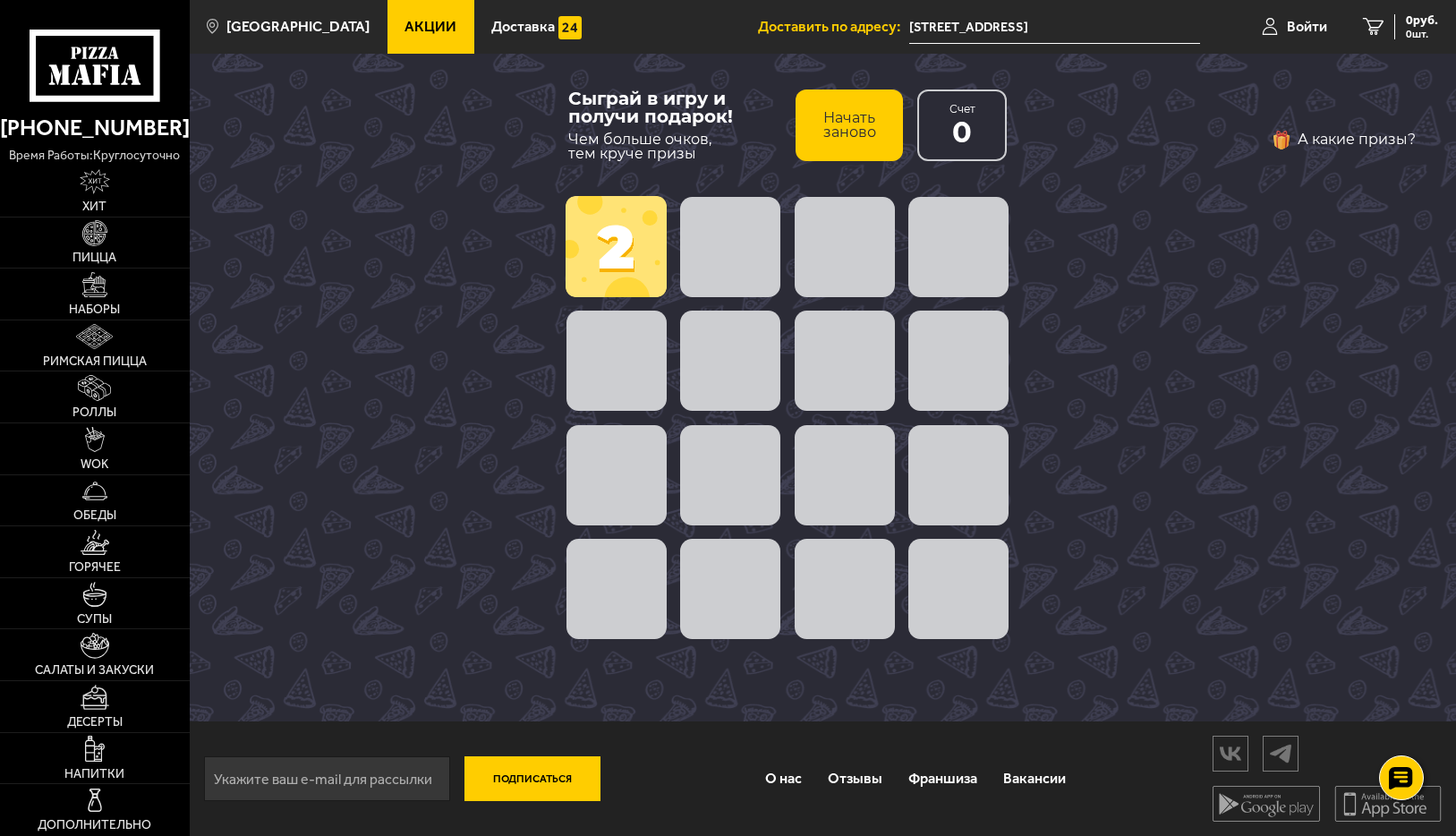
click at [724, 360] on span at bounding box center [730, 360] width 101 height 101
click at [869, 111] on button "Начать заново" at bounding box center [849, 125] width 108 height 72
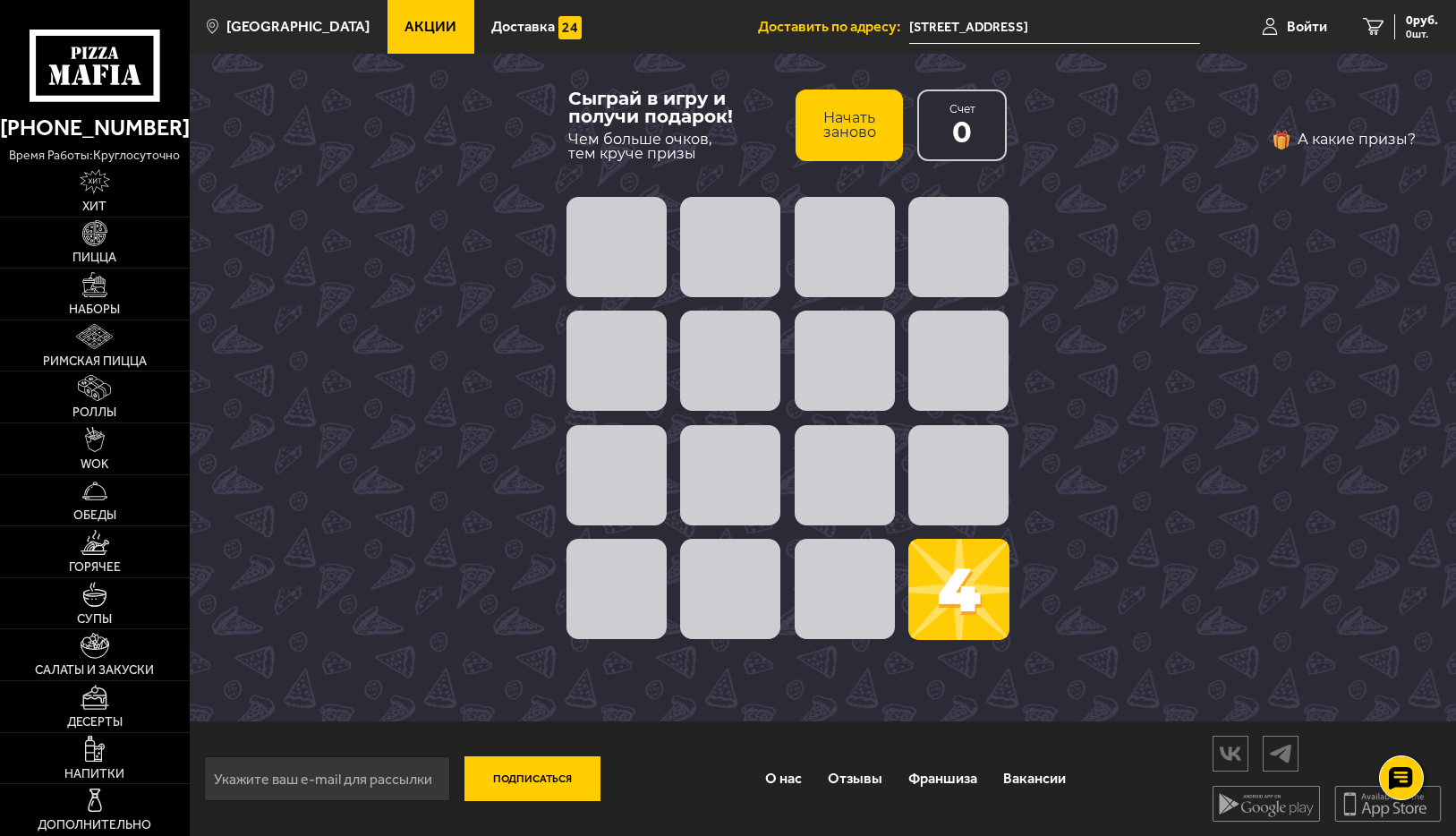
click at [834, 306] on div at bounding box center [787, 361] width 457 height 114
click at [765, 504] on div "4" at bounding box center [787, 418] width 457 height 456
drag, startPoint x: 650, startPoint y: 799, endPoint x: 620, endPoint y: 774, distance: 39.1
click at [649, 798] on div "Подписаться О нас Отзывы Франшиза Вакансии Мы в соцсетях Скачивайте мобильные п…" at bounding box center [823, 778] width 1267 height 114
click at [637, 643] on div at bounding box center [787, 590] width 457 height 114
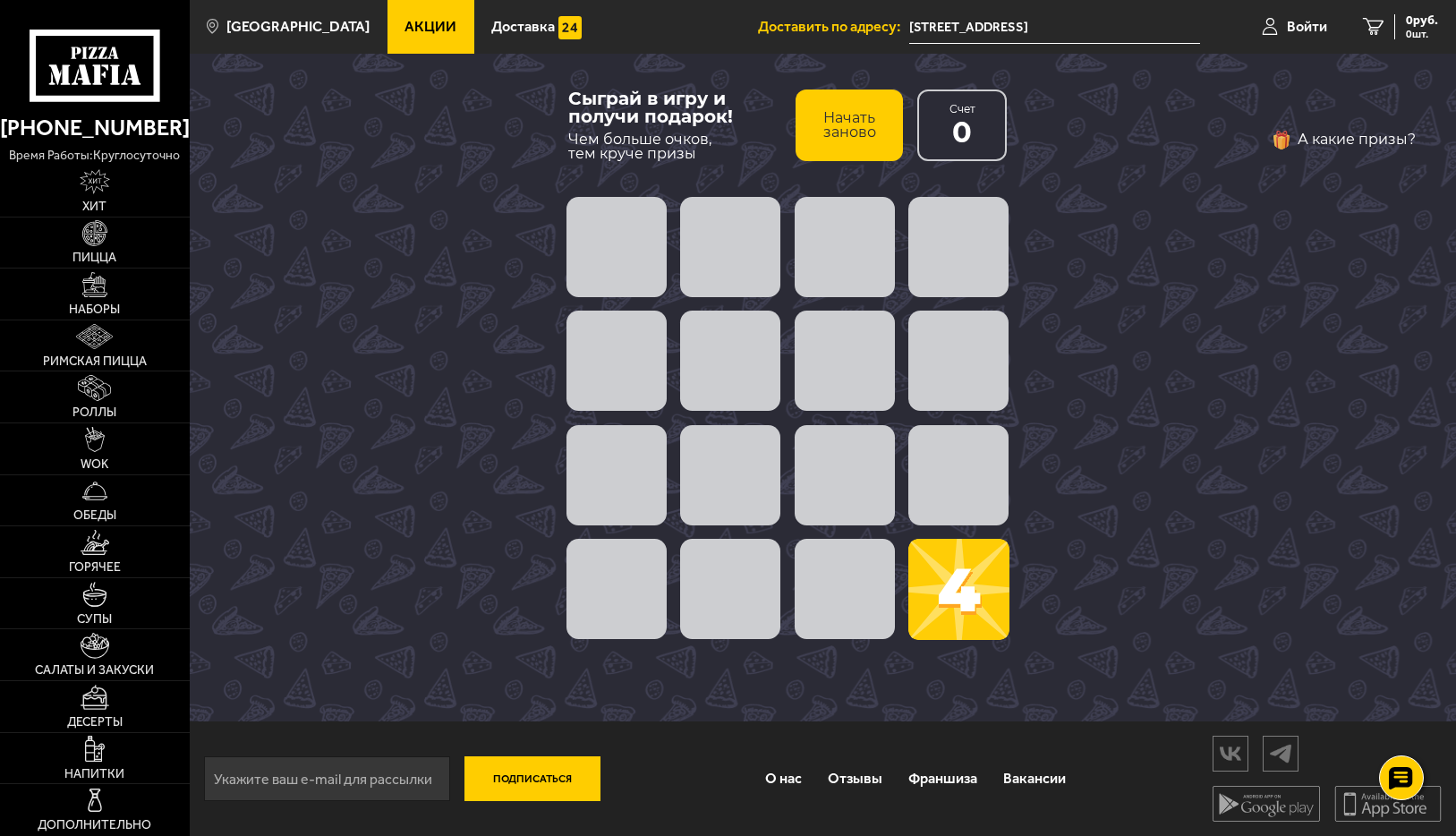
click at [682, 584] on span at bounding box center [730, 589] width 101 height 101
drag, startPoint x: 720, startPoint y: 581, endPoint x: 765, endPoint y: 577, distance: 45.2
click at [733, 582] on span at bounding box center [730, 589] width 101 height 101
click at [724, 403] on span at bounding box center [730, 360] width 101 height 101
drag, startPoint x: 742, startPoint y: 401, endPoint x: 832, endPoint y: 433, distance: 95.5
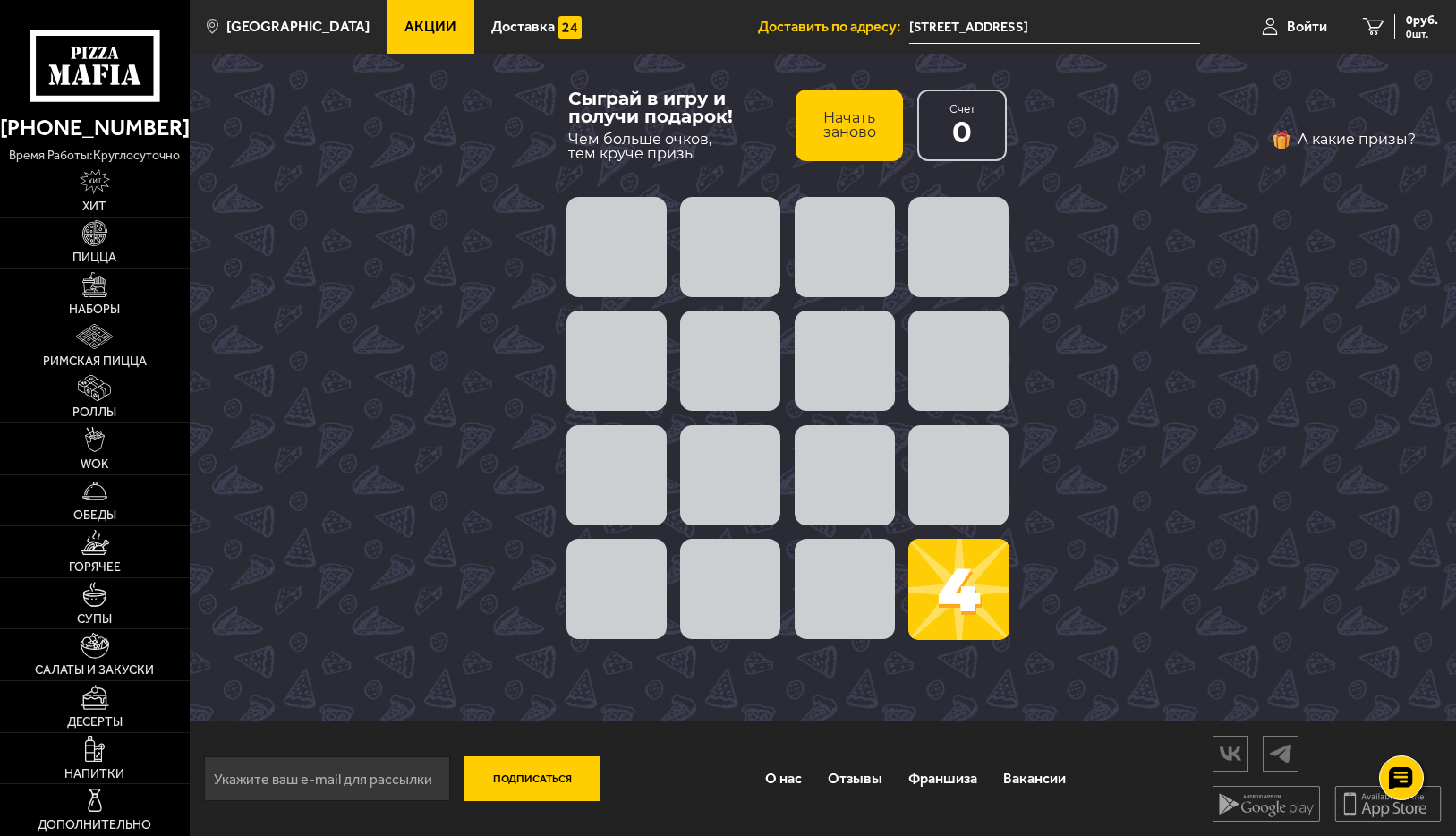
click at [757, 407] on span at bounding box center [730, 360] width 101 height 101
click at [865, 141] on button "Начать заново" at bounding box center [849, 125] width 108 height 72
click at [865, 140] on button "Начать заново" at bounding box center [849, 125] width 108 height 72
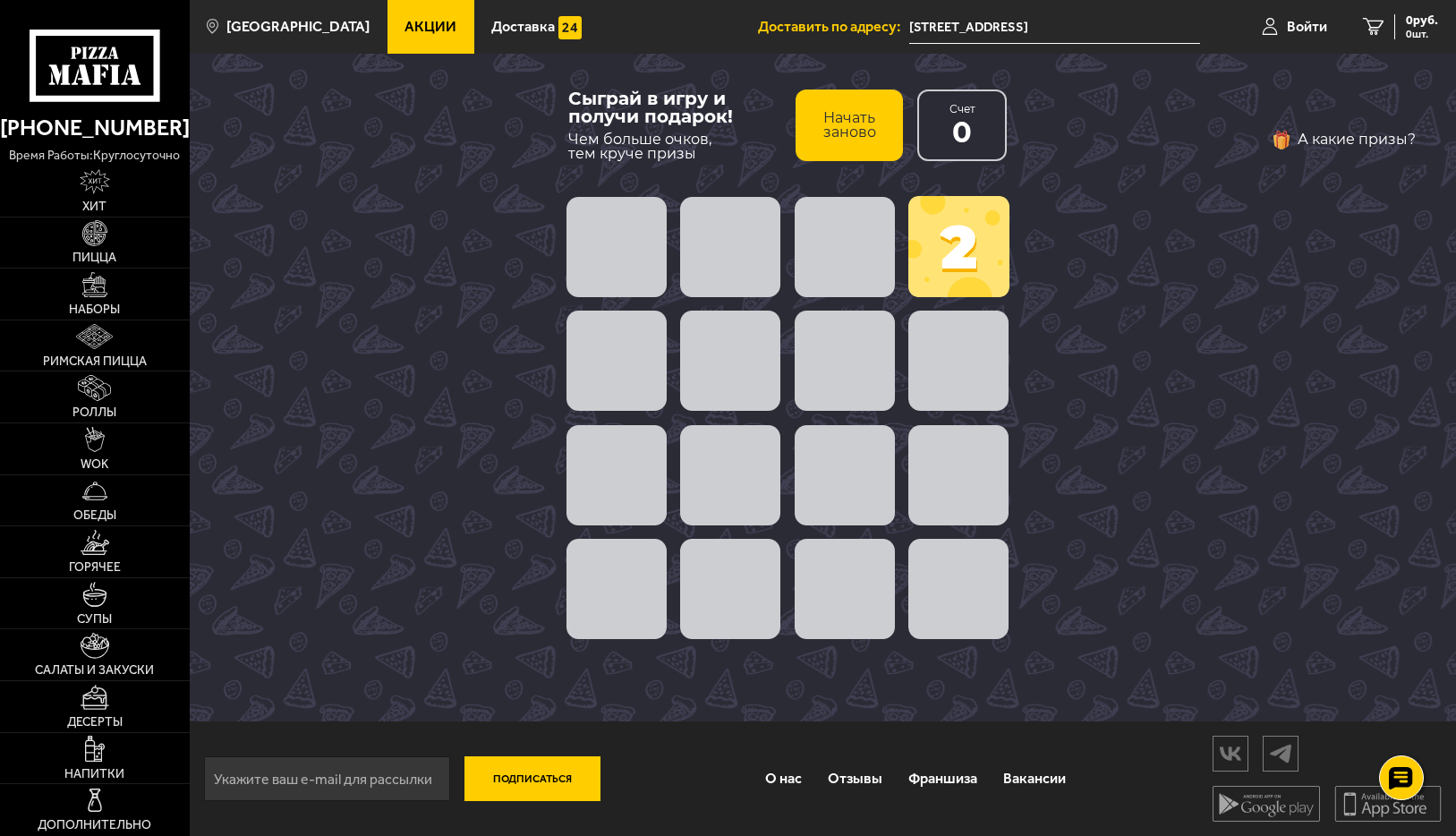
click at [865, 140] on button "Начать заново" at bounding box center [849, 125] width 108 height 72
drag, startPoint x: 922, startPoint y: 150, endPoint x: 941, endPoint y: 216, distance: 68.7
click at [930, 180] on div "Сыграй в игру и получи подарок! Чем больше очков, тем круче призы Начать заново…" at bounding box center [787, 130] width 457 height 118
drag, startPoint x: 950, startPoint y: 223, endPoint x: 955, endPoint y: 190, distance: 33.4
click at [953, 226] on span at bounding box center [959, 246] width 101 height 101
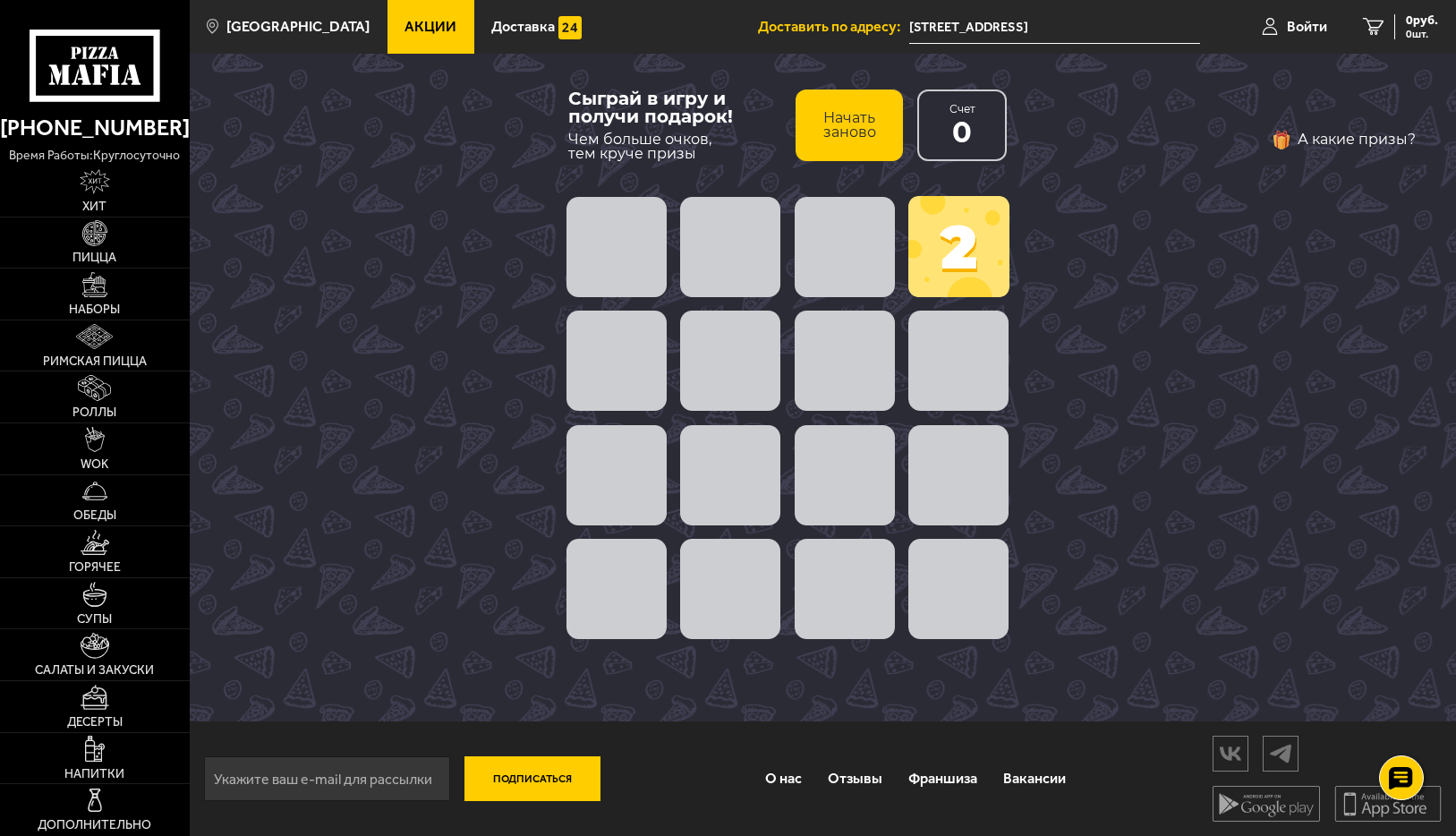
drag, startPoint x: 954, startPoint y: 157, endPoint x: 945, endPoint y: 255, distance: 98.4
click at [954, 180] on div "Сыграй в игру и получи подарок! Чем больше очков, тем круче призы Начать заново…" at bounding box center [787, 130] width 457 height 118
click at [947, 261] on span at bounding box center [959, 246] width 101 height 101
click at [950, 261] on span at bounding box center [959, 246] width 101 height 101
click at [958, 261] on span at bounding box center [959, 246] width 101 height 101
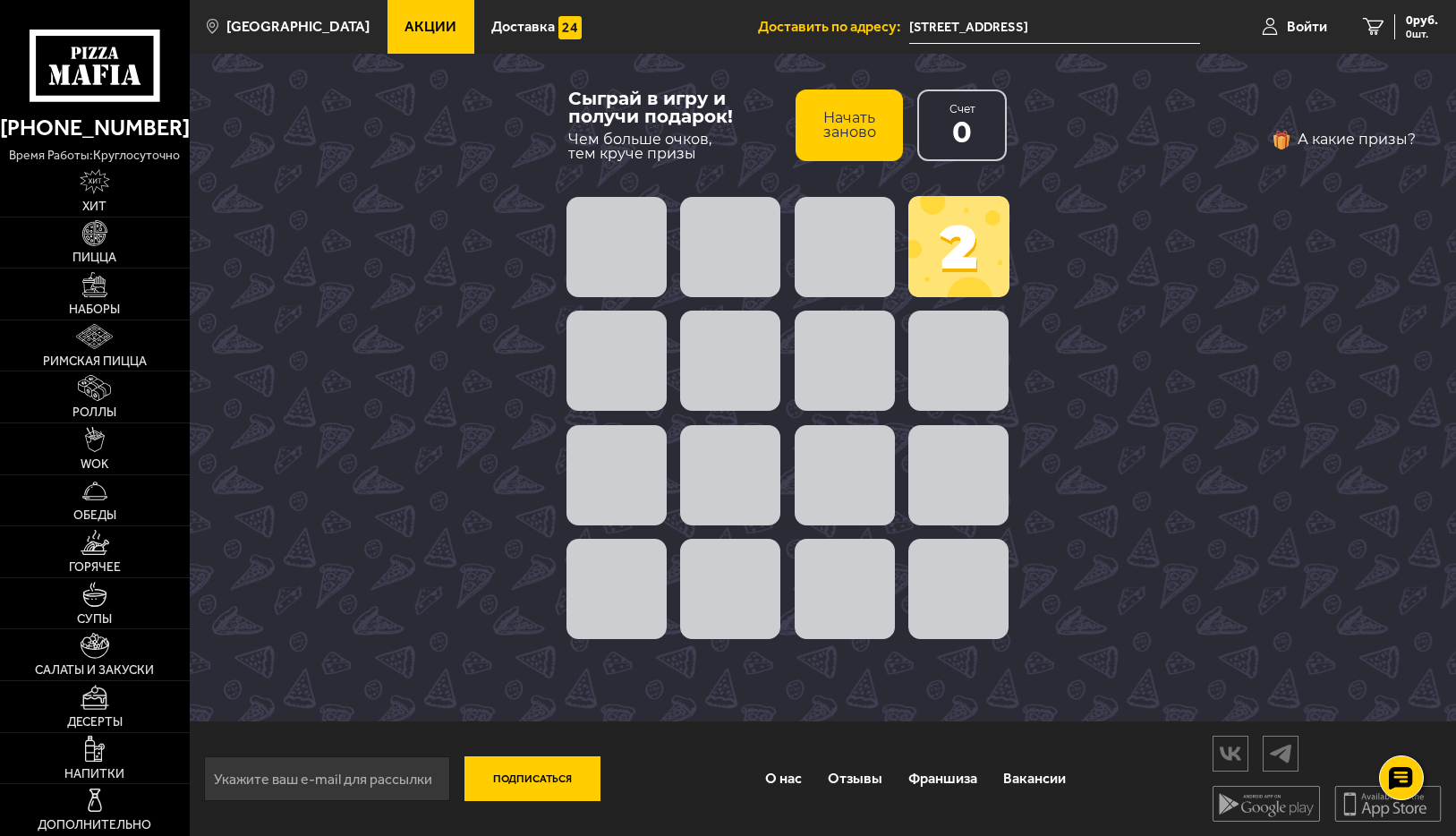
click at [962, 259] on span at bounding box center [959, 246] width 101 height 101
drag, startPoint x: 837, startPoint y: 436, endPoint x: 749, endPoint y: 506, distance: 112.4
click at [783, 485] on div at bounding box center [787, 475] width 457 height 114
drag, startPoint x: 662, startPoint y: 562, endPoint x: 542, endPoint y: 617, distance: 132.0
click at [653, 568] on span at bounding box center [616, 589] width 101 height 101
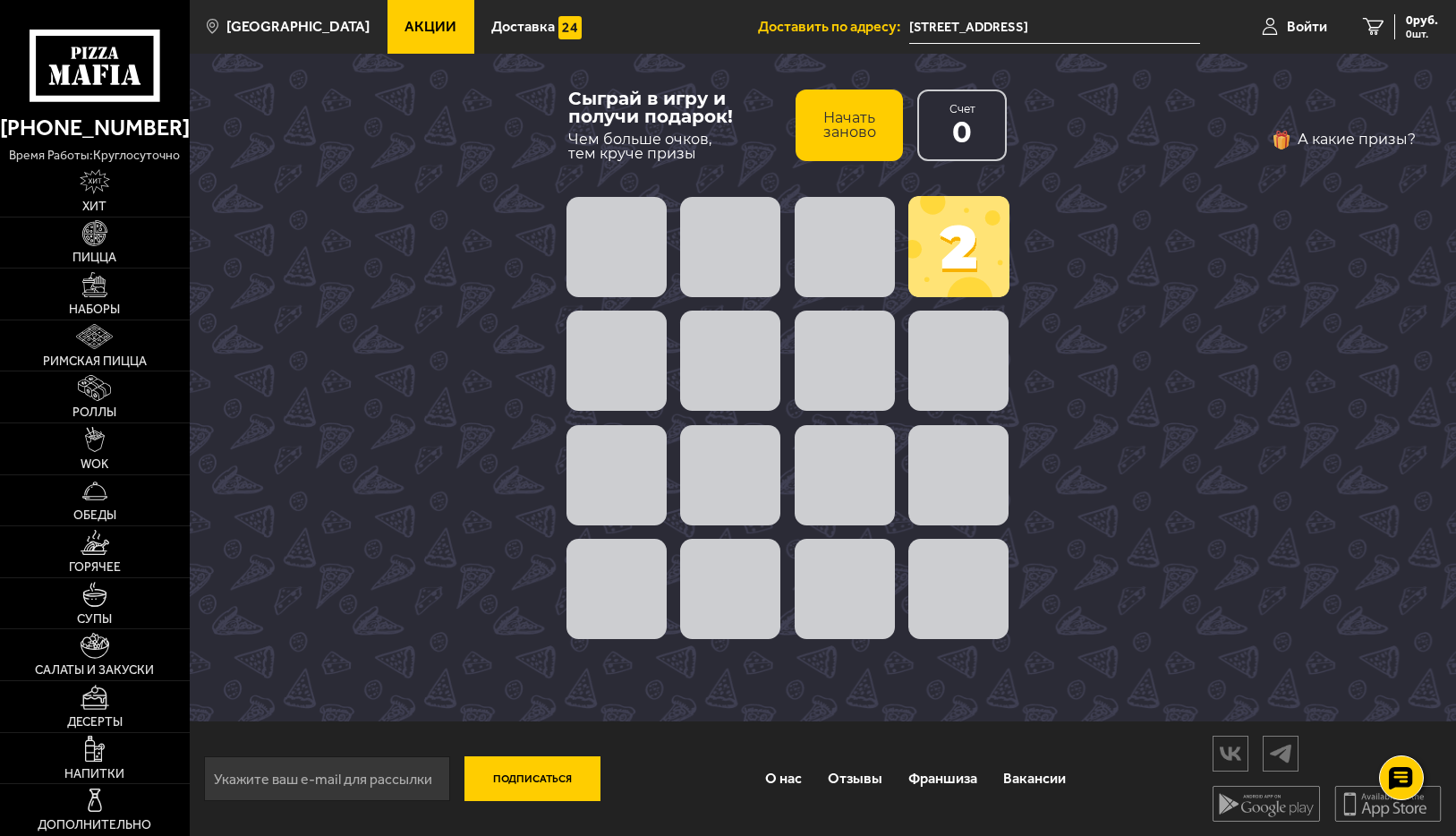
click at [542, 617] on div "Сыграй в игру и получи подарок! Чем больше очков, тем круче призы Начать заново…" at bounding box center [787, 387] width 492 height 668
drag, startPoint x: 542, startPoint y: 617, endPoint x: 564, endPoint y: 612, distance: 22.6
click at [541, 615] on div "Сыграй в игру и получи подарок! Чем больше очков, тем круче призы Начать заново…" at bounding box center [823, 387] width 1267 height 668
drag, startPoint x: 582, startPoint y: 602, endPoint x: 591, endPoint y: 585, distance: 19.2
click at [586, 595] on span at bounding box center [616, 589] width 101 height 101
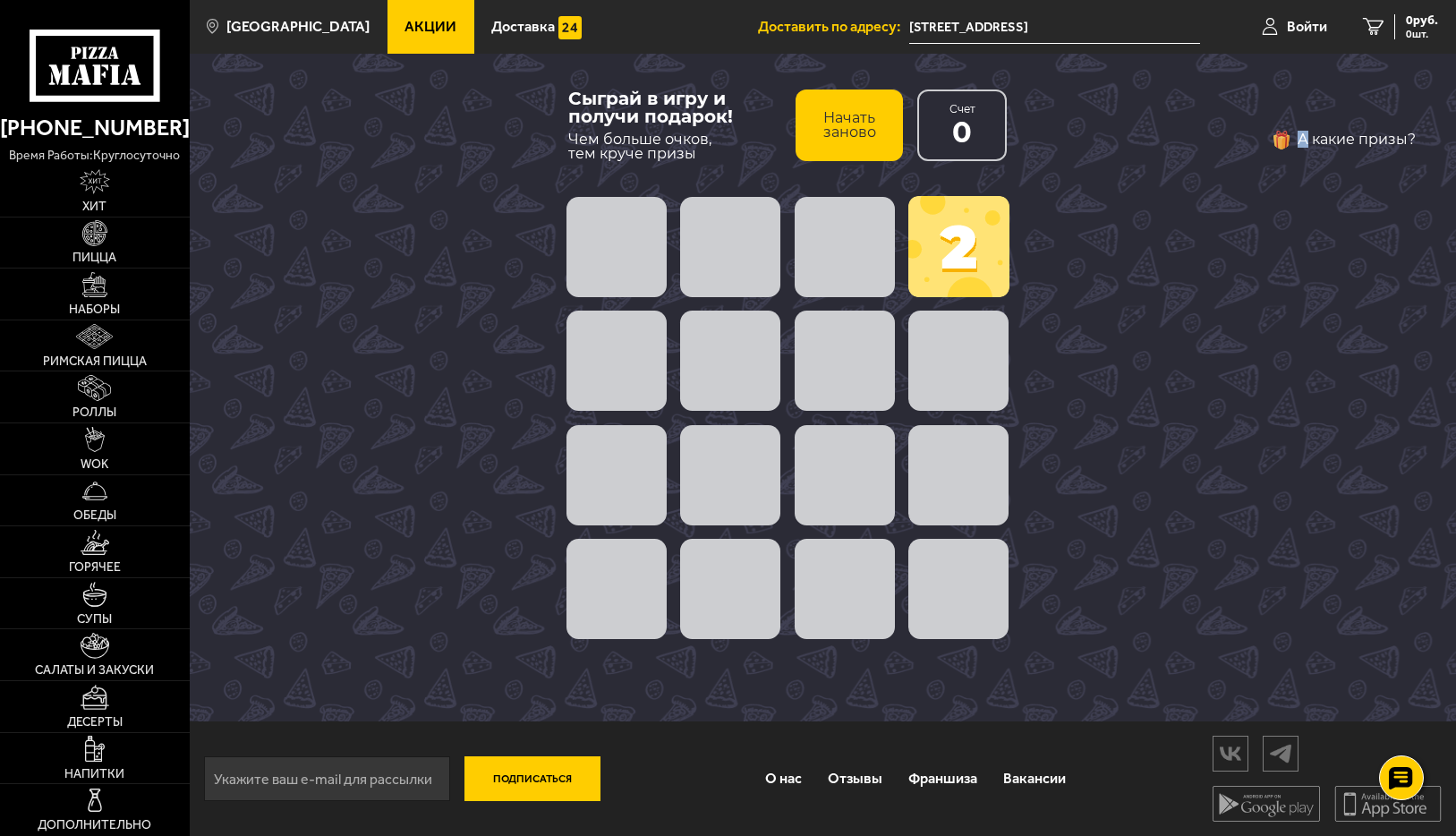
click at [1389, 136] on button "А какие призы?" at bounding box center [1344, 139] width 145 height 29
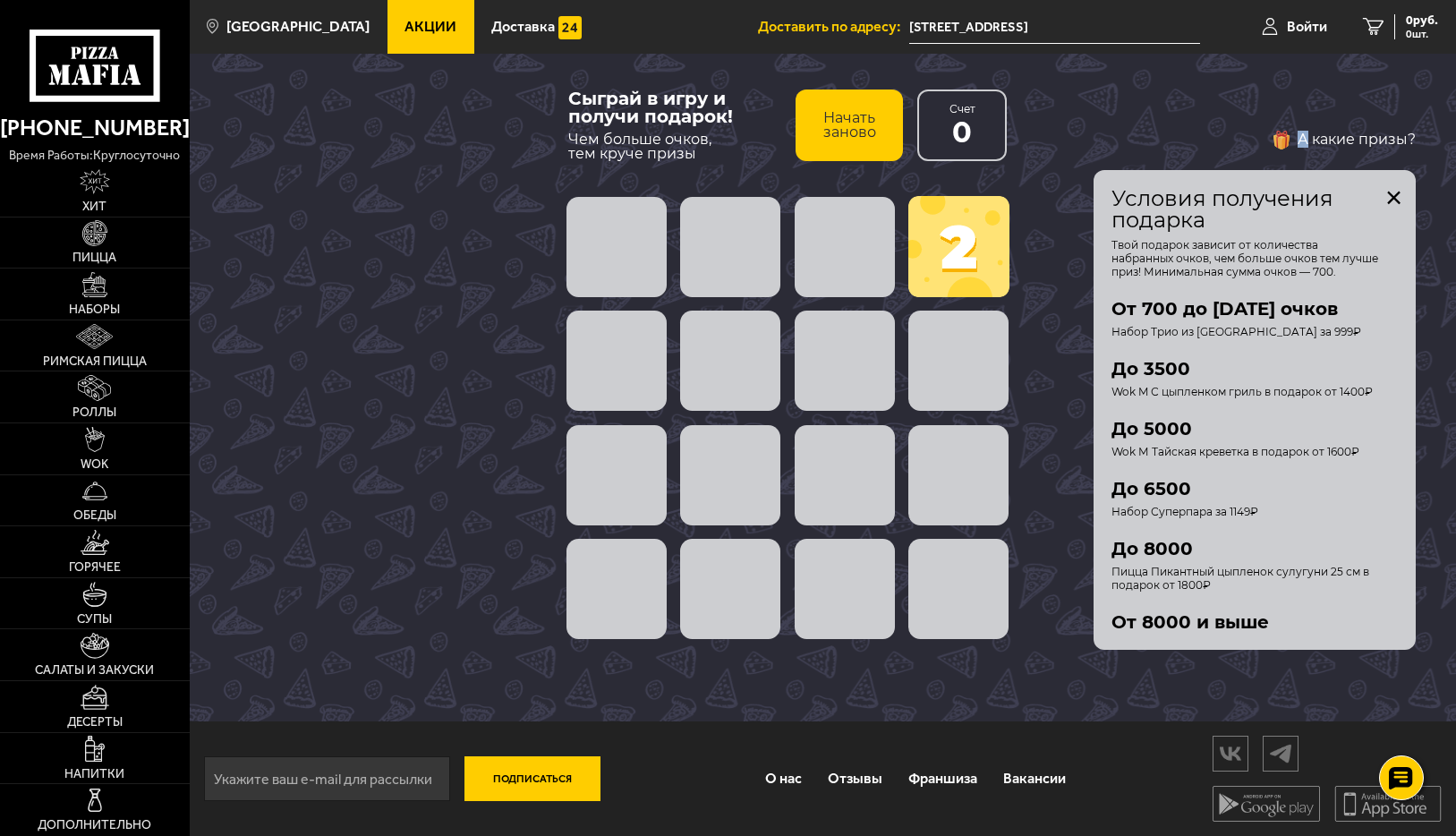
click at [1394, 198] on button "закрыть" at bounding box center [1394, 197] width 14 height 14
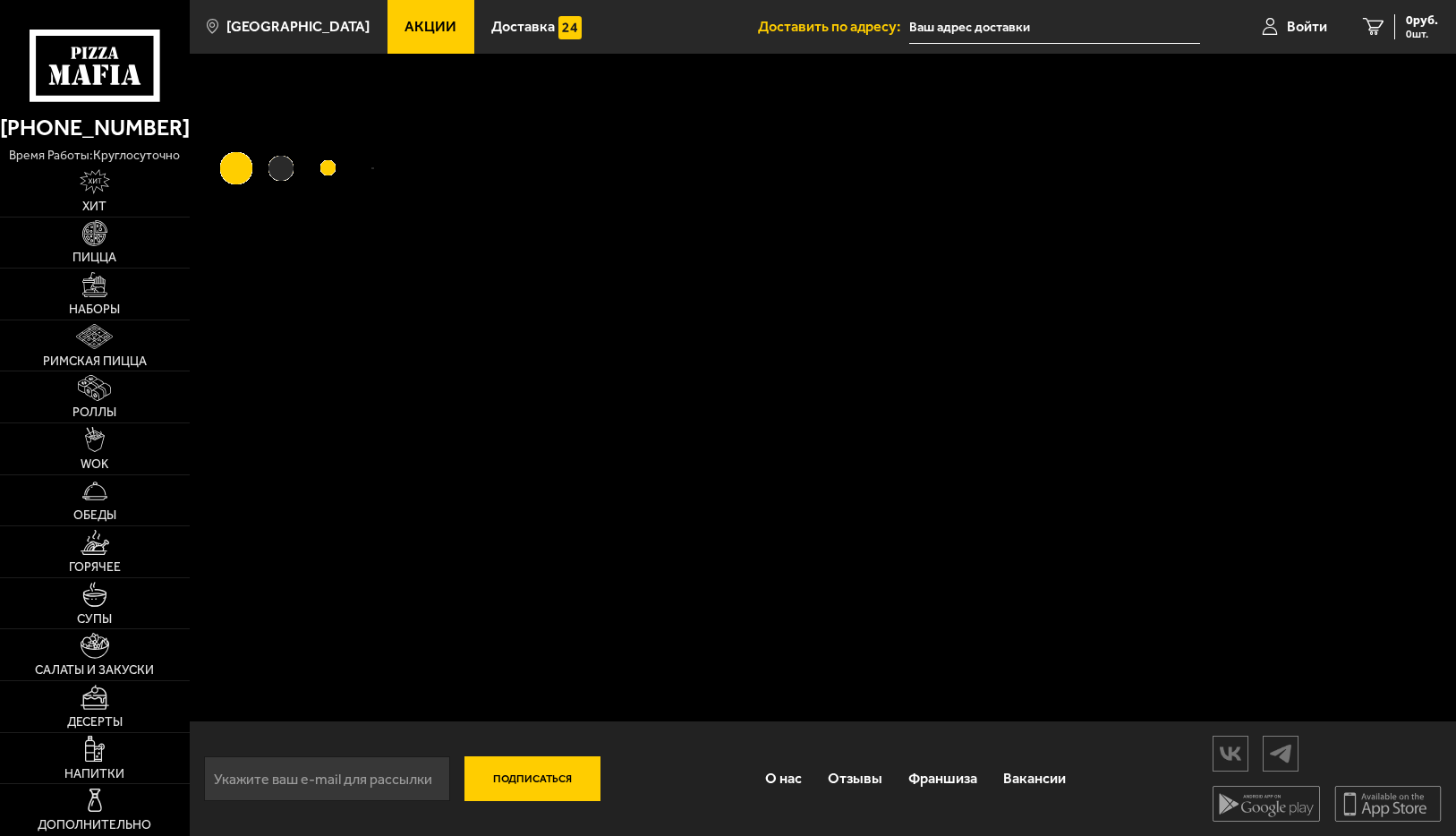
type input "[STREET_ADDRESS]"
